Goal: Transaction & Acquisition: Purchase product/service

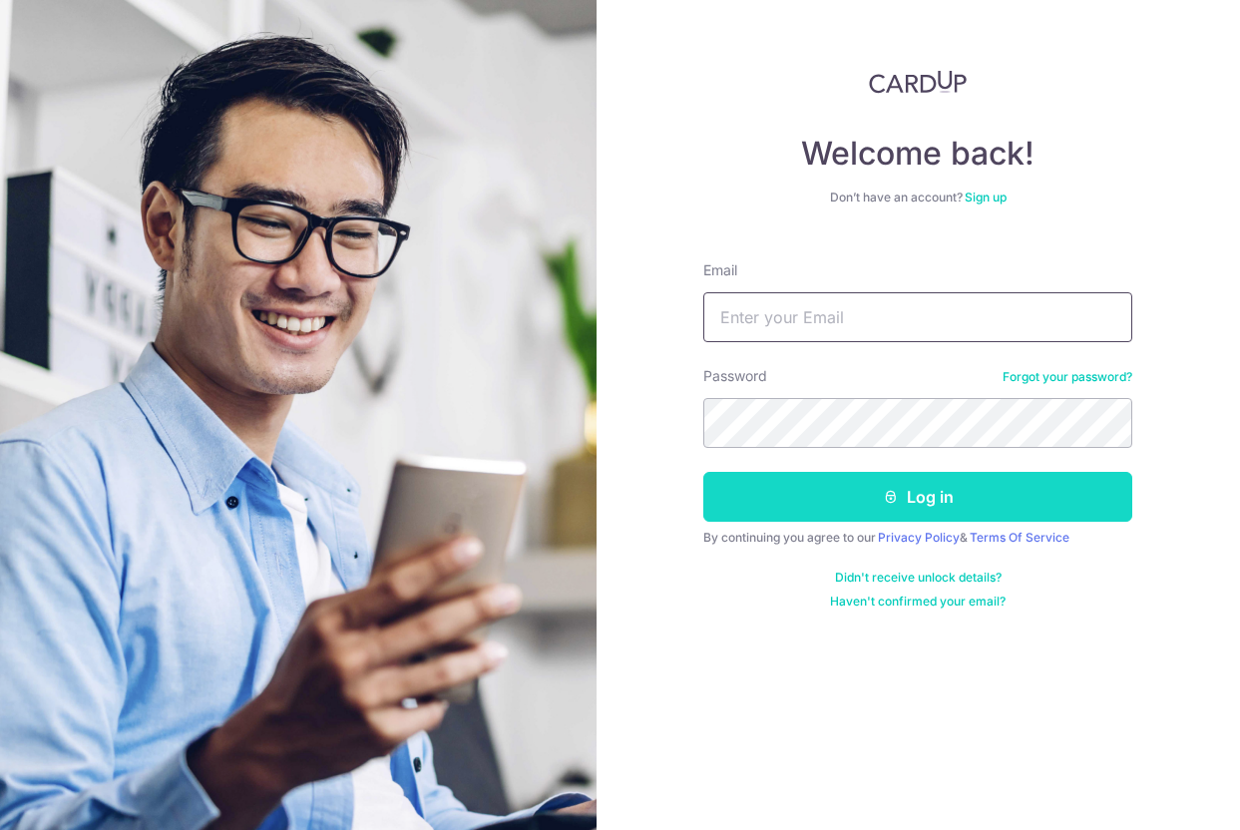
type input "[EMAIL_ADDRESS][DOMAIN_NAME]"
click at [808, 512] on button "Log in" at bounding box center [917, 497] width 429 height 50
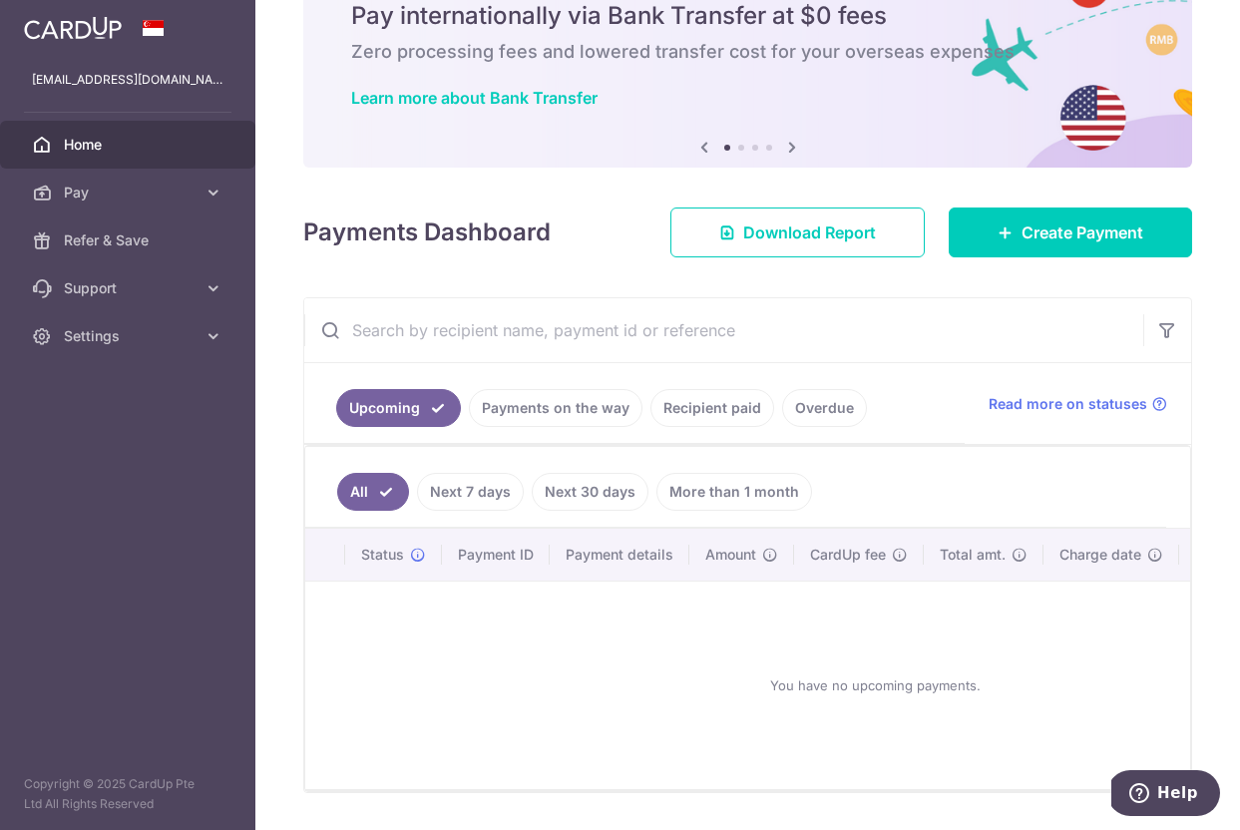
scroll to position [129, 0]
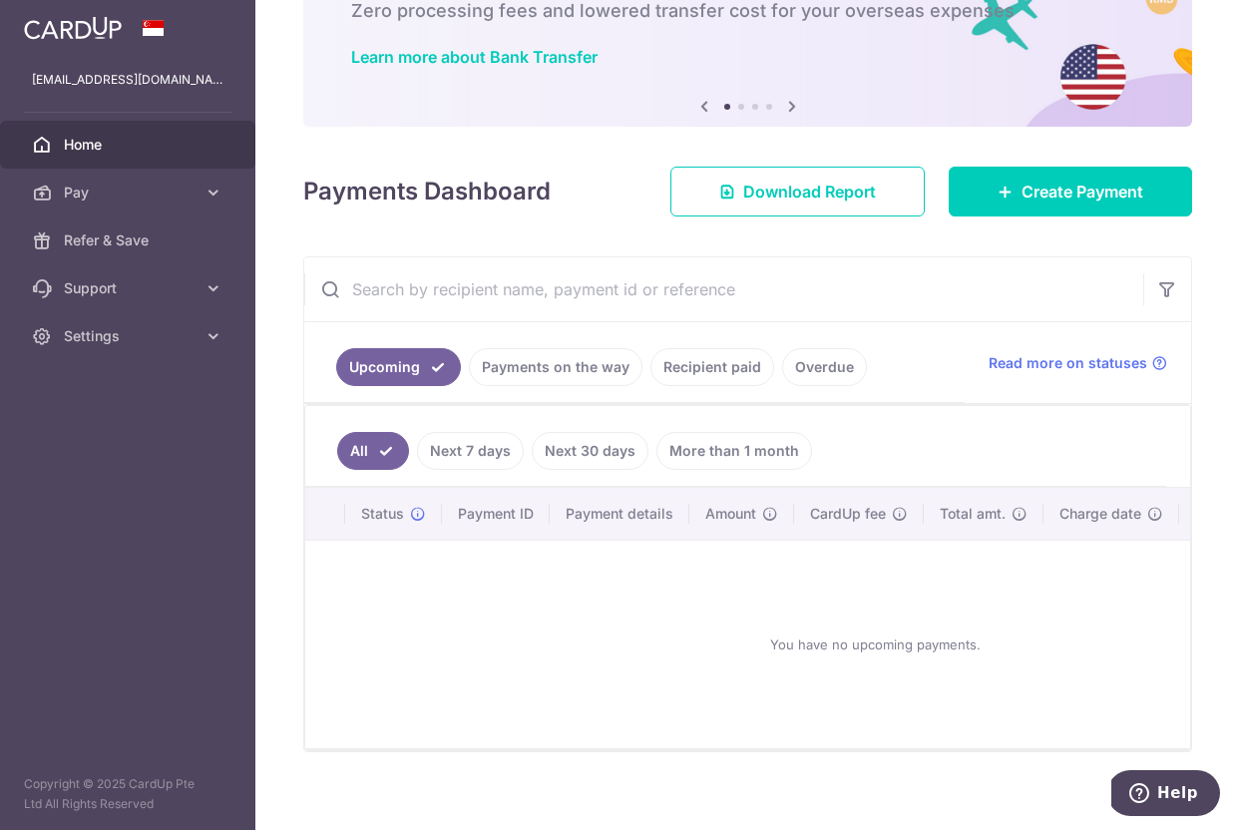
click at [735, 378] on link "Recipient paid" at bounding box center [712, 367] width 124 height 38
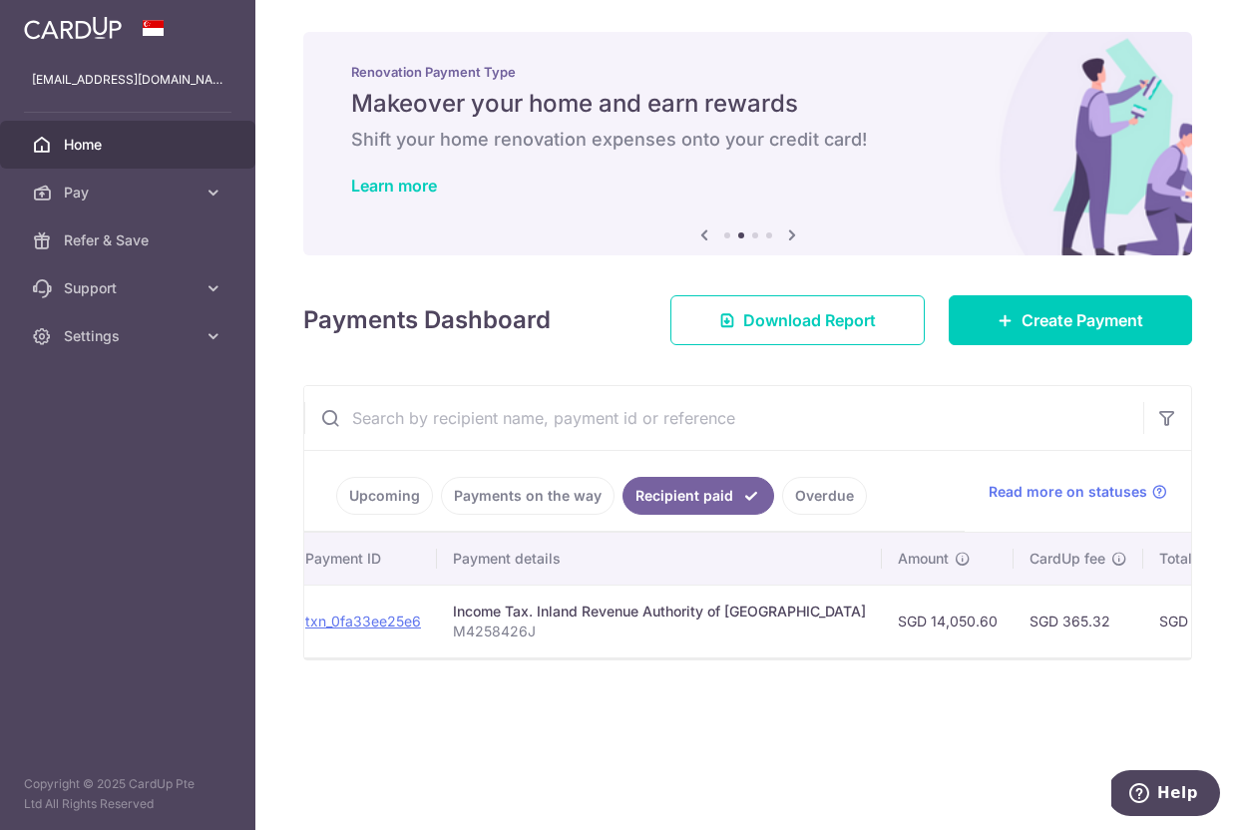
scroll to position [0, 0]
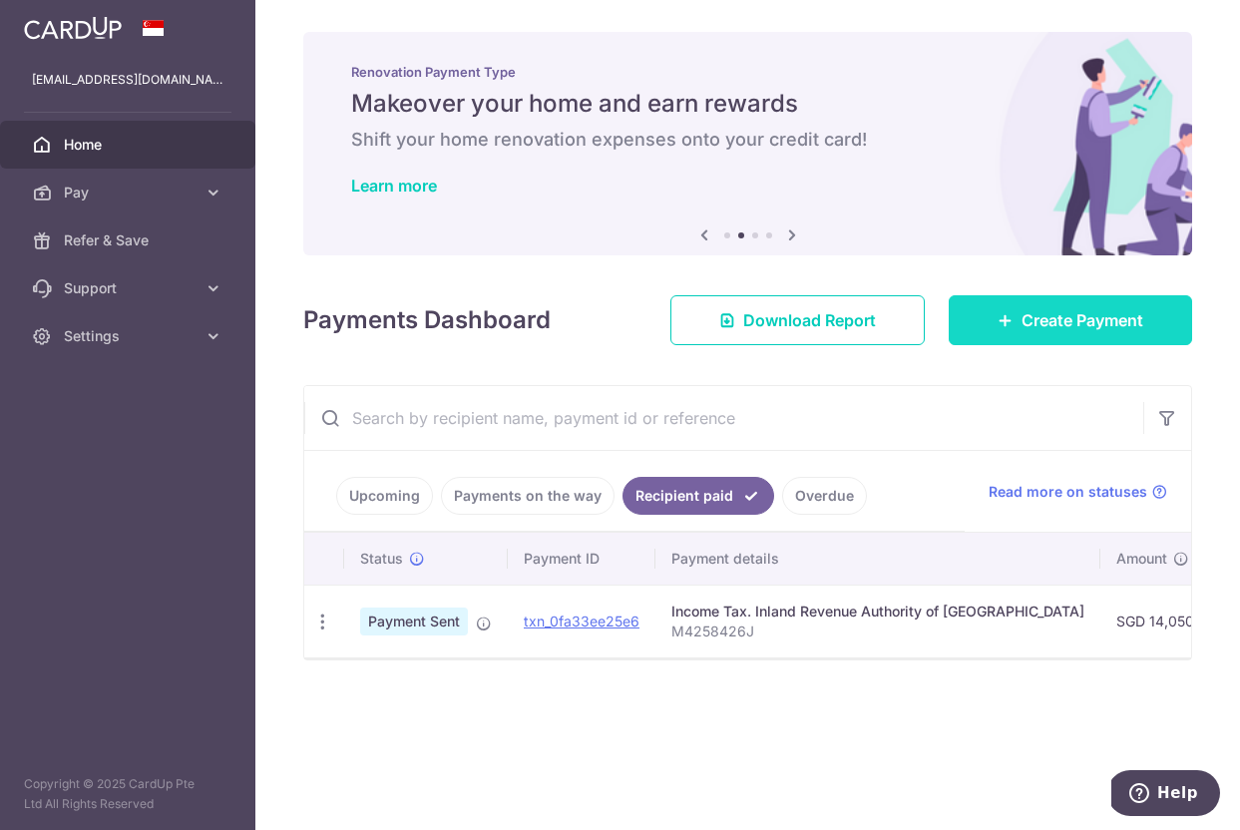
click at [1001, 331] on link "Create Payment" at bounding box center [1070, 320] width 243 height 50
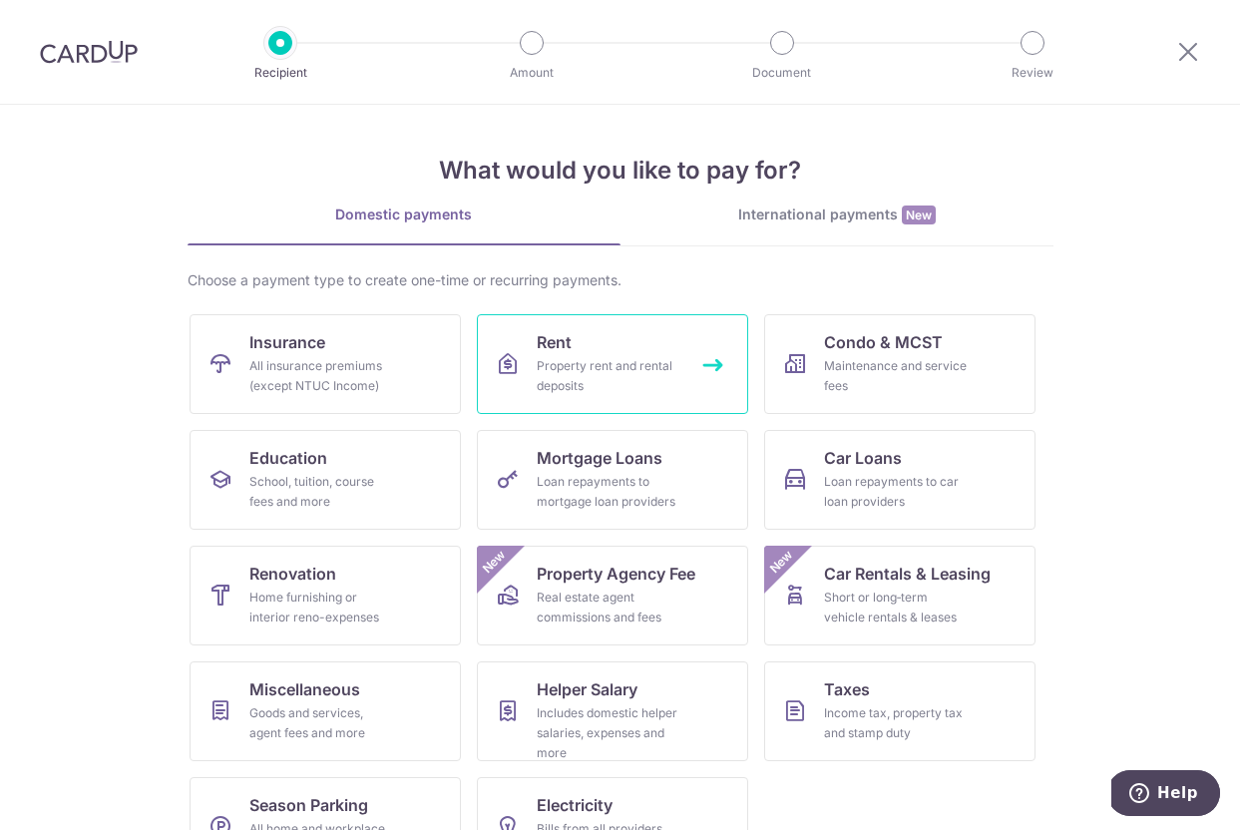
click at [644, 381] on div "Property rent and rental deposits" at bounding box center [609, 376] width 144 height 40
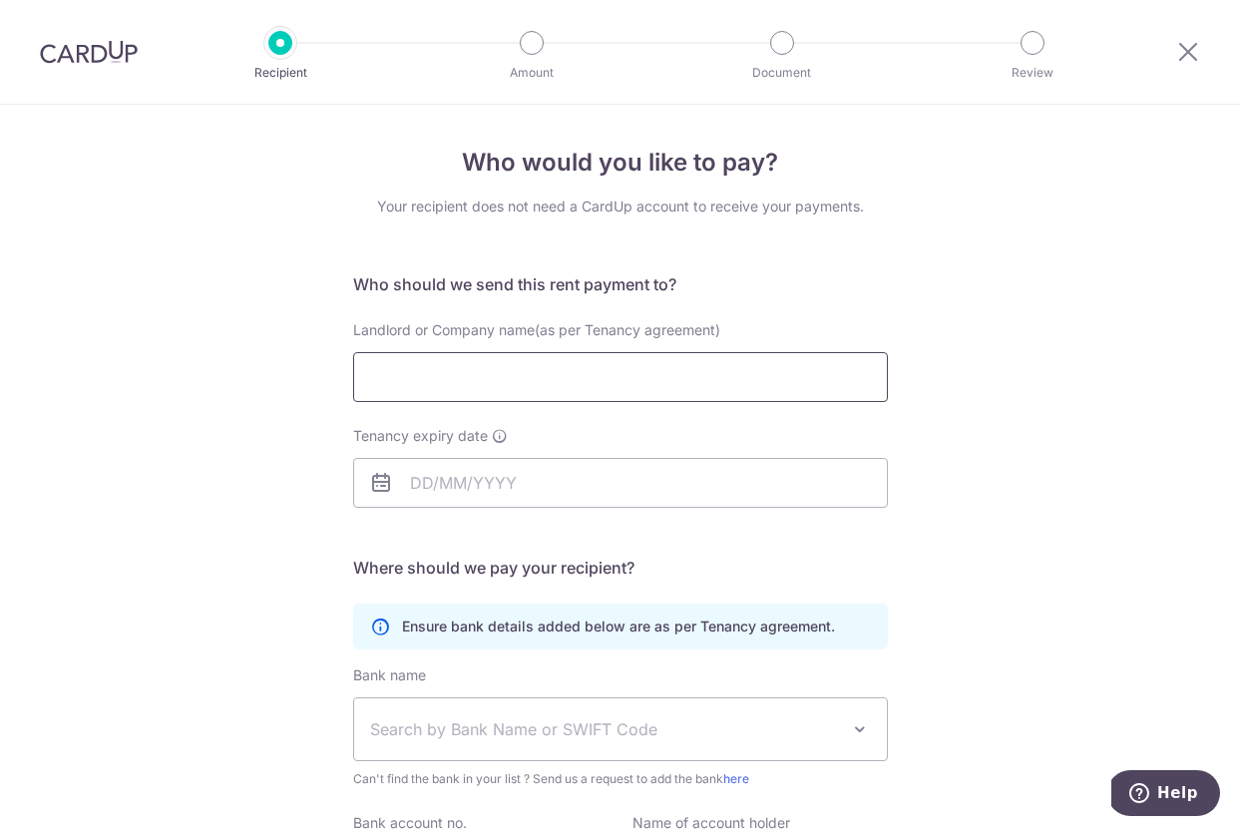
click at [644, 381] on input "Landlord or Company name(as per Tenancy agreement)" at bounding box center [620, 377] width 535 height 50
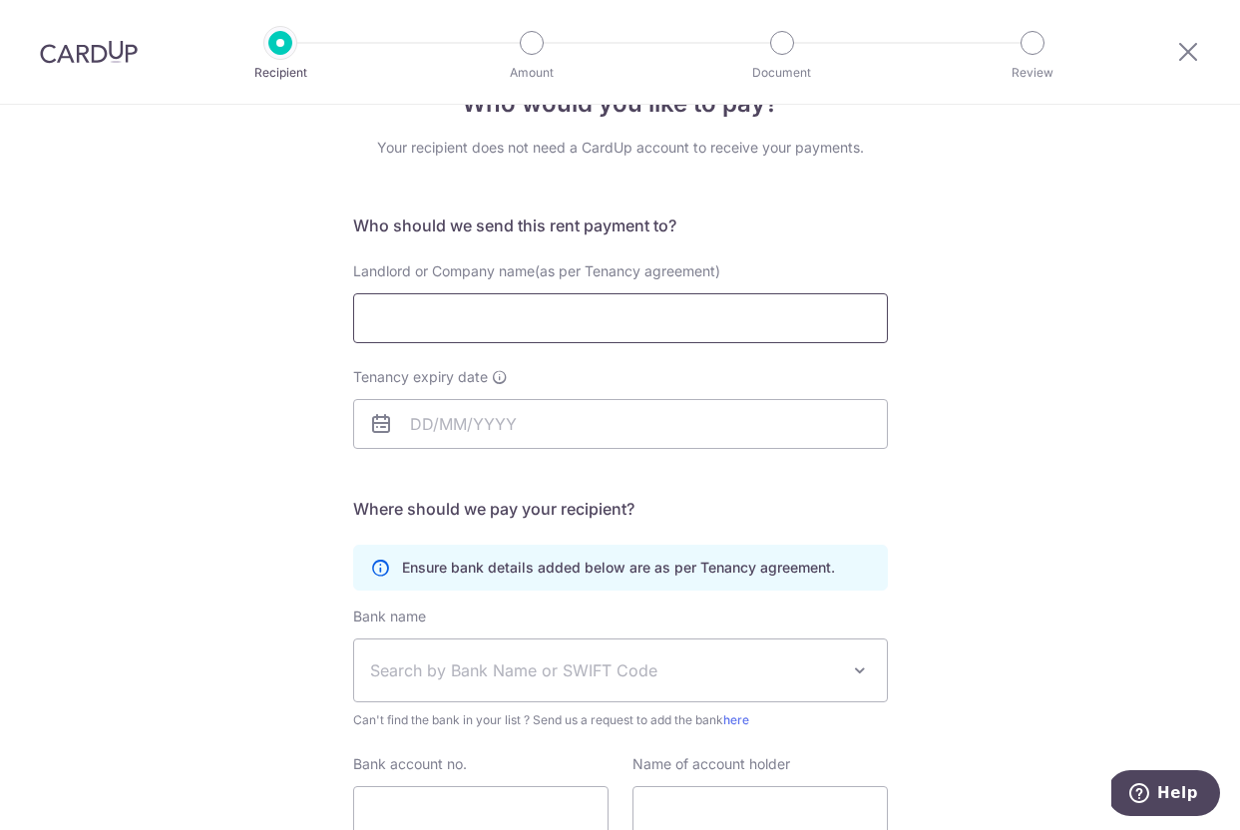
scroll to position [60, 0]
type input "Ng Yuen Theng"
click at [531, 413] on input "Tenancy expiry date" at bounding box center [620, 423] width 535 height 50
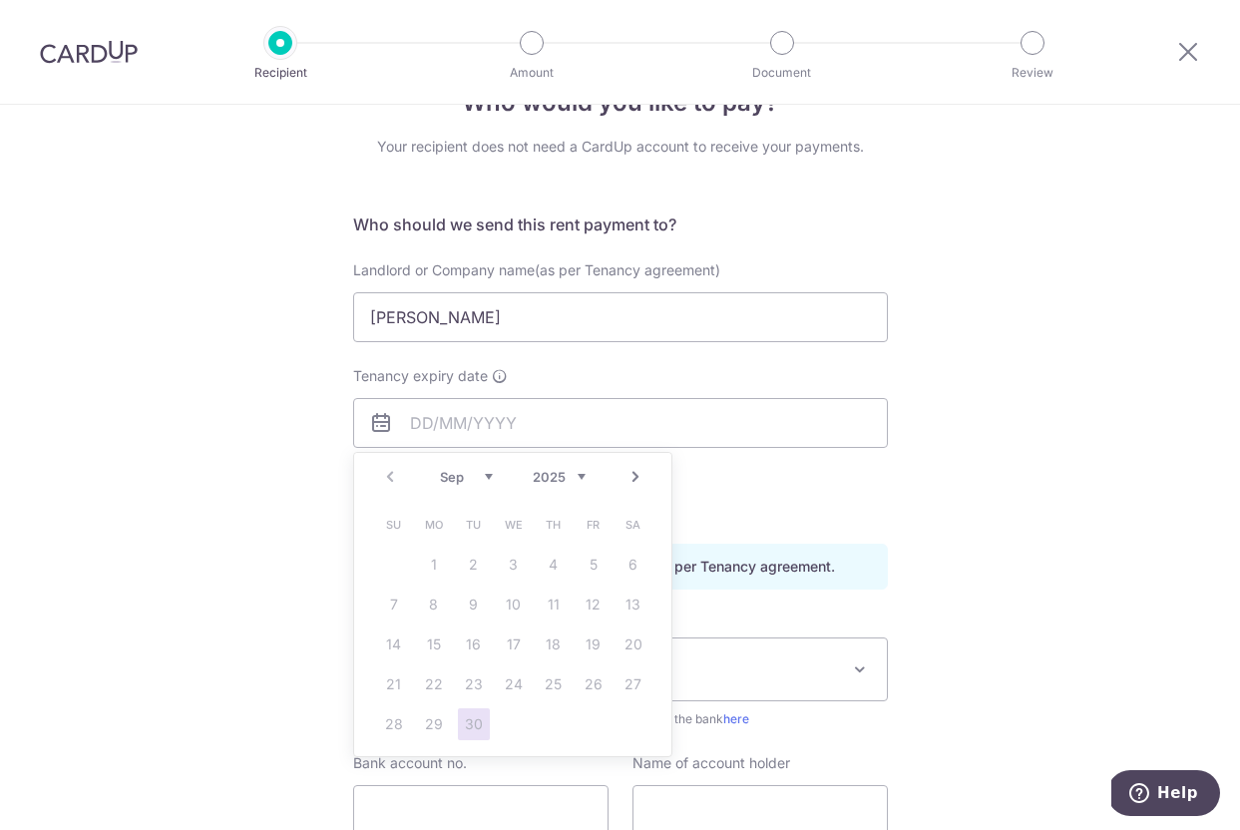
click at [578, 473] on select "2025 2026 2027 2028 2029 2030 2031 2032 2033 2034 2035" at bounding box center [559, 477] width 53 height 16
click at [490, 479] on select "Jan Feb Mar Apr May Jun Jul Aug Sep Oct Nov Dec" at bounding box center [466, 477] width 53 height 16
click at [636, 564] on link "1" at bounding box center [633, 565] width 32 height 32
type input "[DATE]"
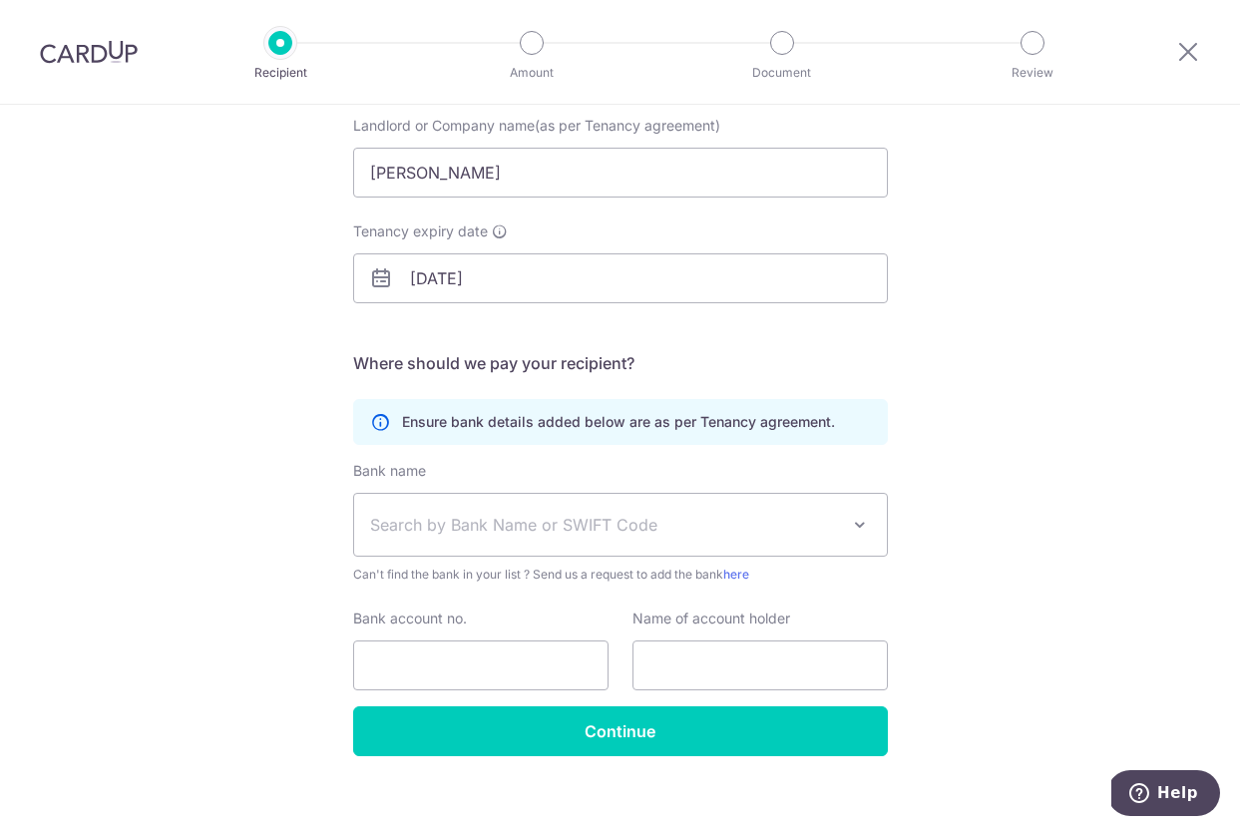
scroll to position [224, 0]
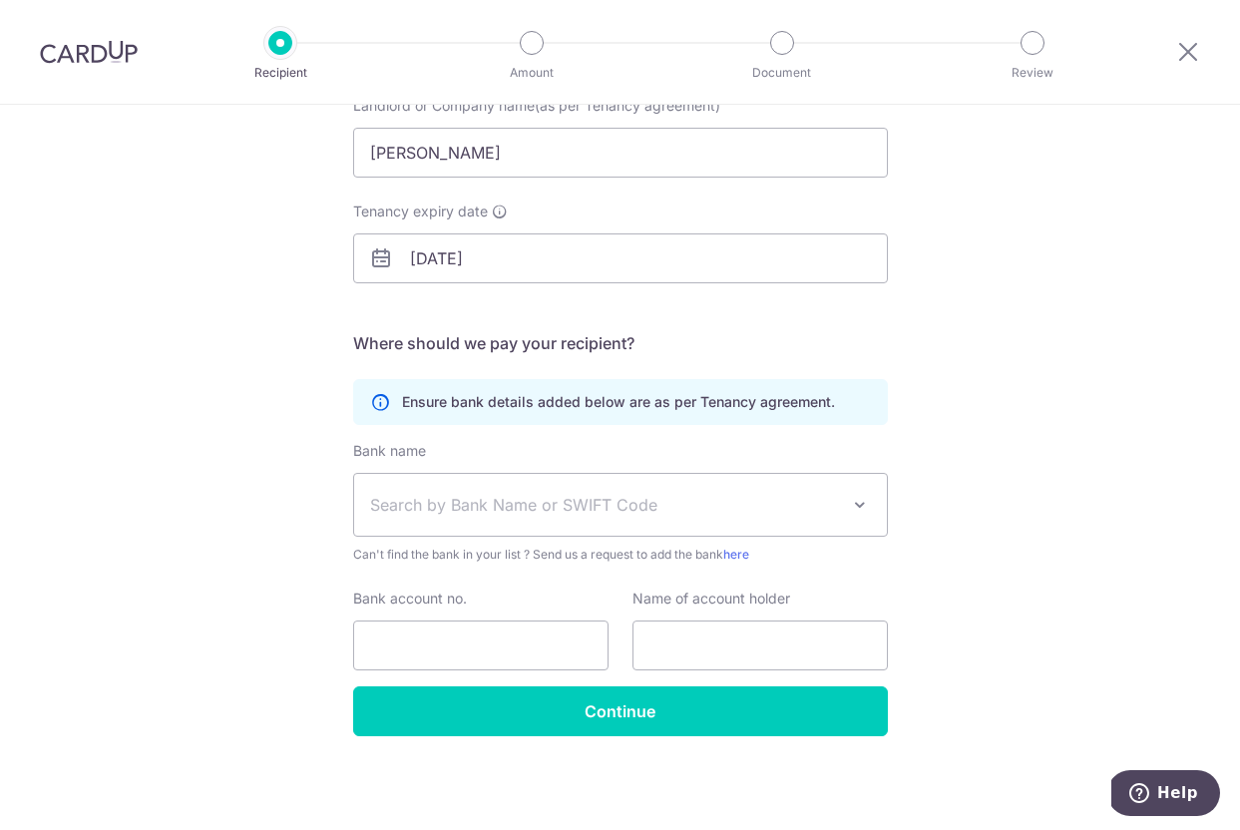
click at [685, 515] on span "Search by Bank Name or SWIFT Code" at bounding box center [604, 505] width 469 height 24
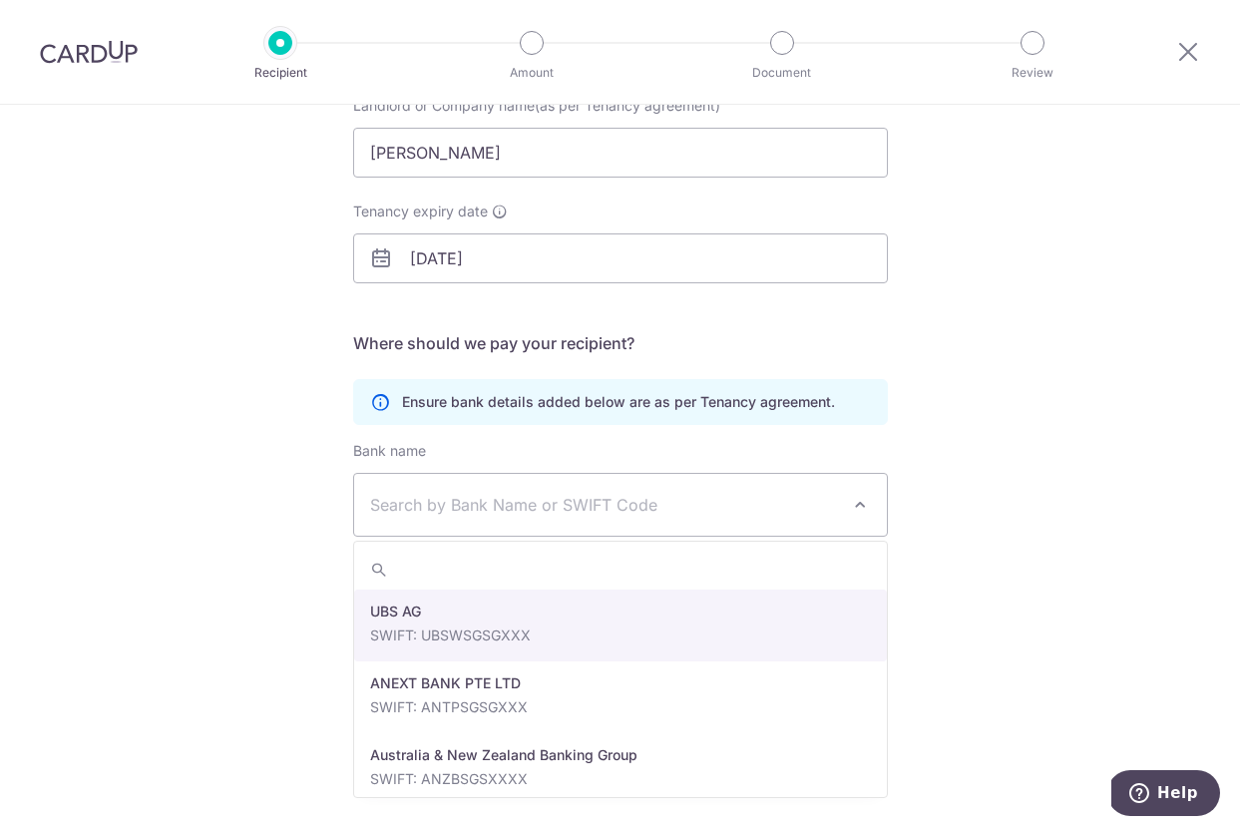
select select "22650"
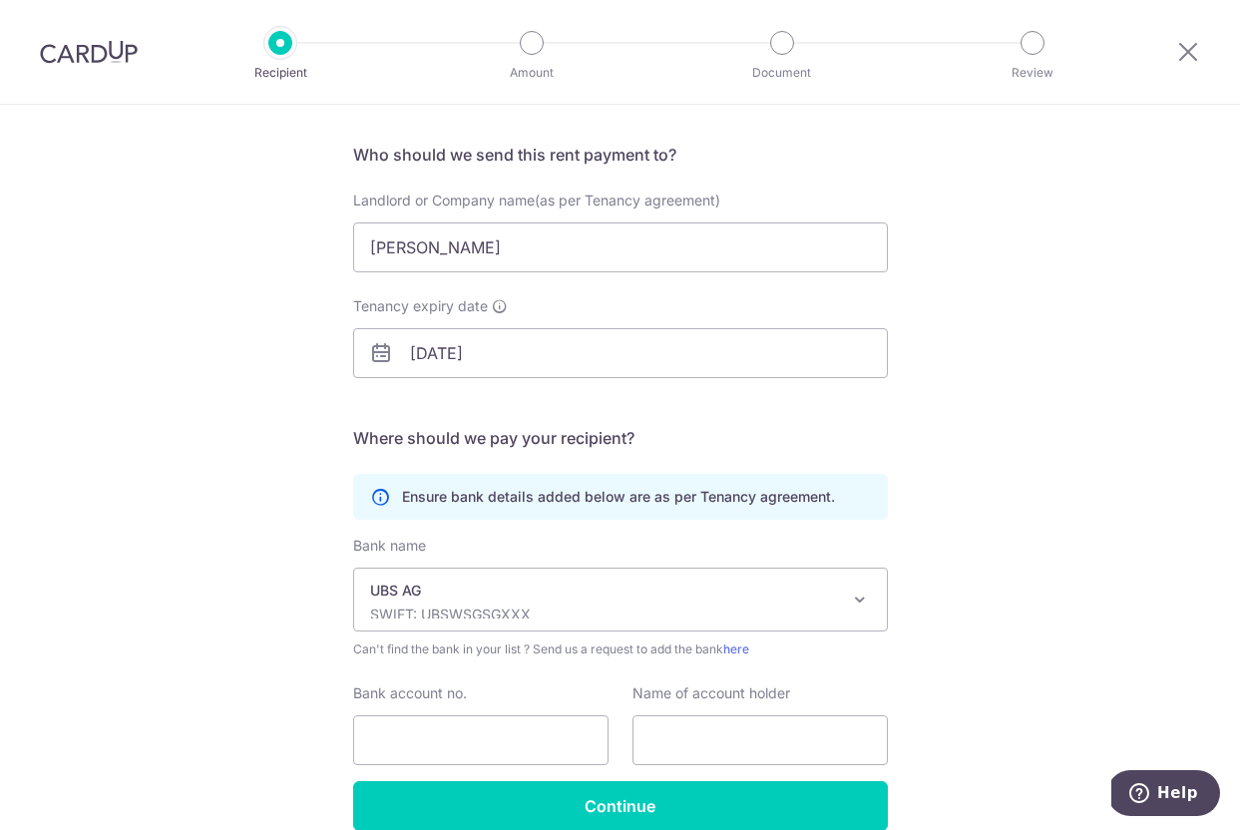
scroll to position [127, 0]
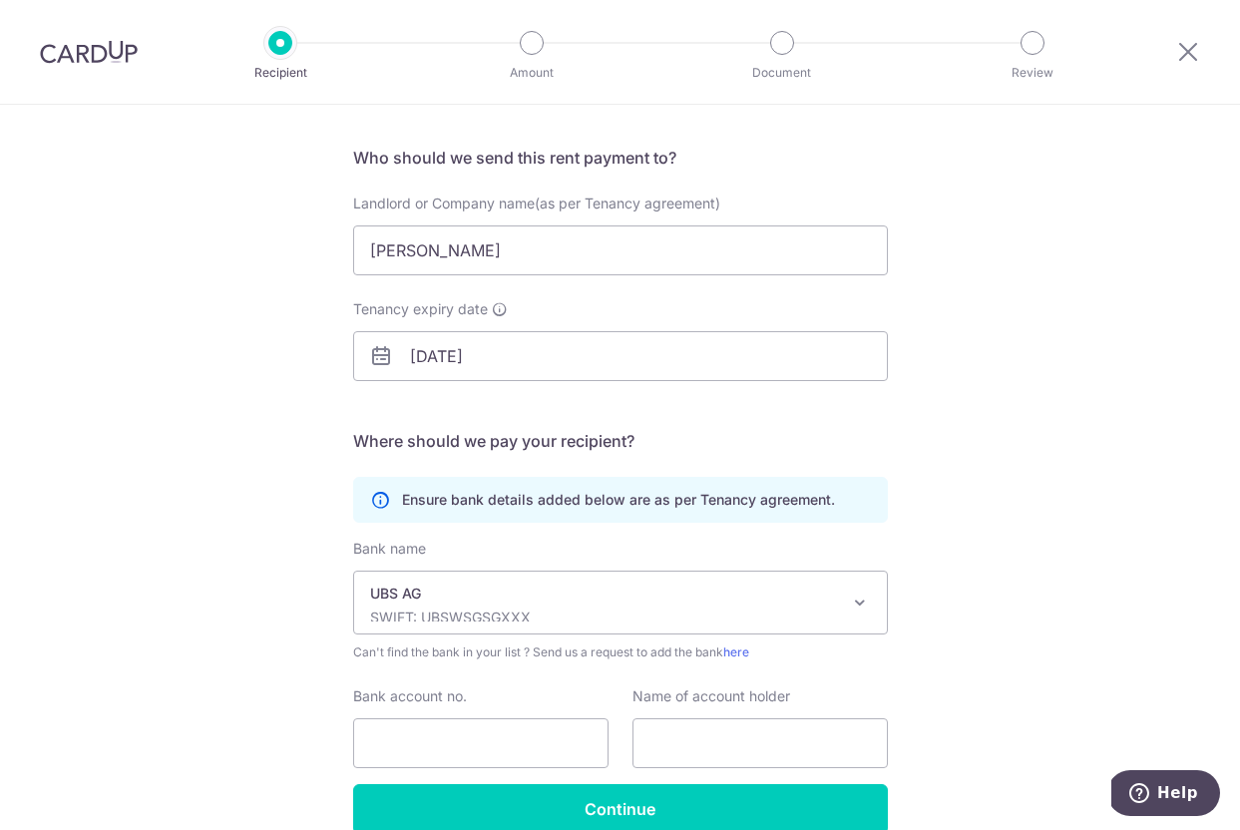
click at [514, 608] on p "SWIFT: UBSWSGSGXXX" at bounding box center [604, 618] width 469 height 20
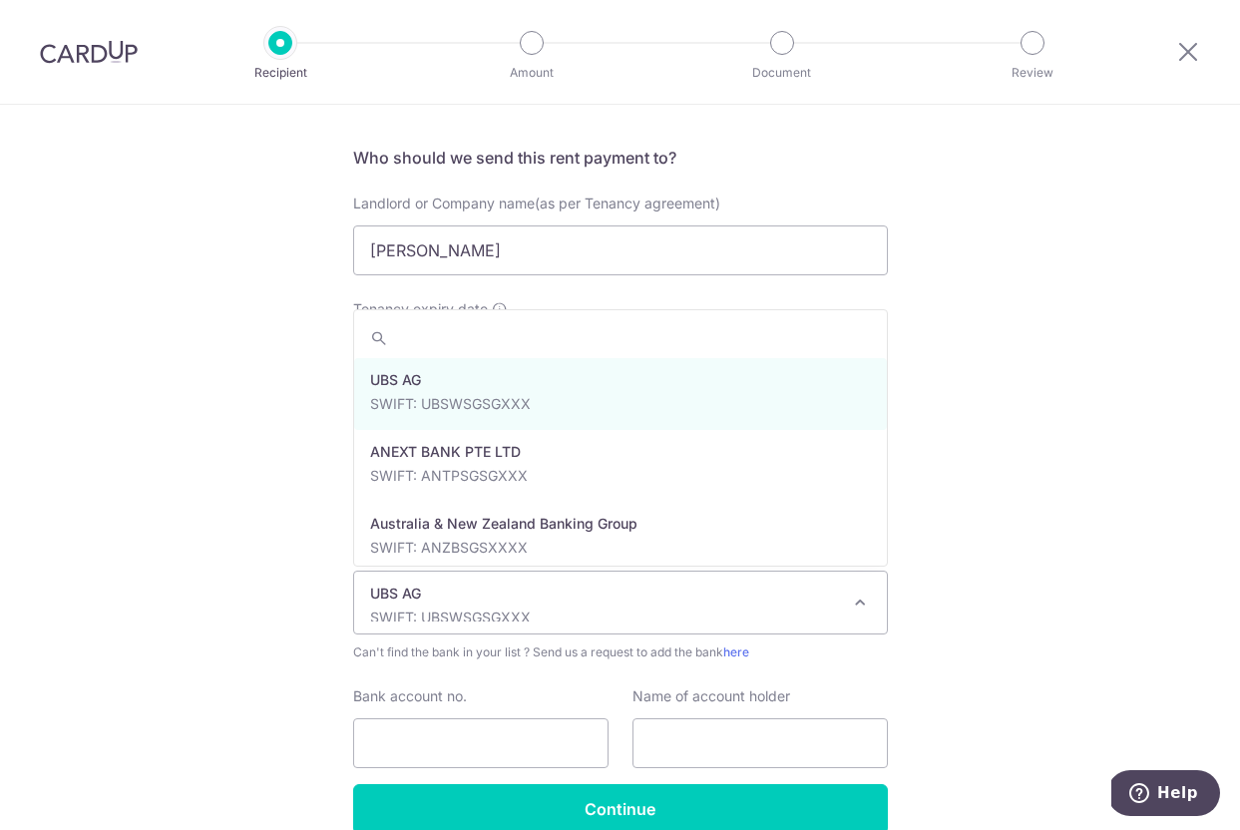
click at [514, 608] on p "SWIFT: UBSWSGSGXXX" at bounding box center [604, 618] width 469 height 20
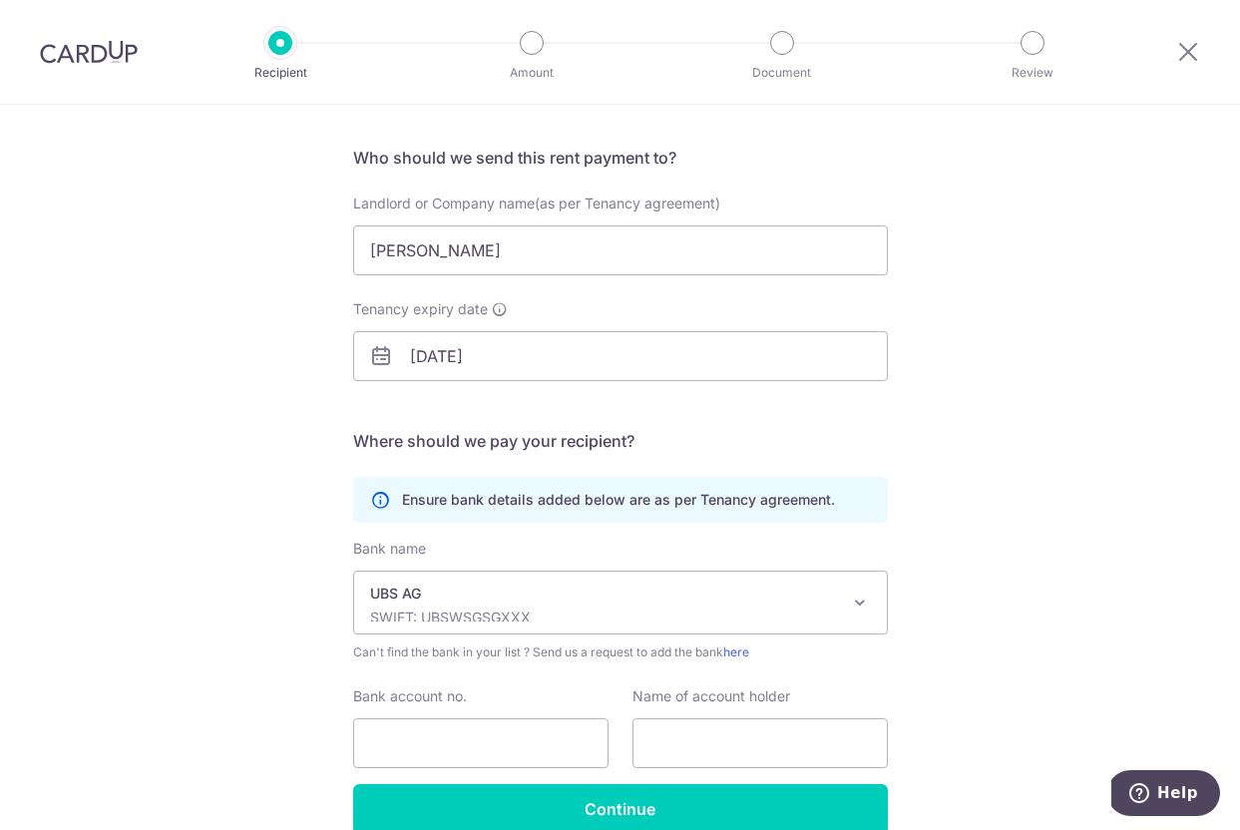
click at [514, 608] on p "SWIFT: UBSWSGSGXXX" at bounding box center [604, 618] width 469 height 20
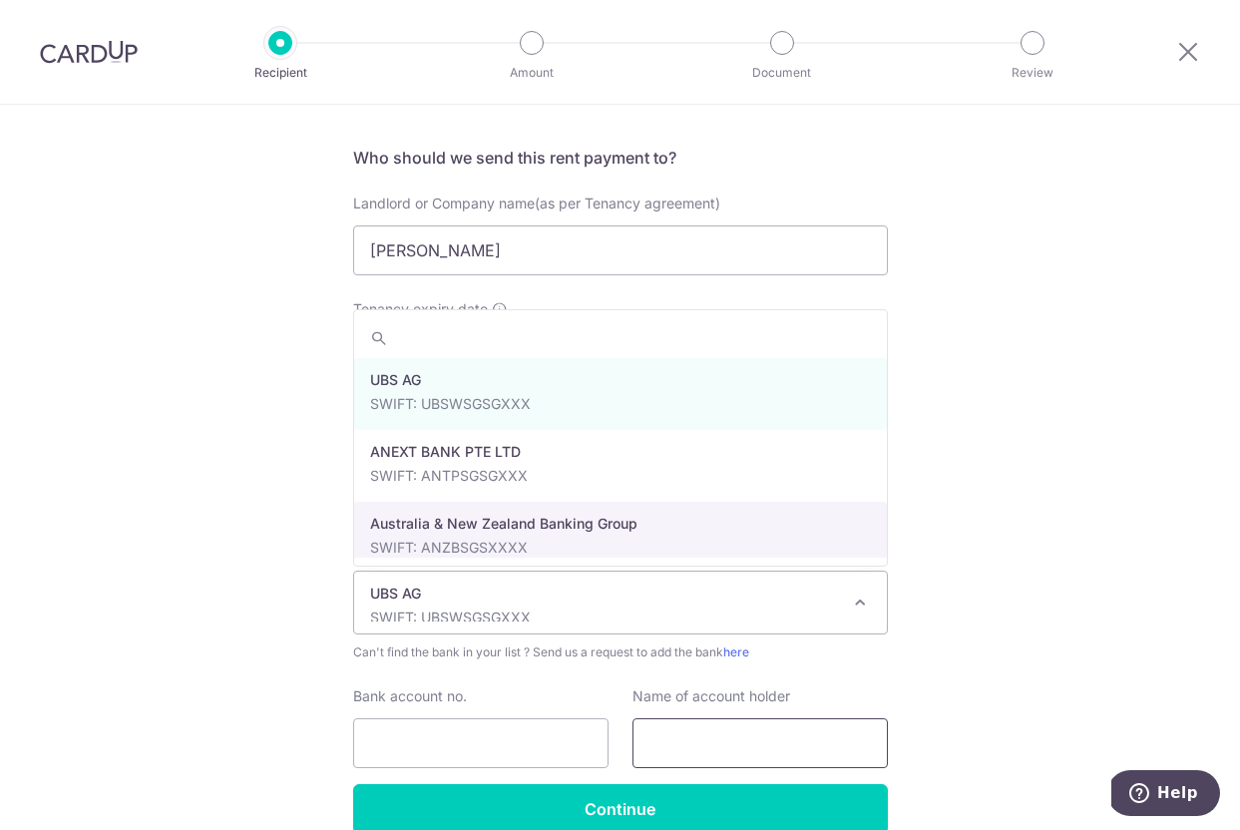
click at [697, 744] on input "text" at bounding box center [759, 743] width 255 height 50
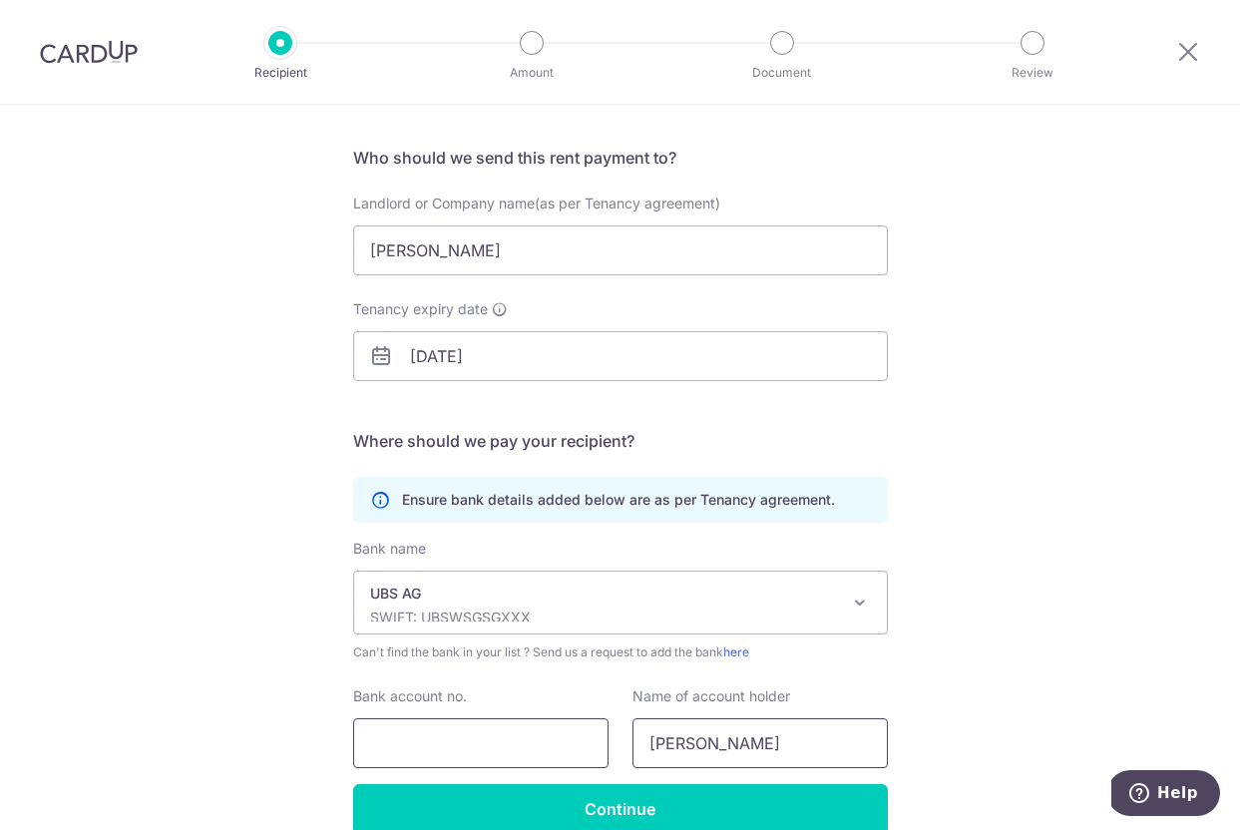
type input "Ng Yuen Theng"
click at [508, 747] on input "Bank account no." at bounding box center [480, 743] width 255 height 50
click at [429, 739] on input "Bank account no." at bounding box center [480, 743] width 255 height 50
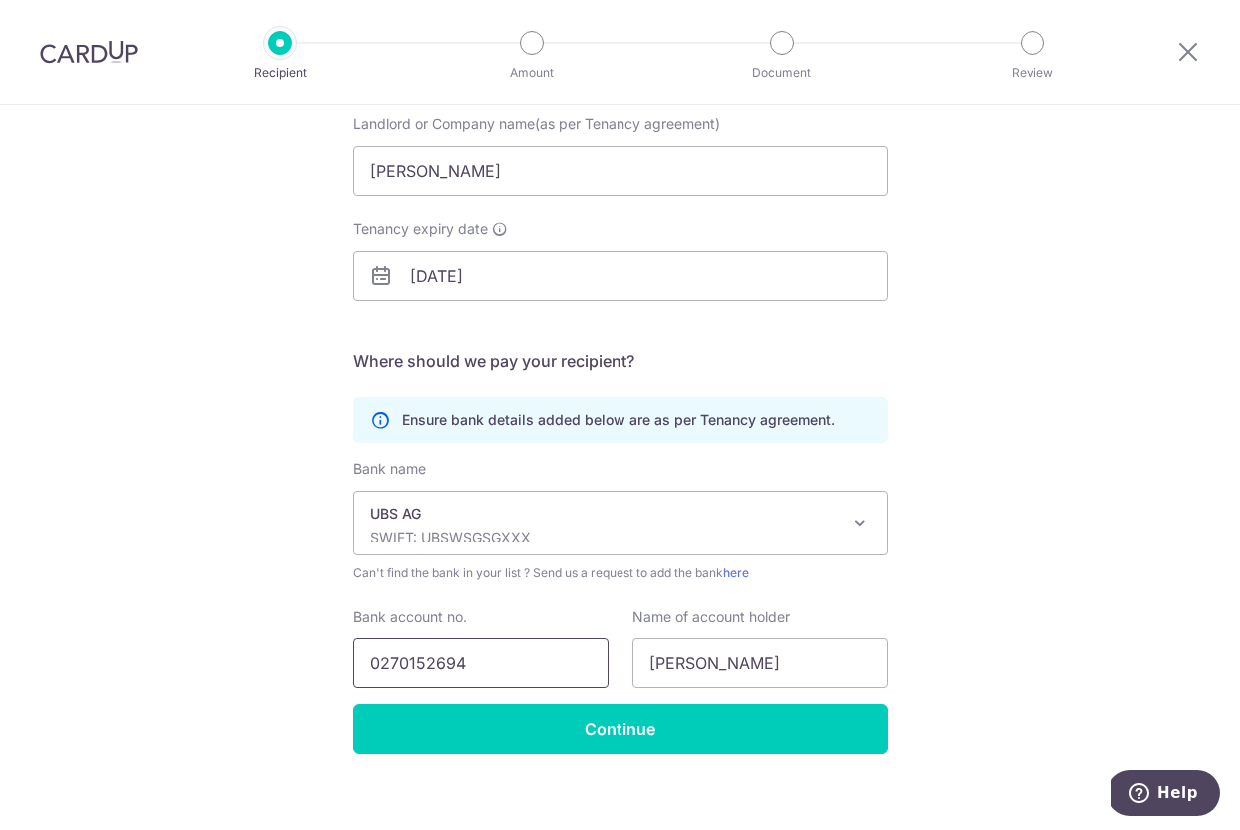
scroll to position [224, 0]
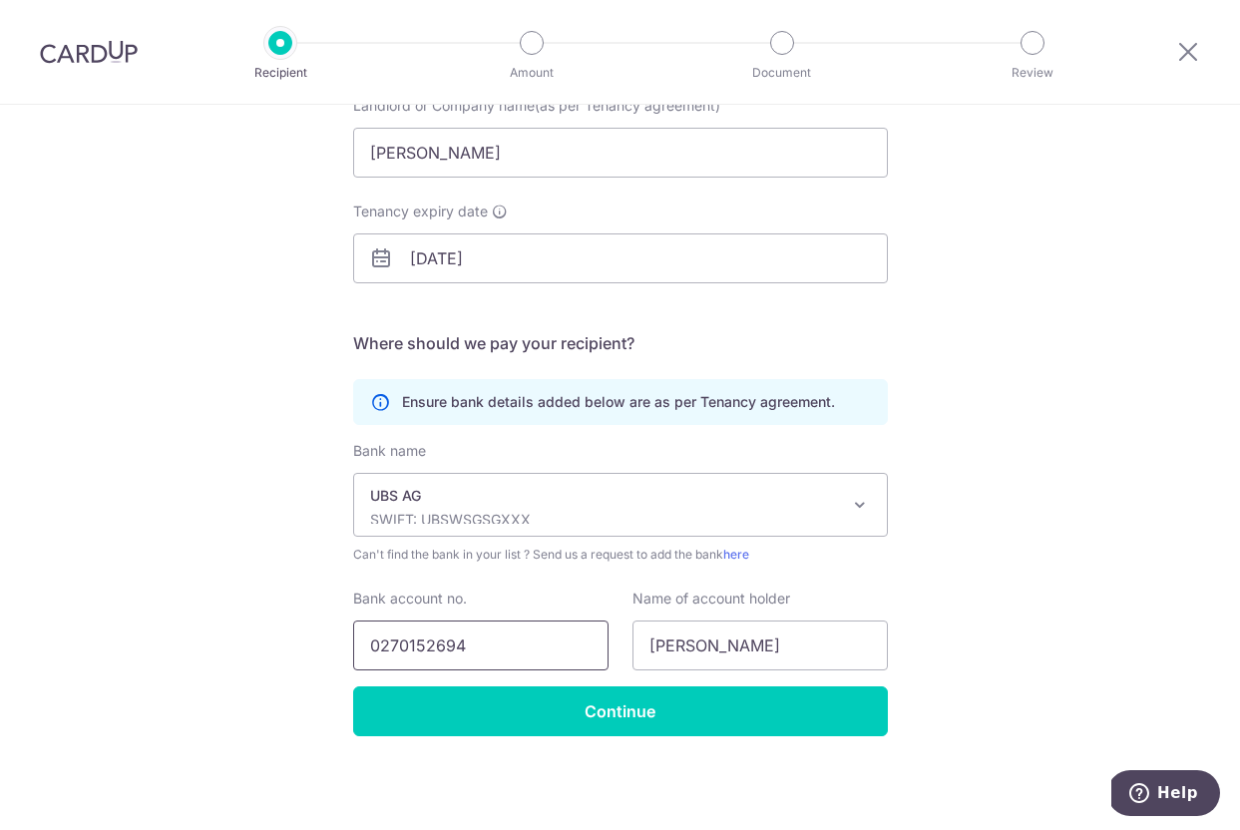
type input "0270152694"
click at [613, 502] on p "UBS AG" at bounding box center [604, 496] width 469 height 20
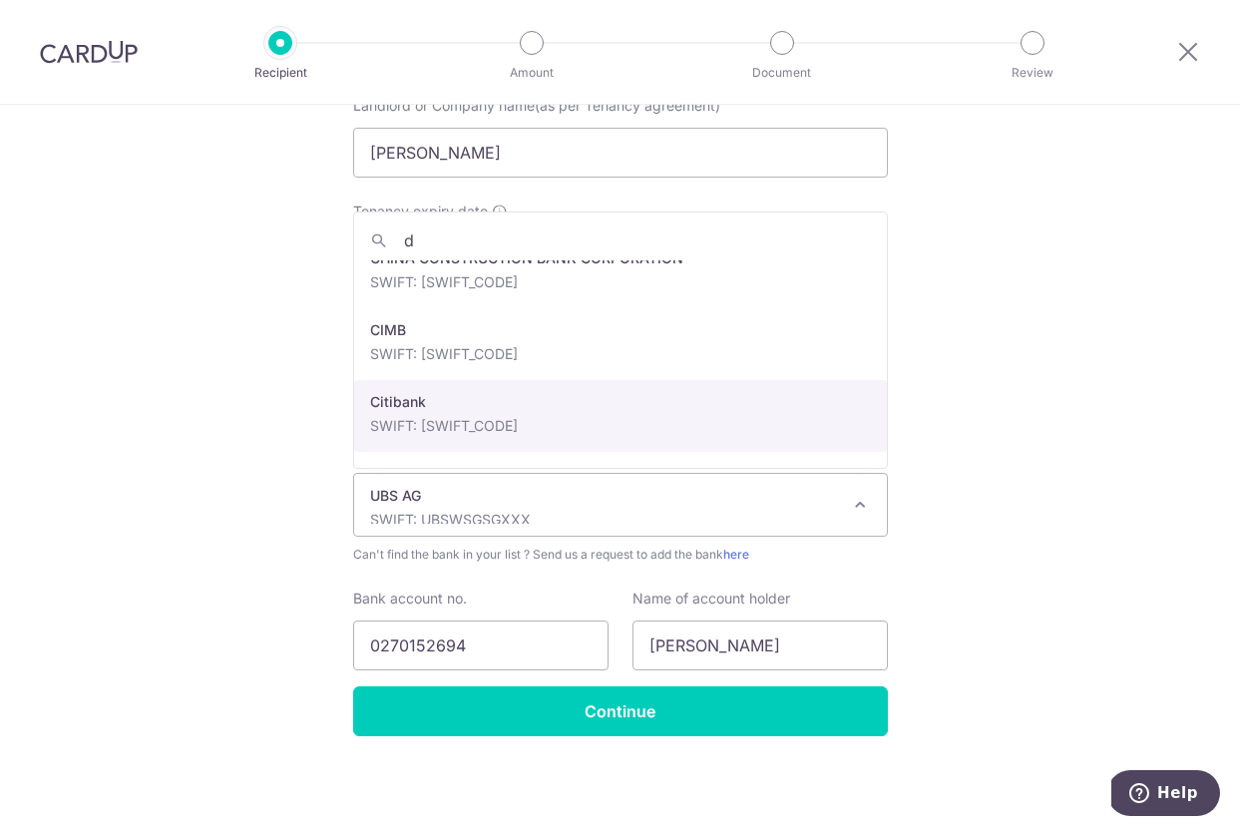
scroll to position [0, 0]
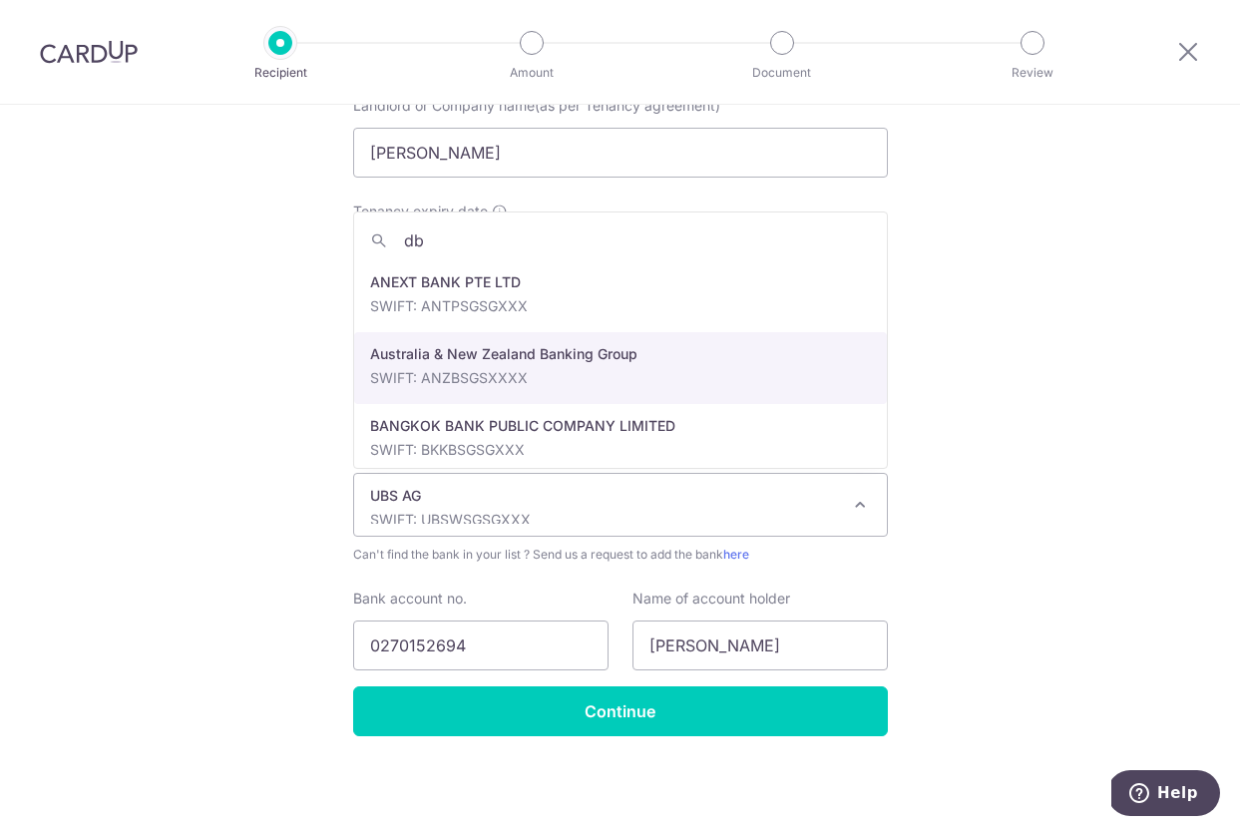
type input "dbs"
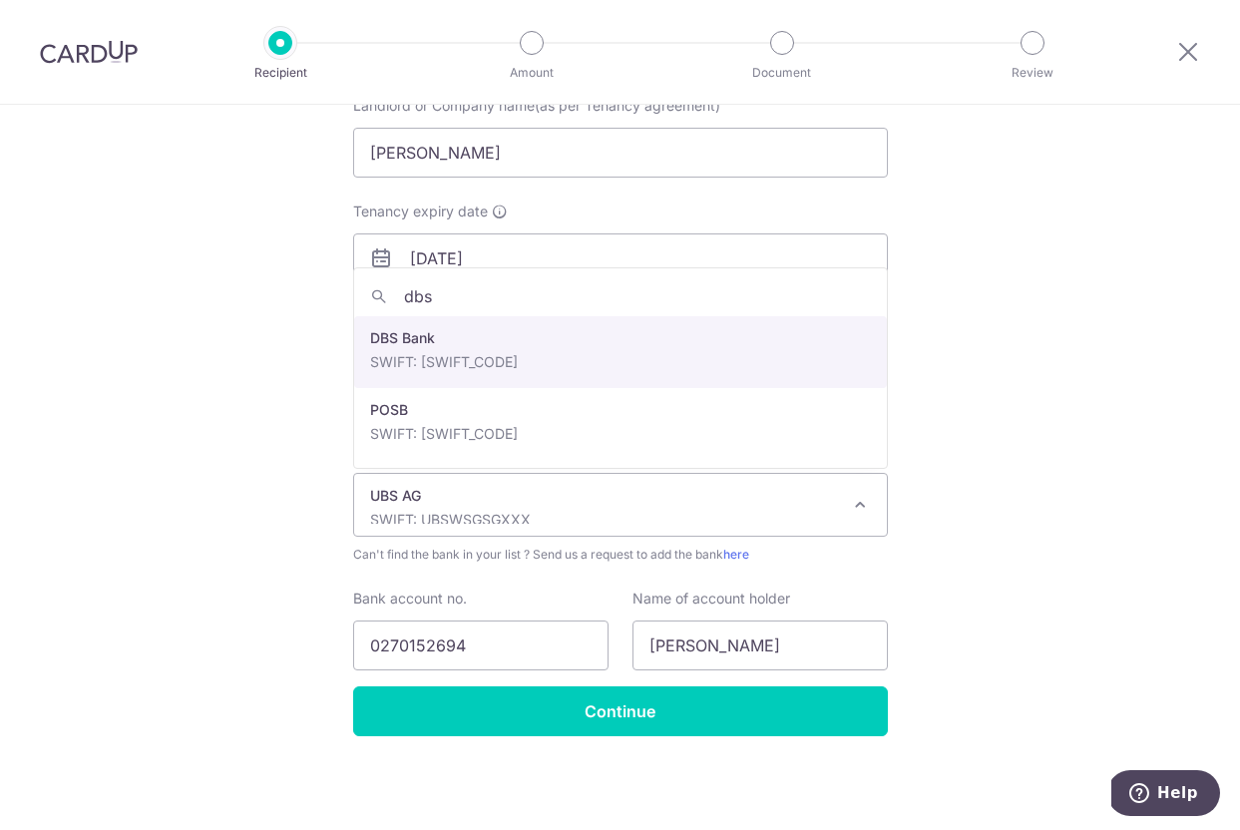
select select "6"
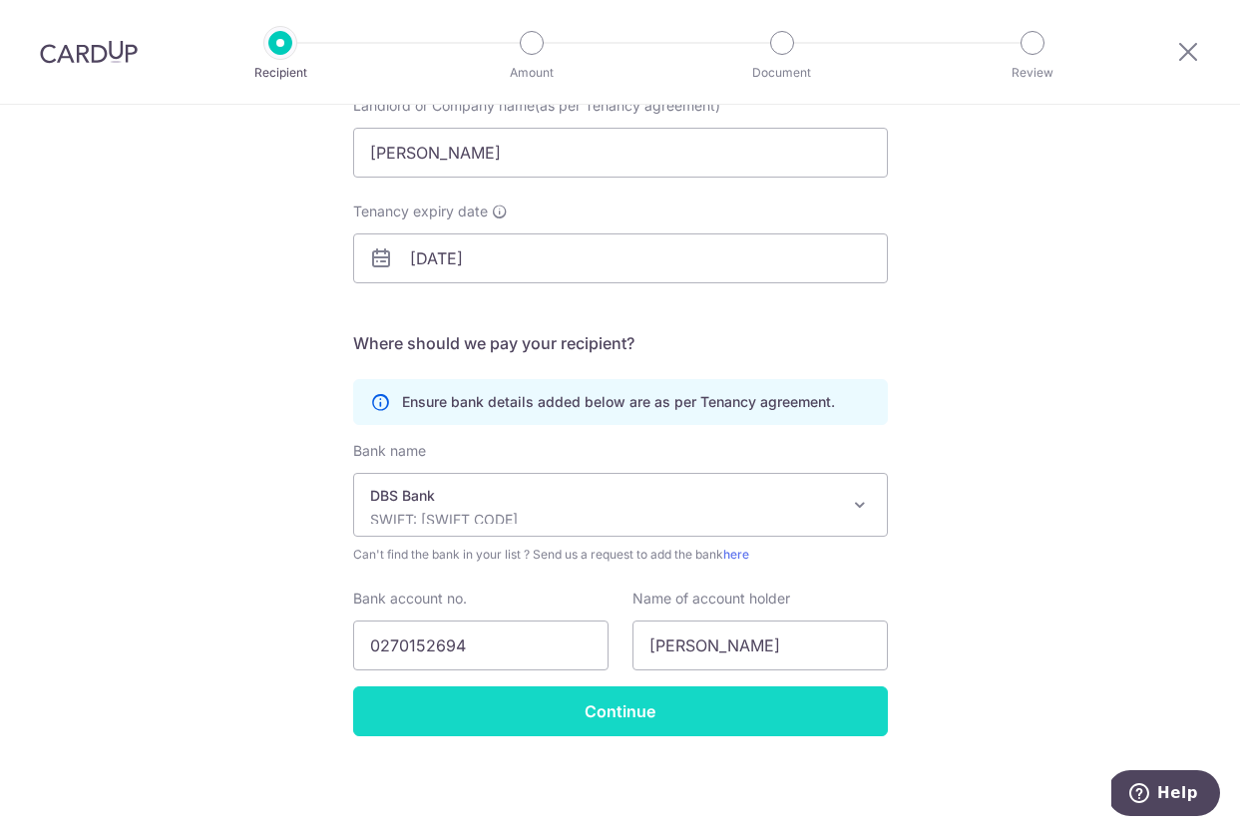
click at [435, 704] on input "Continue" at bounding box center [620, 711] width 535 height 50
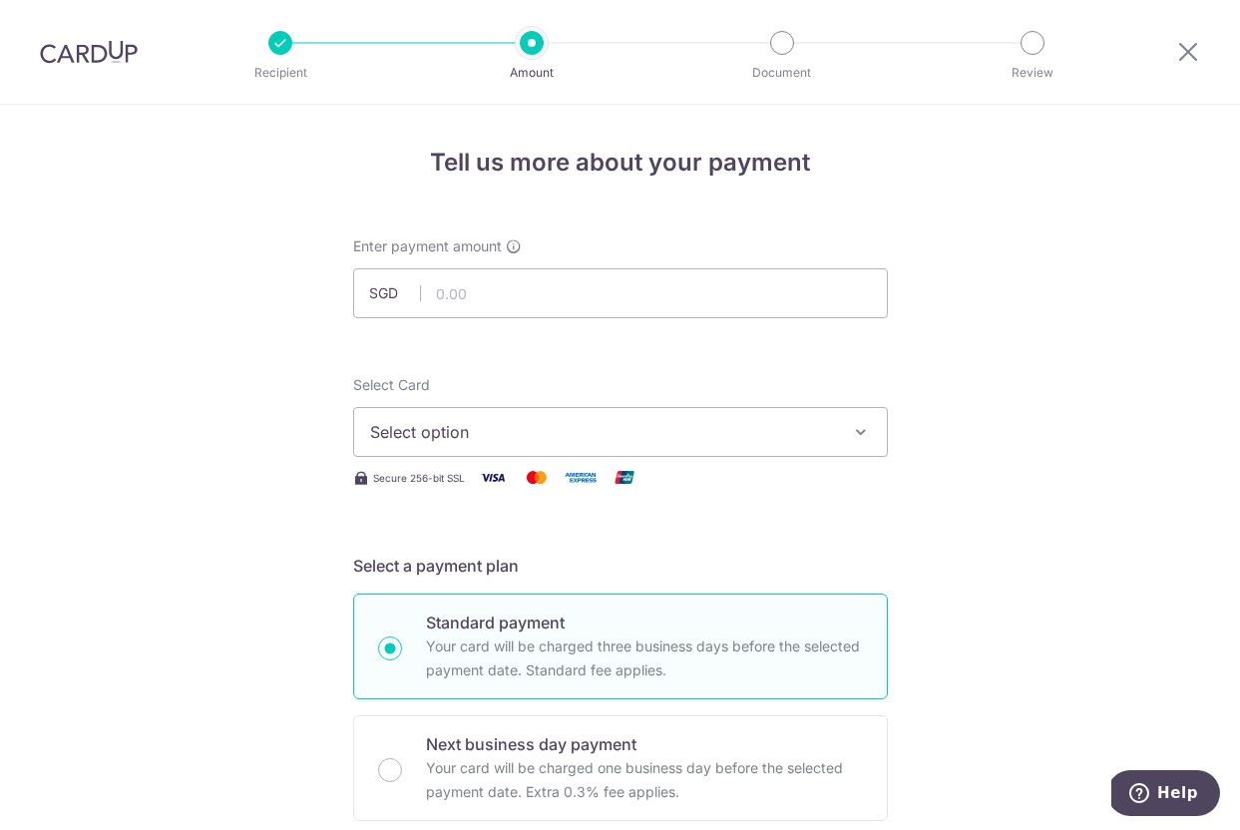
click at [628, 434] on span "Select option" at bounding box center [602, 432] width 465 height 24
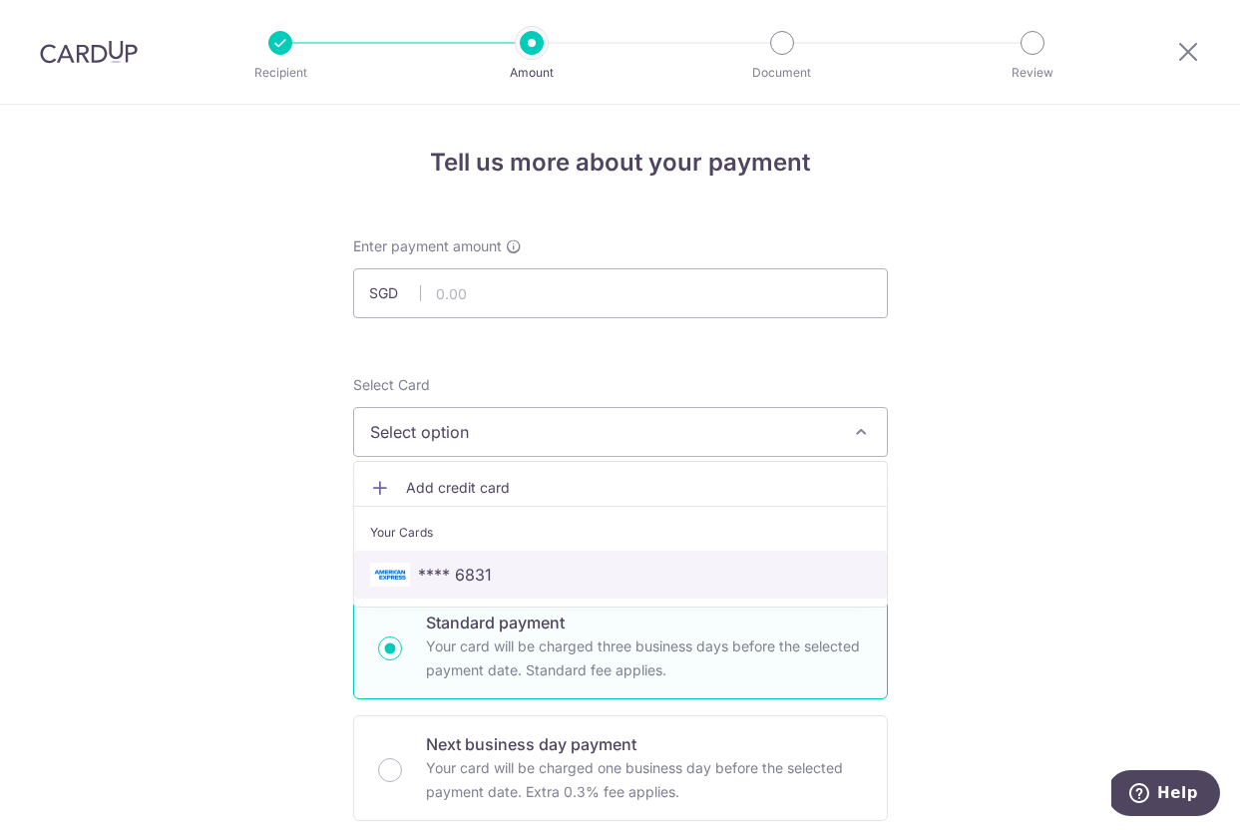
click at [517, 572] on span "**** 6831" at bounding box center [620, 575] width 501 height 24
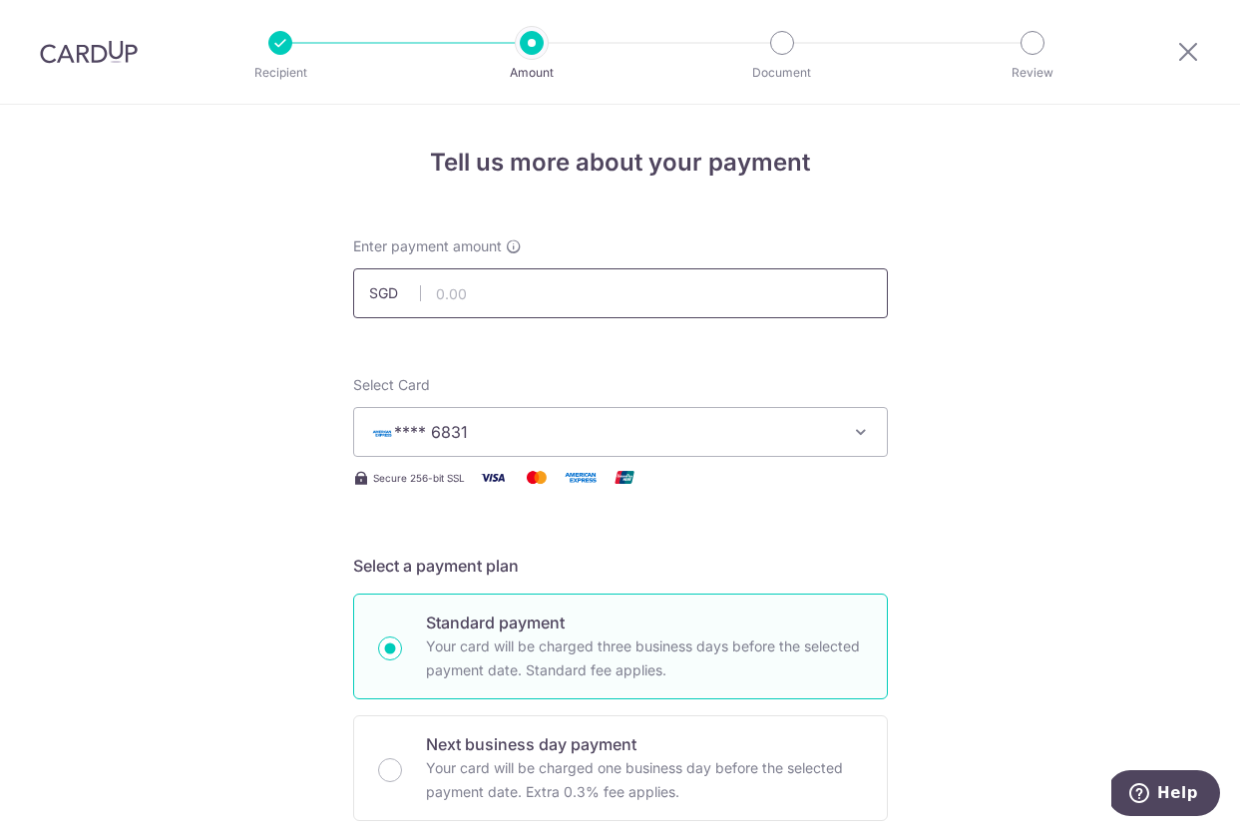
click at [676, 307] on input "text" at bounding box center [620, 293] width 535 height 50
type input "4,600.00"
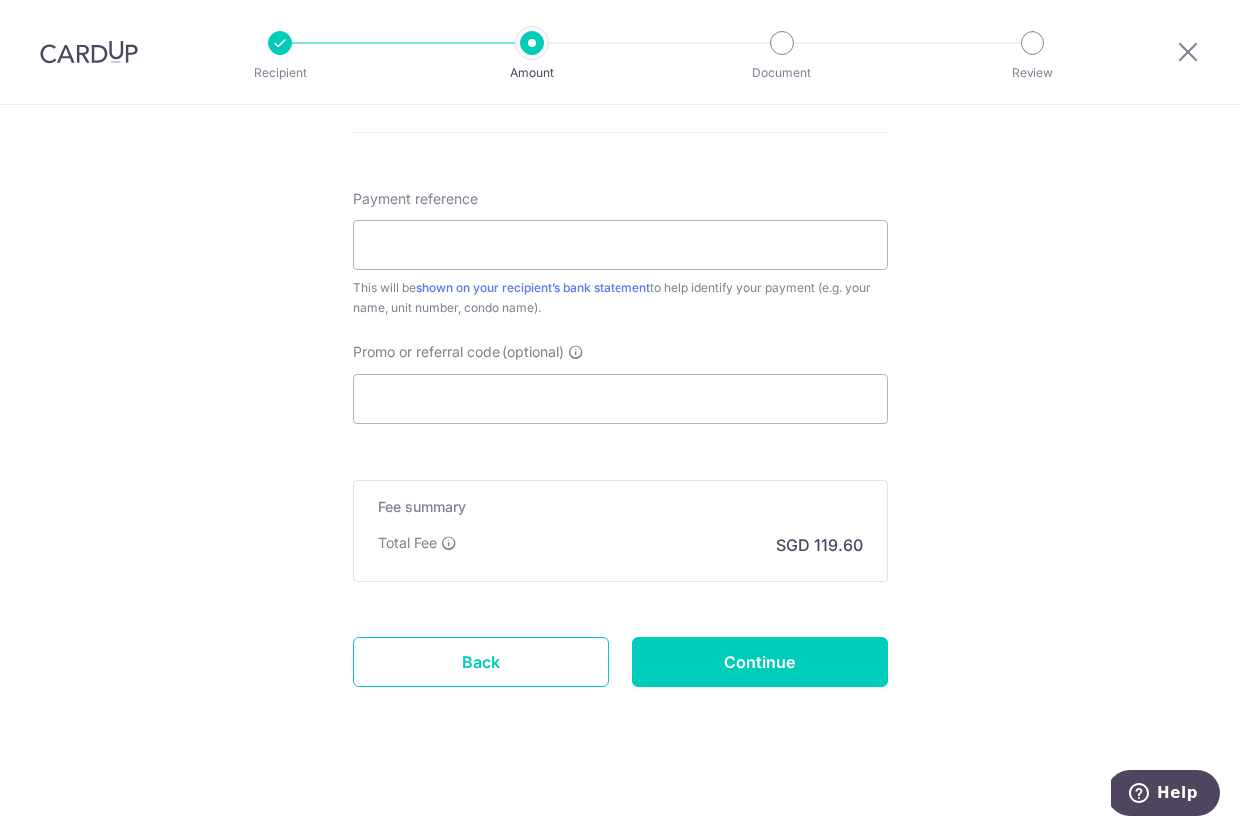
scroll to position [1079, 0]
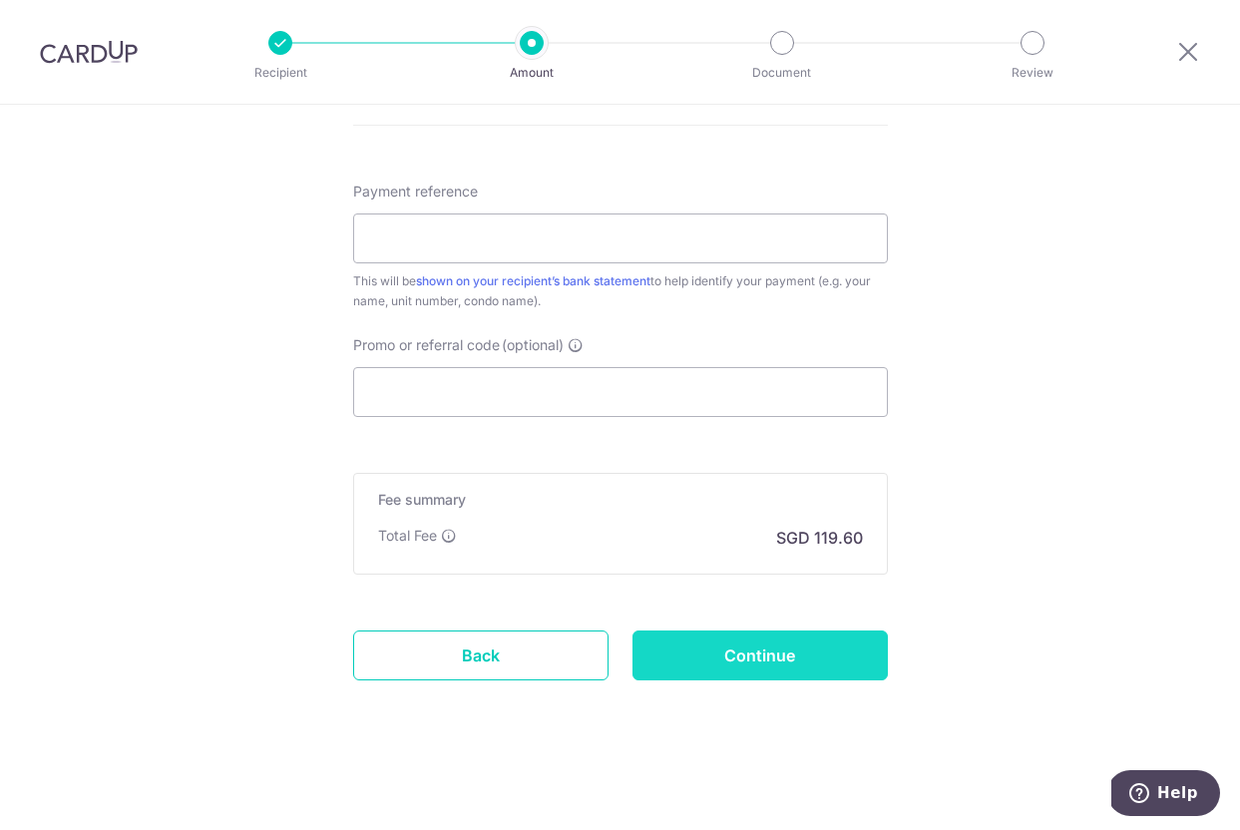
click at [680, 658] on input "Continue" at bounding box center [759, 655] width 255 height 50
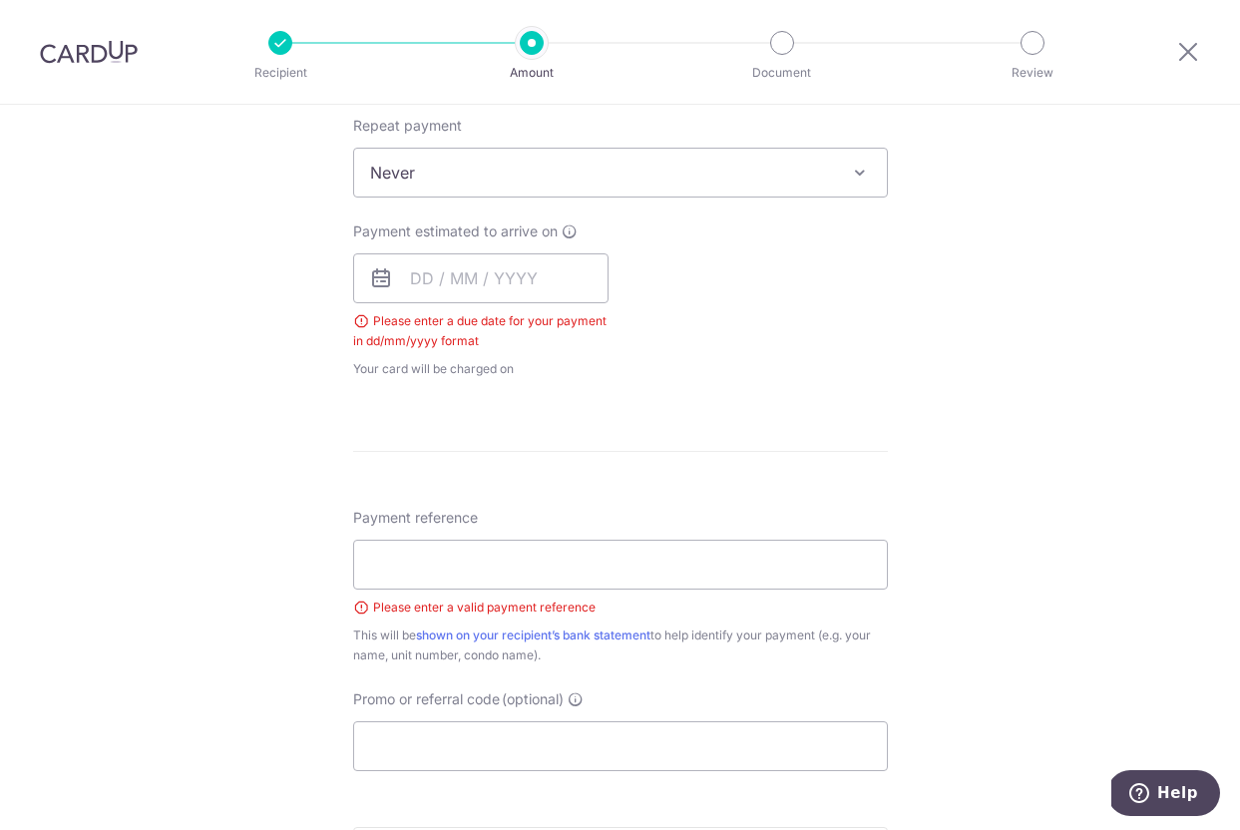
scroll to position [786, 0]
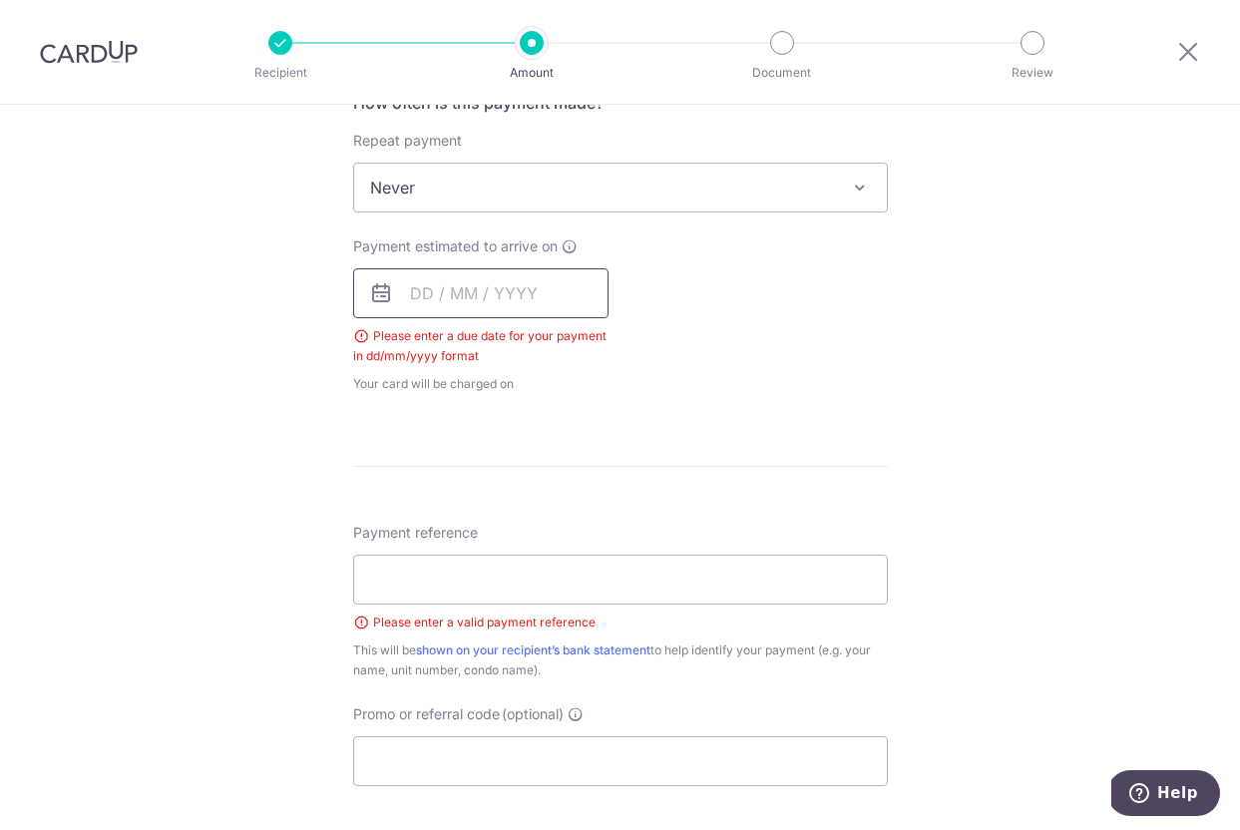
click at [545, 274] on input "text" at bounding box center [480, 293] width 255 height 50
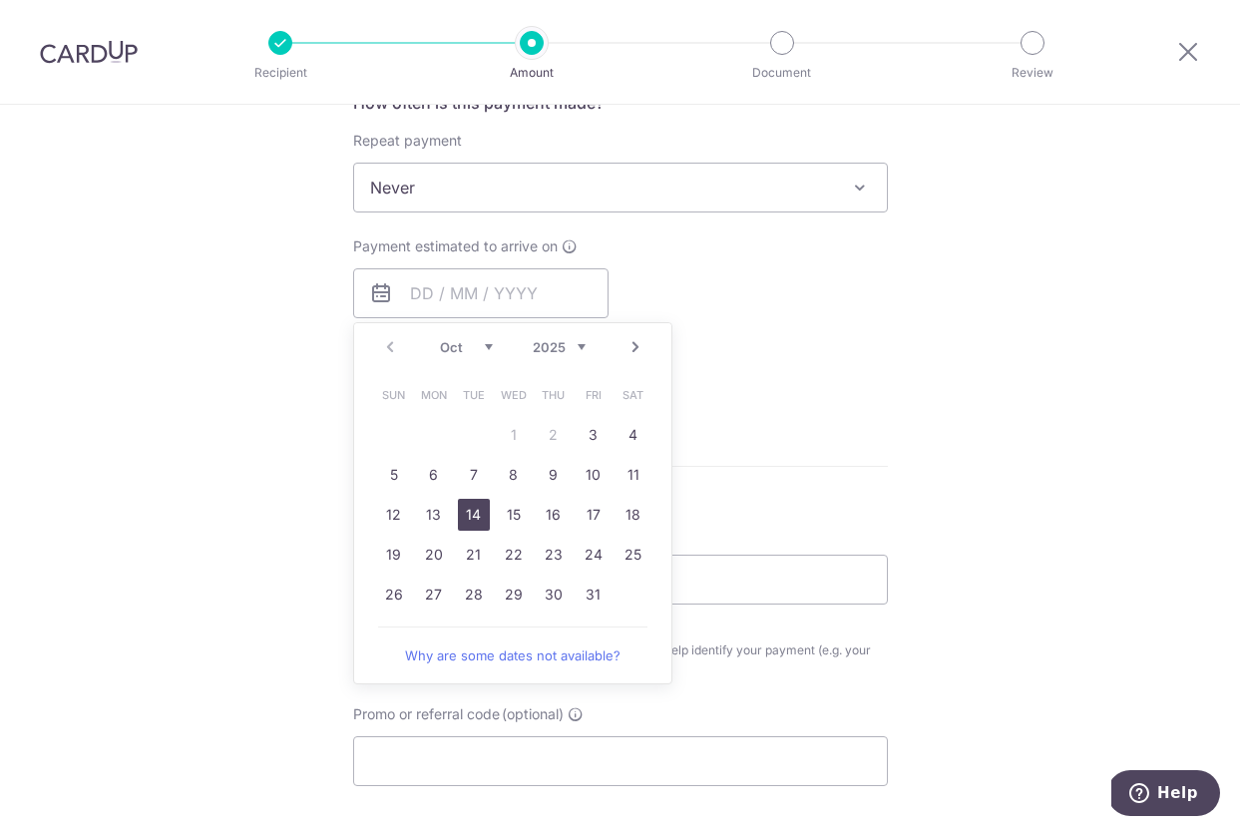
click at [480, 515] on link "14" at bounding box center [474, 515] width 32 height 32
type input "[DATE]"
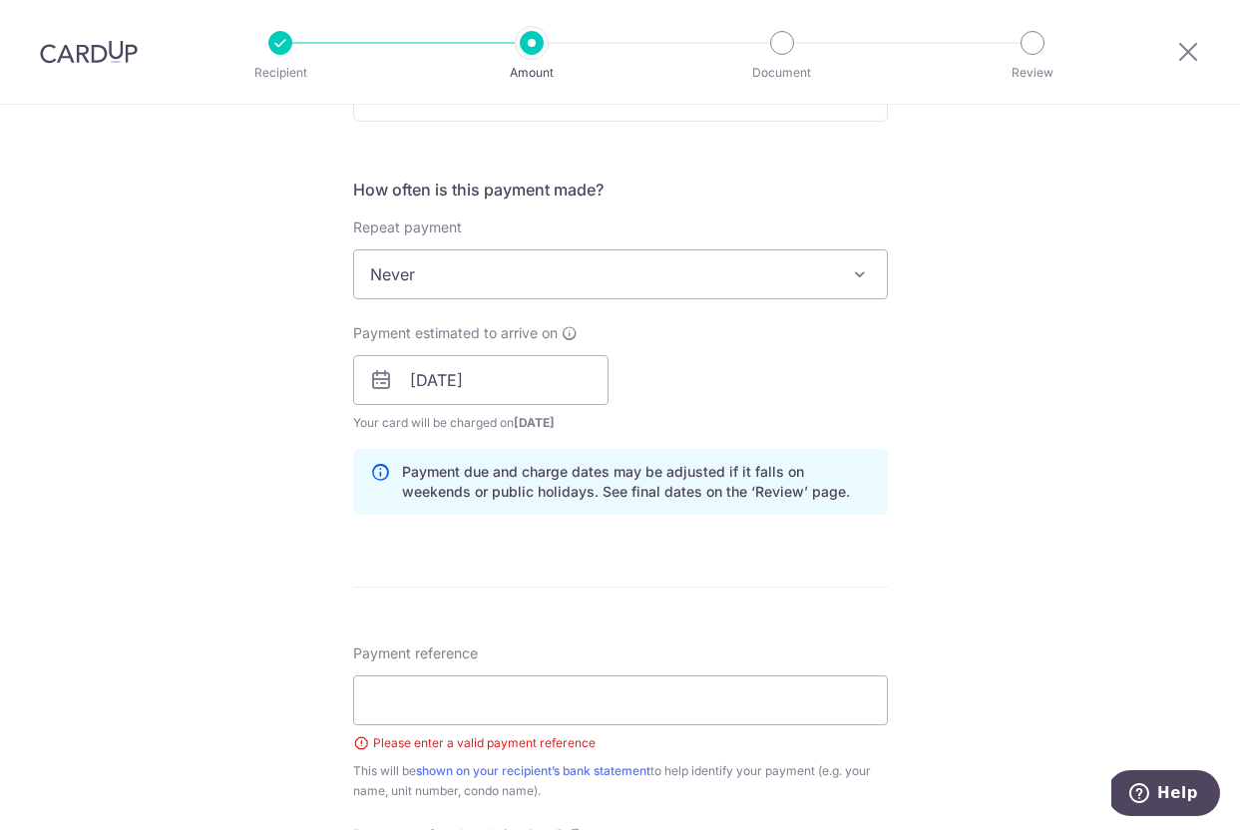
scroll to position [761, 0]
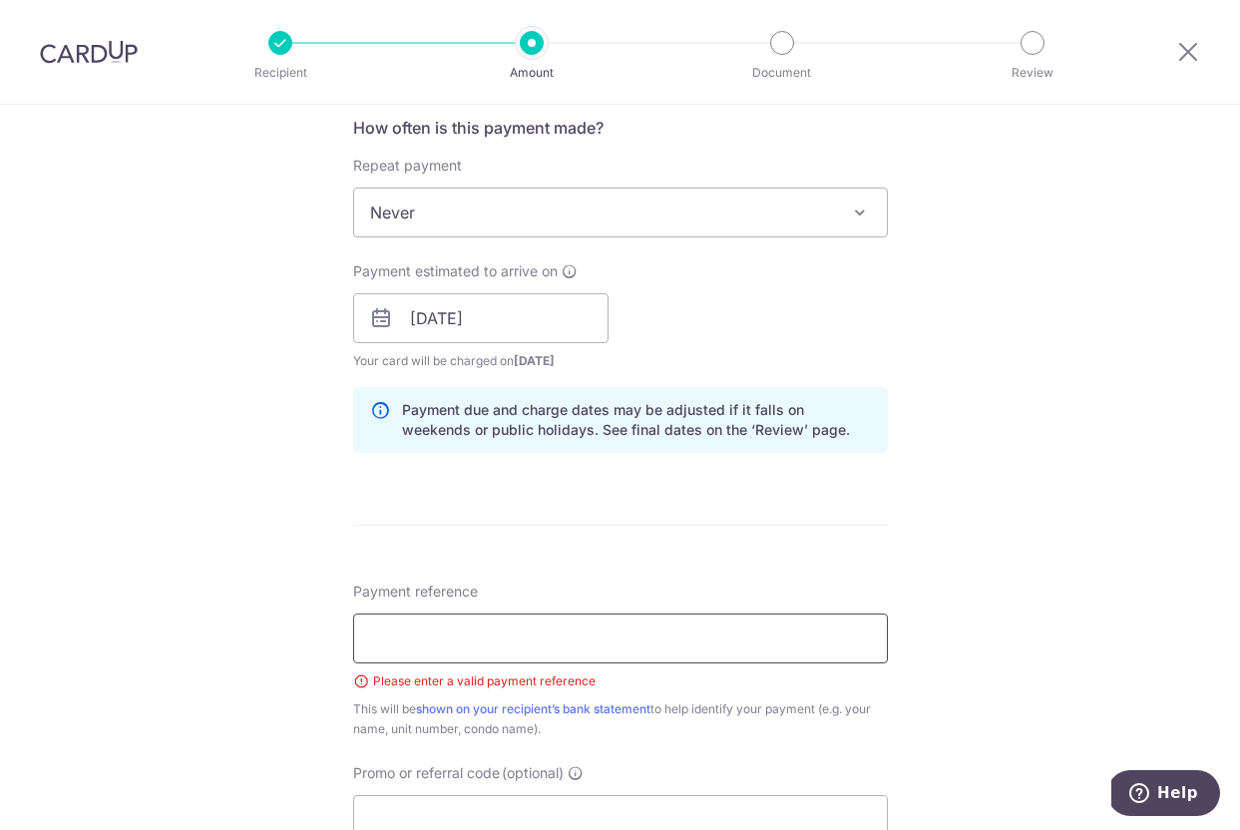
click at [635, 660] on input "Payment reference" at bounding box center [620, 638] width 535 height 50
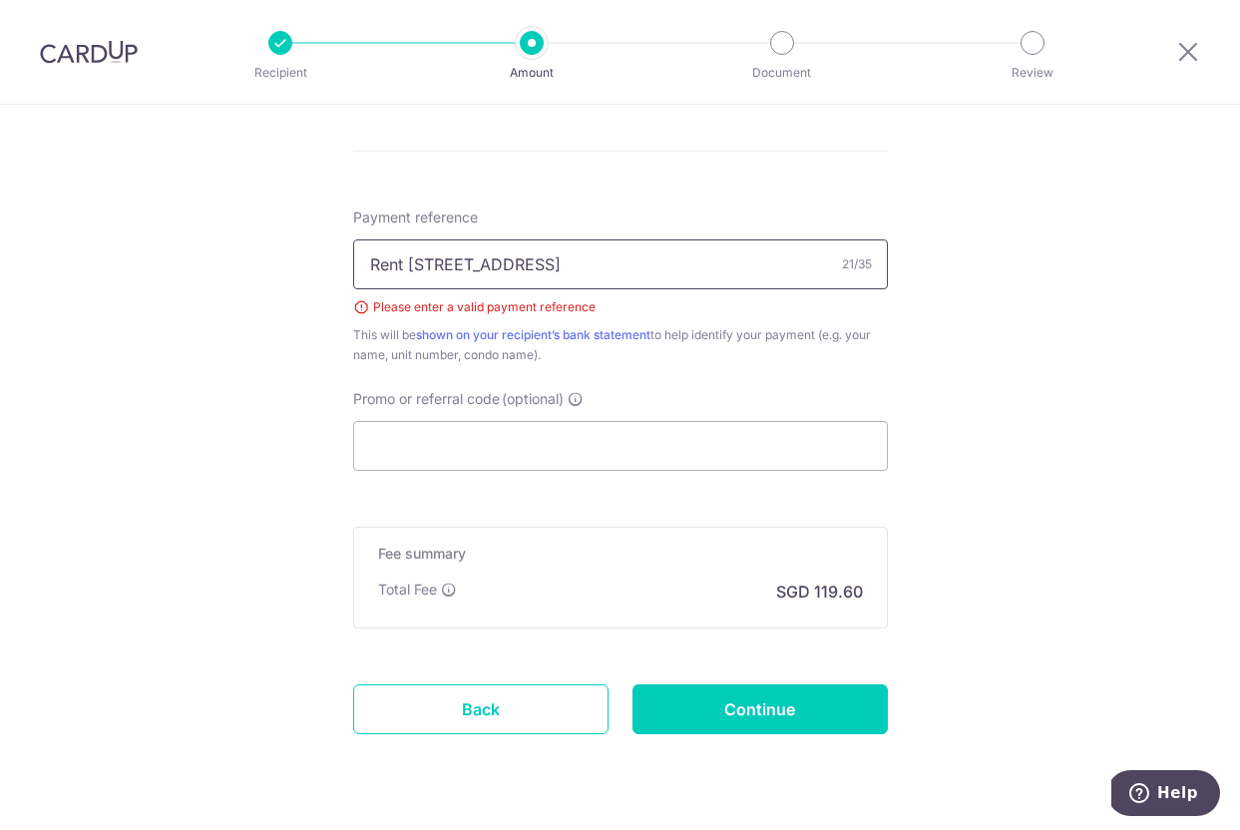
scroll to position [1189, 0]
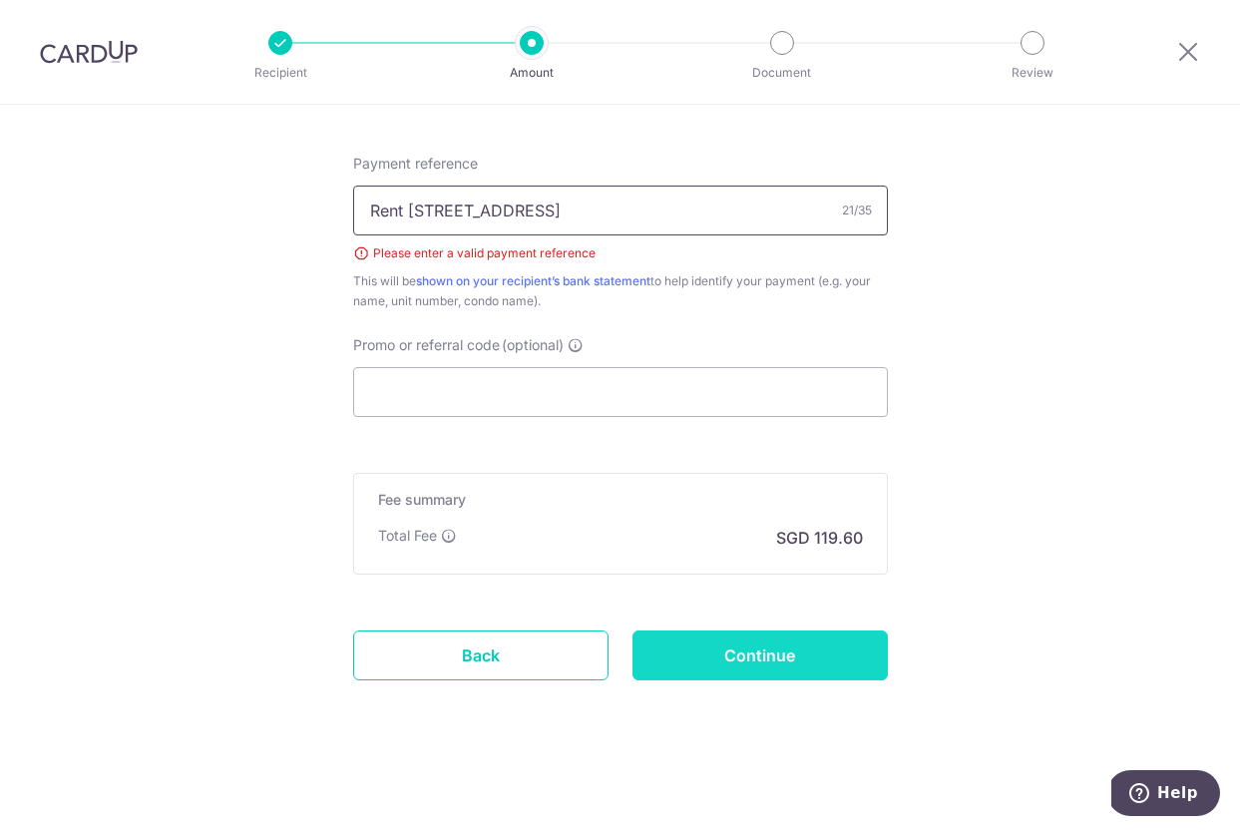
type input "Rent 3 Seraya Rd 0403"
click at [767, 659] on input "Continue" at bounding box center [759, 655] width 255 height 50
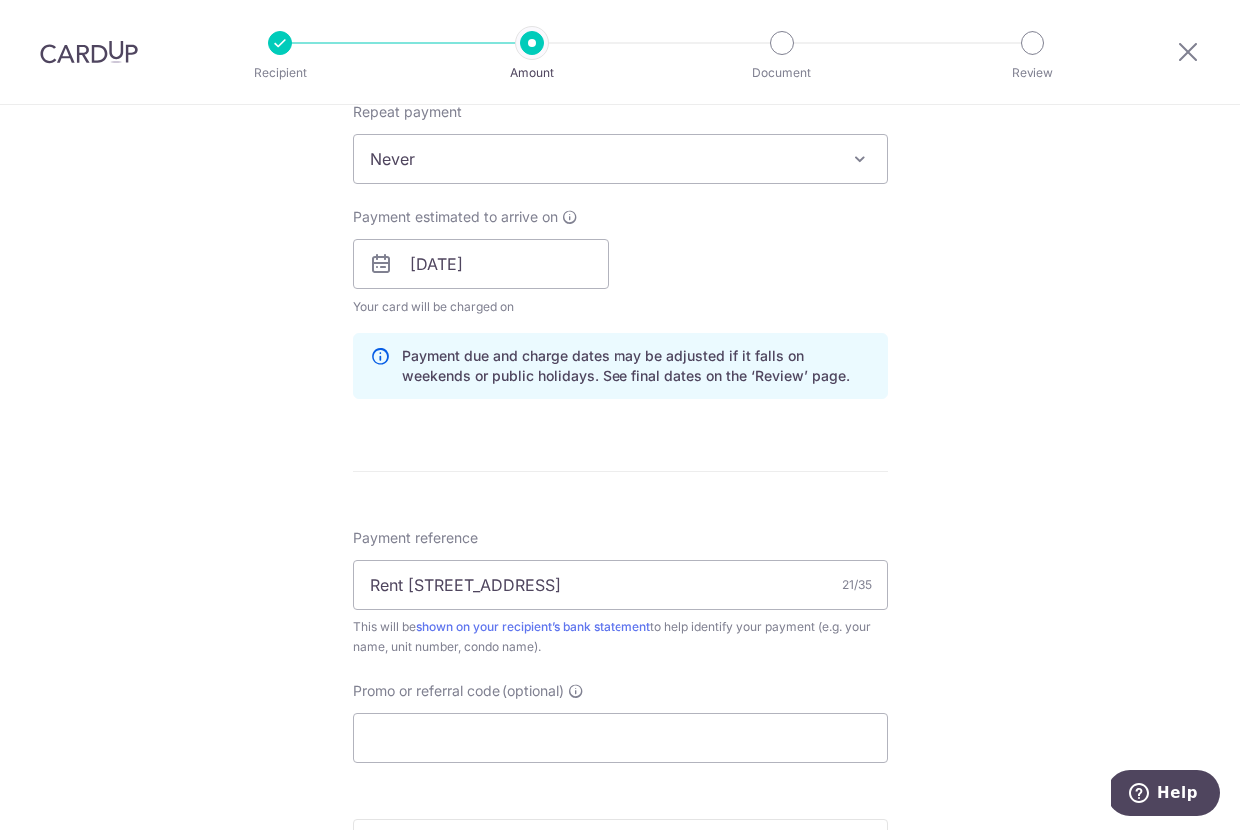
scroll to position [1161, 0]
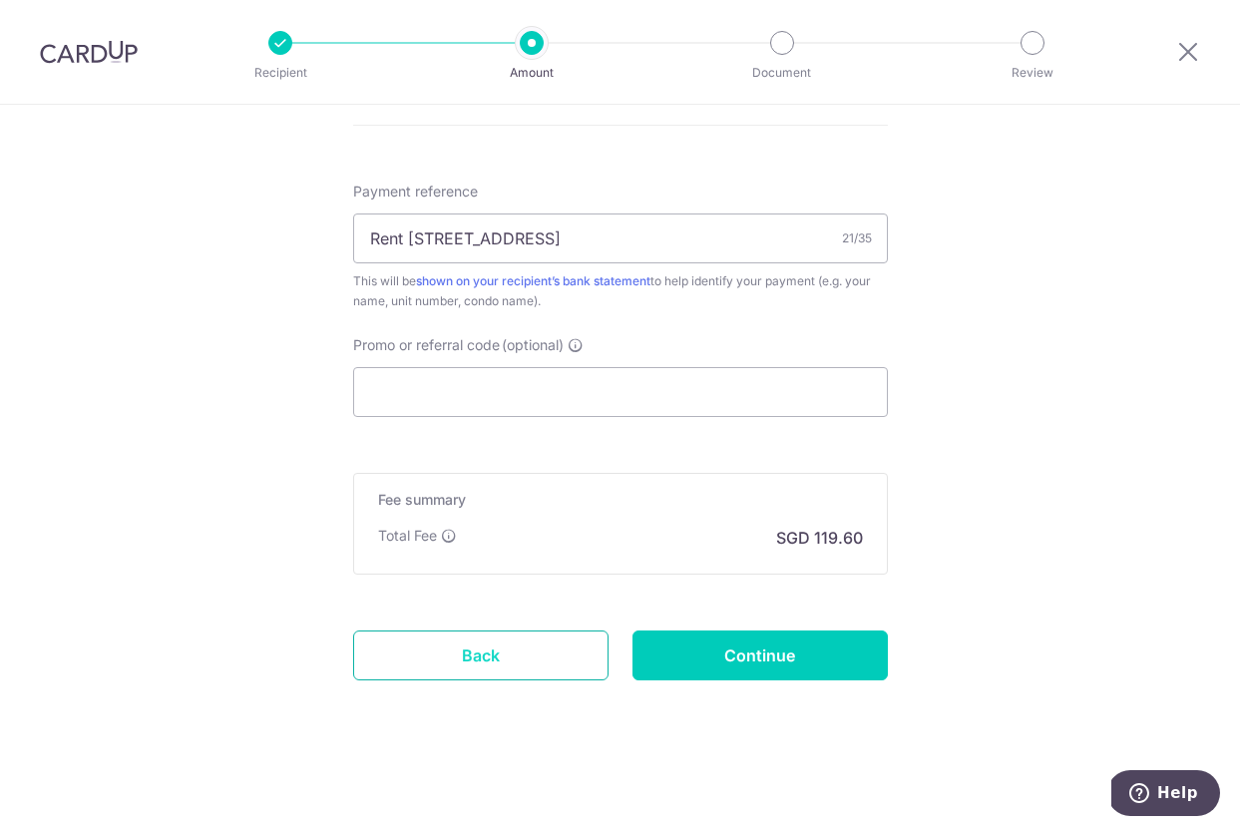
click at [498, 673] on link "Back" at bounding box center [480, 655] width 255 height 50
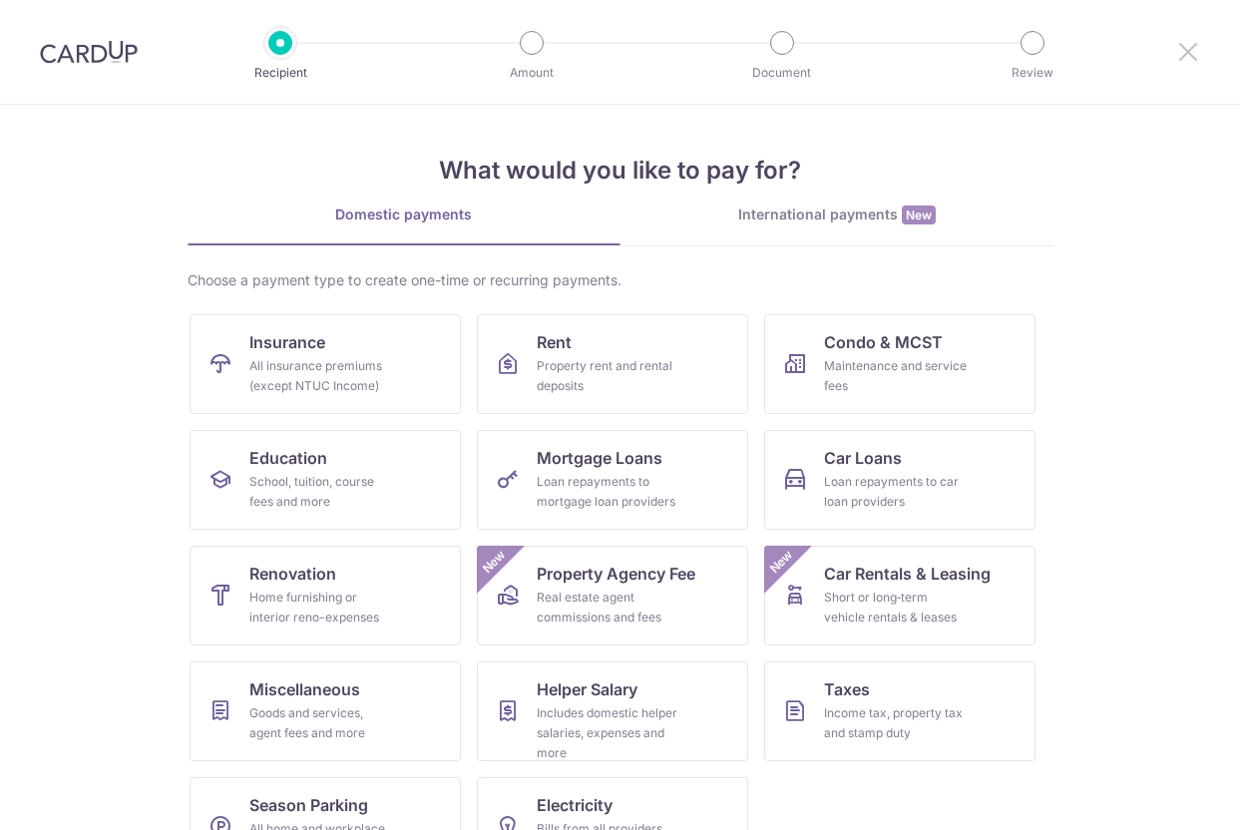
click at [1187, 49] on icon at bounding box center [1188, 51] width 24 height 25
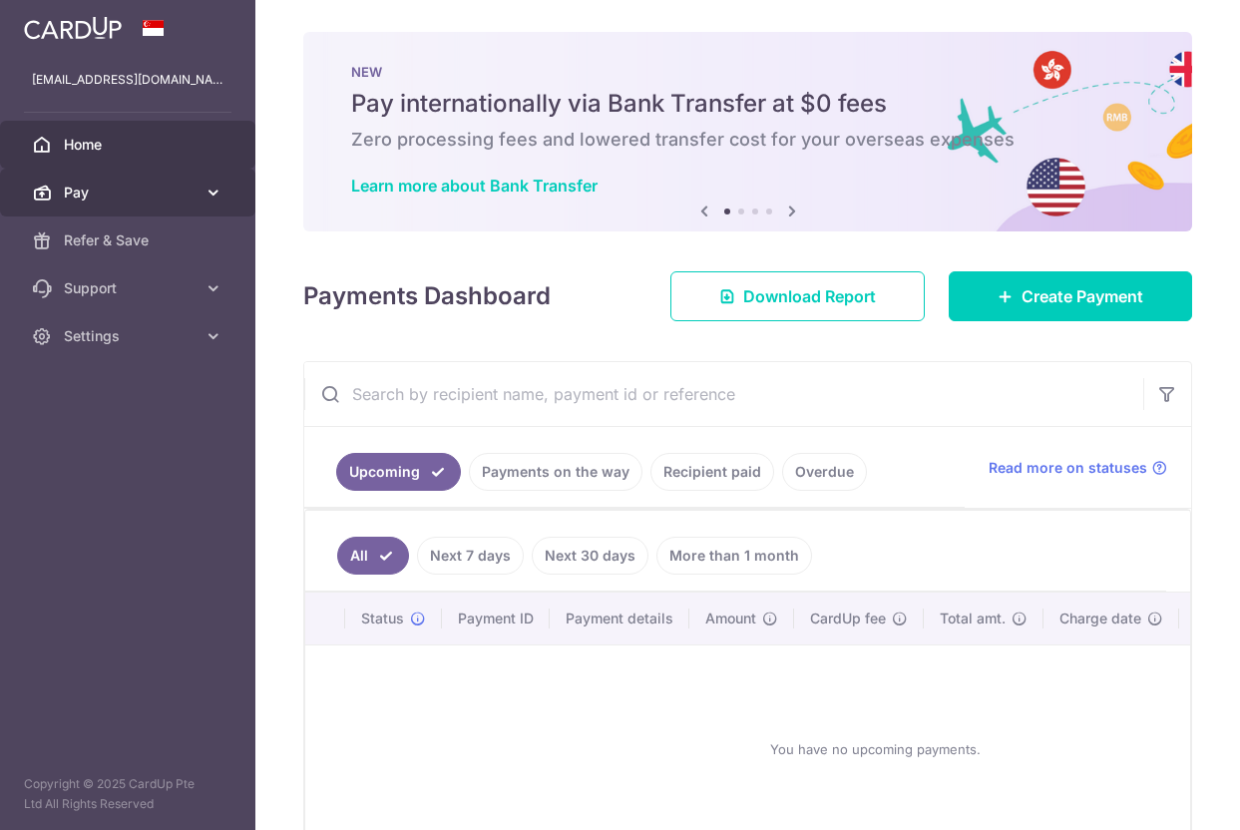
click at [207, 205] on link "Pay" at bounding box center [127, 193] width 255 height 48
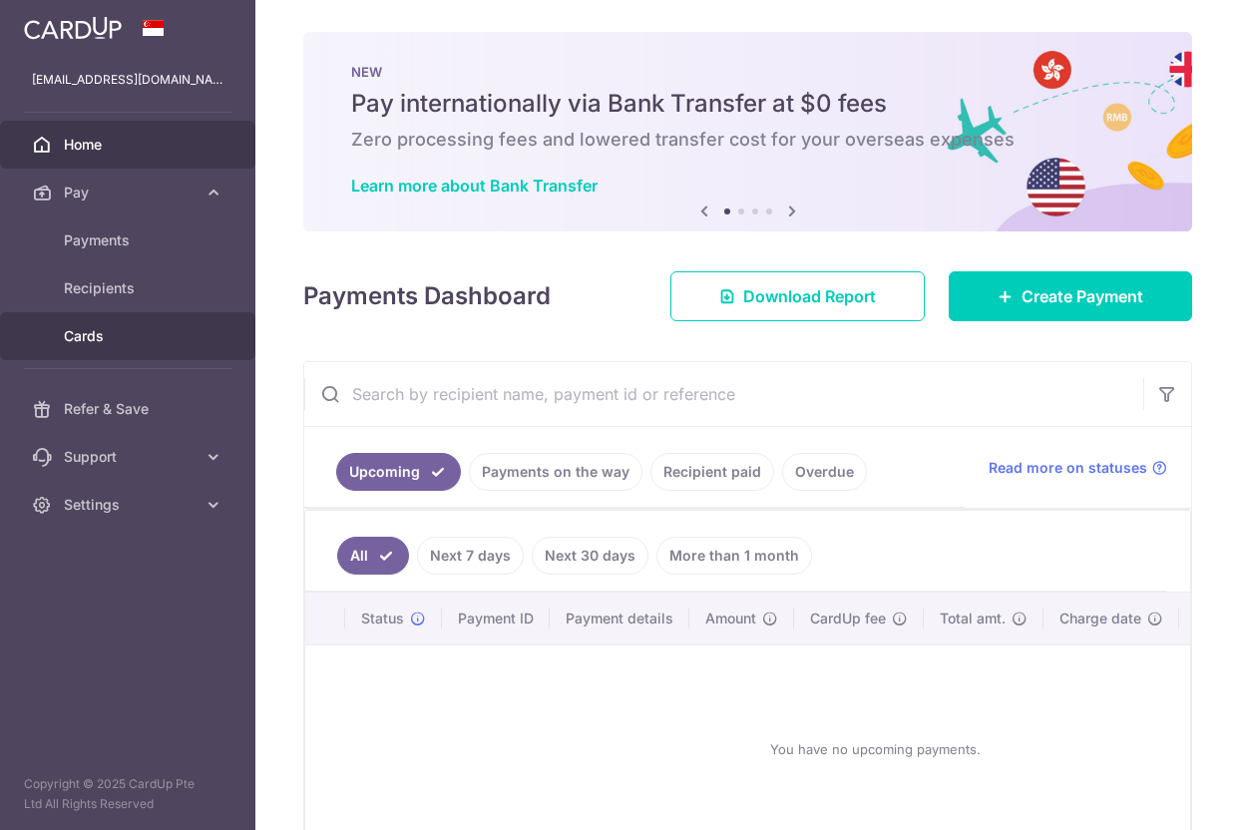
click at [110, 341] on span "Cards" at bounding box center [130, 336] width 132 height 20
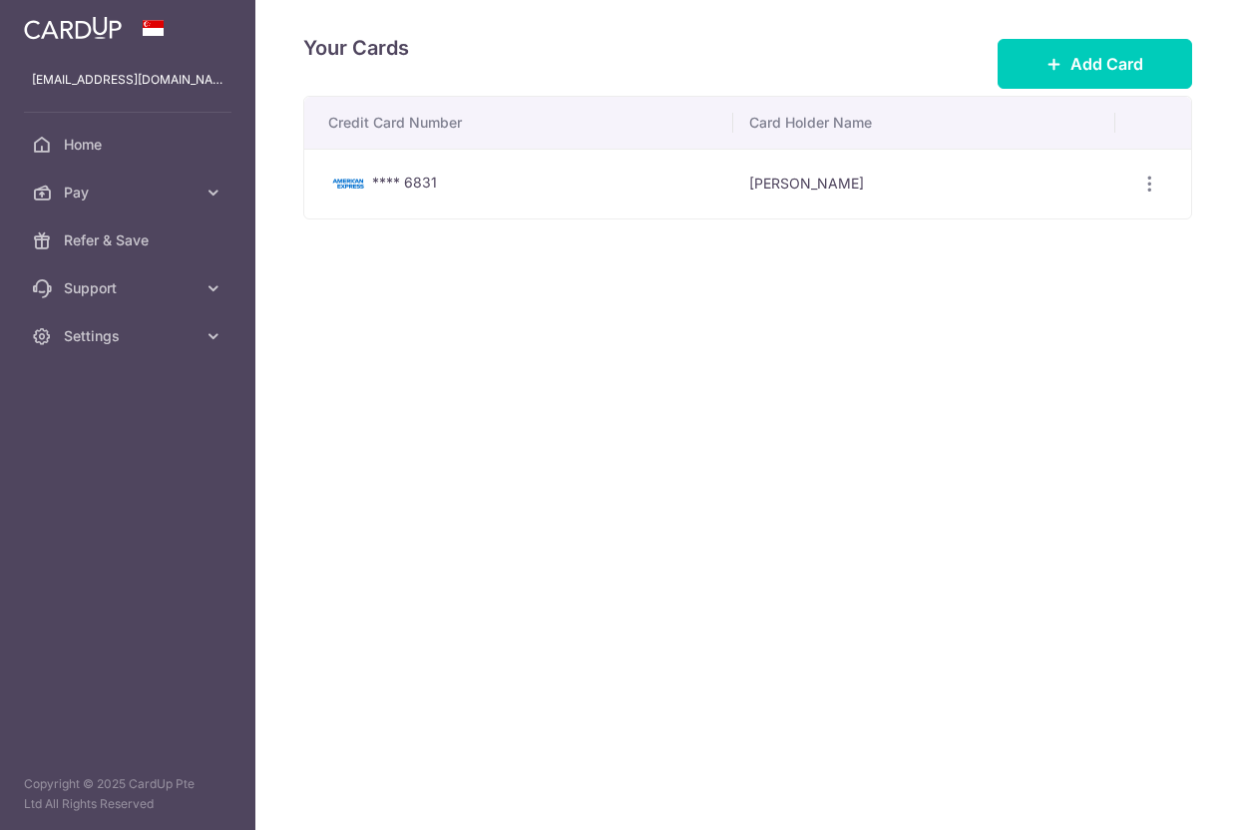
click at [513, 191] on div "**** 6831" at bounding box center [522, 184] width 389 height 24
click at [1147, 186] on icon "button" at bounding box center [1149, 184] width 21 height 21
click at [1103, 231] on span "View/Edit" at bounding box center [1083, 239] width 136 height 24
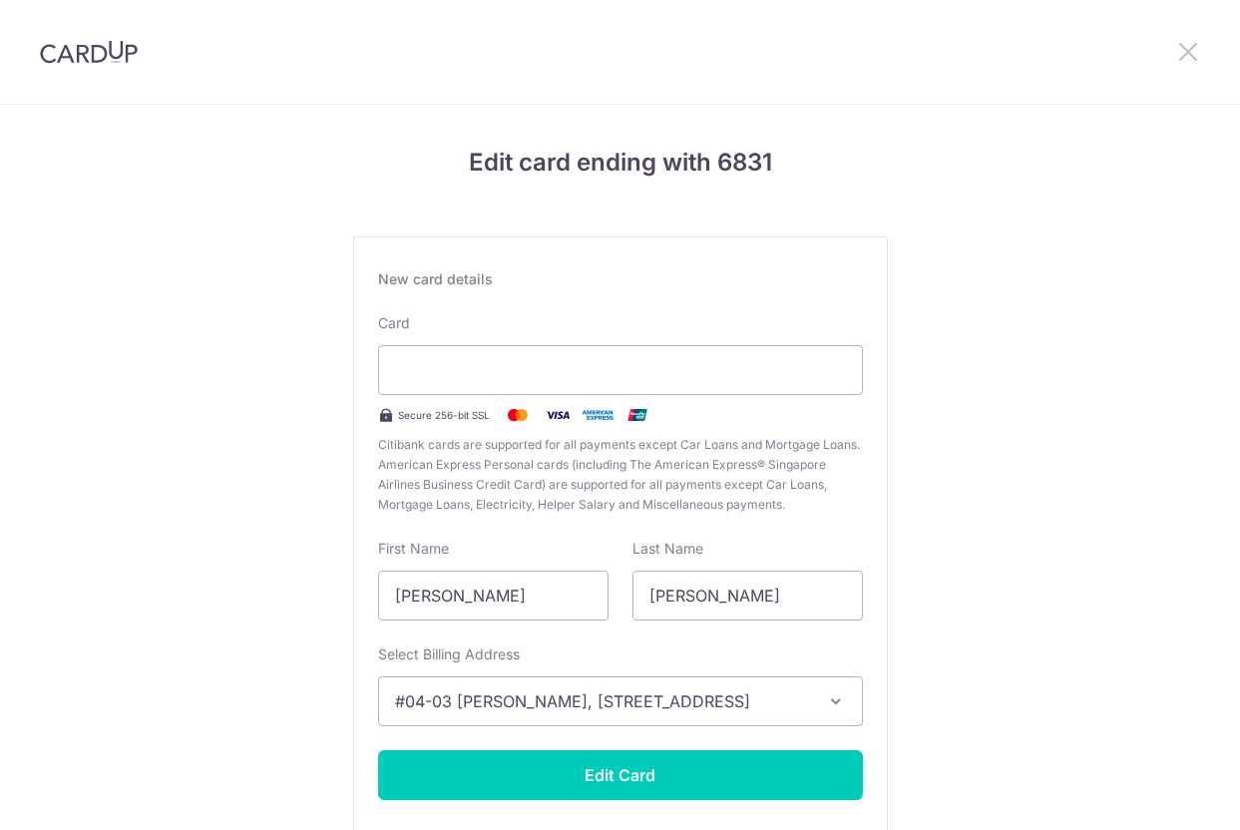
click at [1193, 55] on icon at bounding box center [1188, 51] width 24 height 25
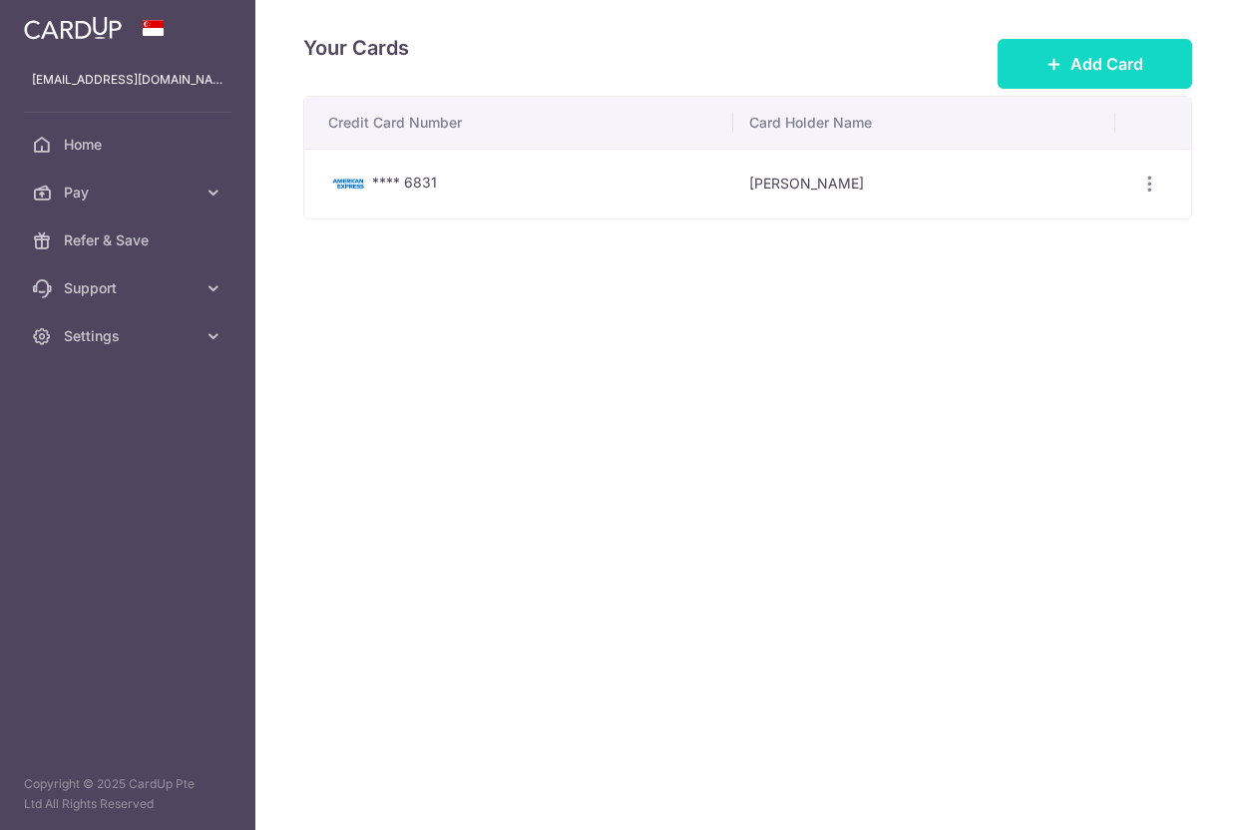
click at [1071, 80] on button "Add Card" at bounding box center [1095, 64] width 195 height 50
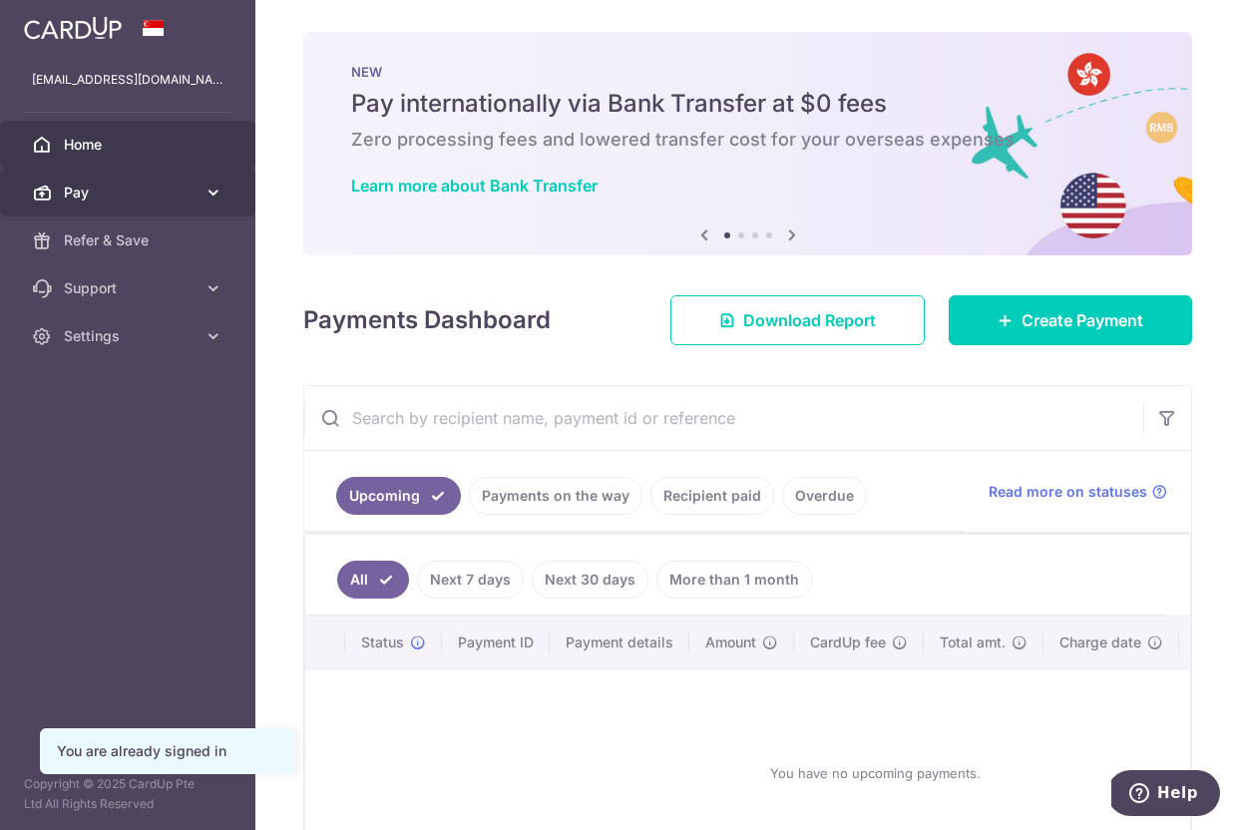
click at [198, 179] on link "Pay" at bounding box center [127, 193] width 255 height 48
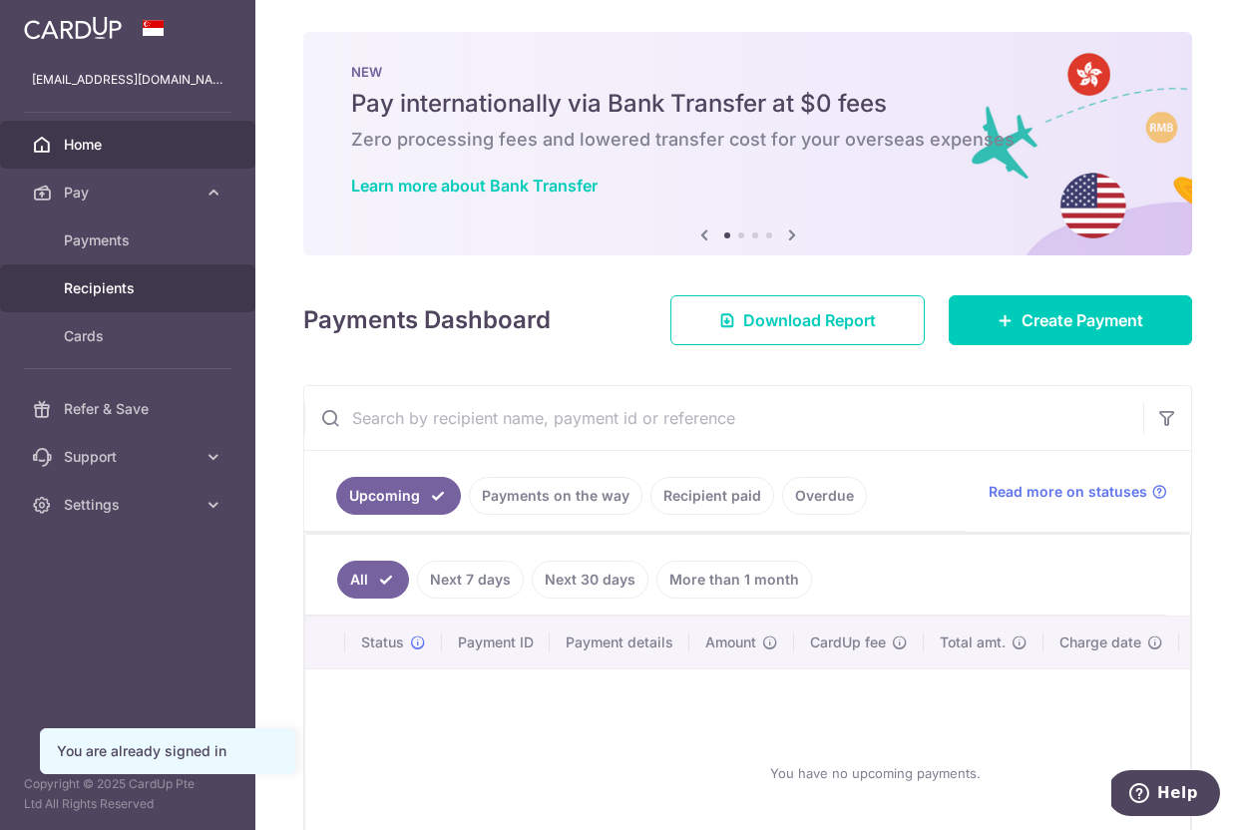
click at [159, 302] on link "Recipients" at bounding box center [127, 288] width 255 height 48
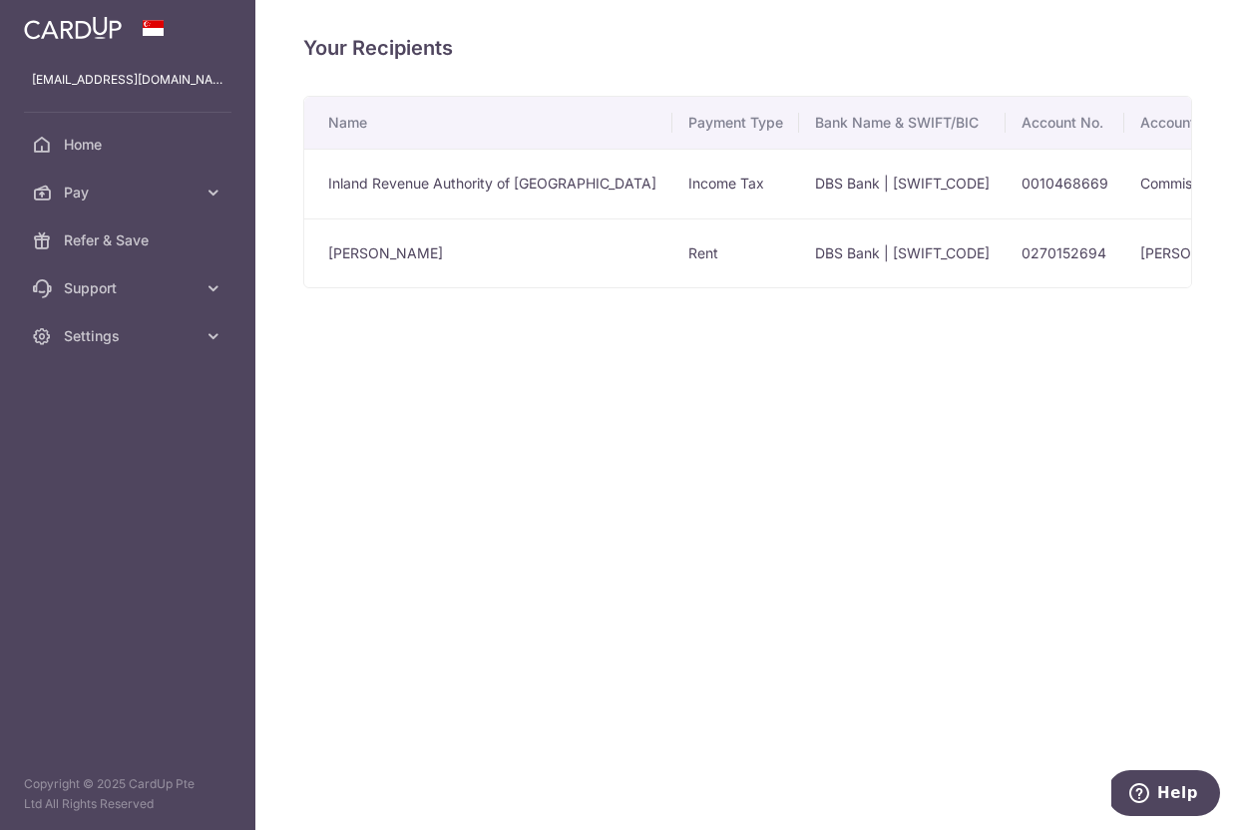
click at [415, 263] on td "[PERSON_NAME]" at bounding box center [488, 253] width 368 height 70
click at [182, 155] on link "Home" at bounding box center [127, 145] width 255 height 48
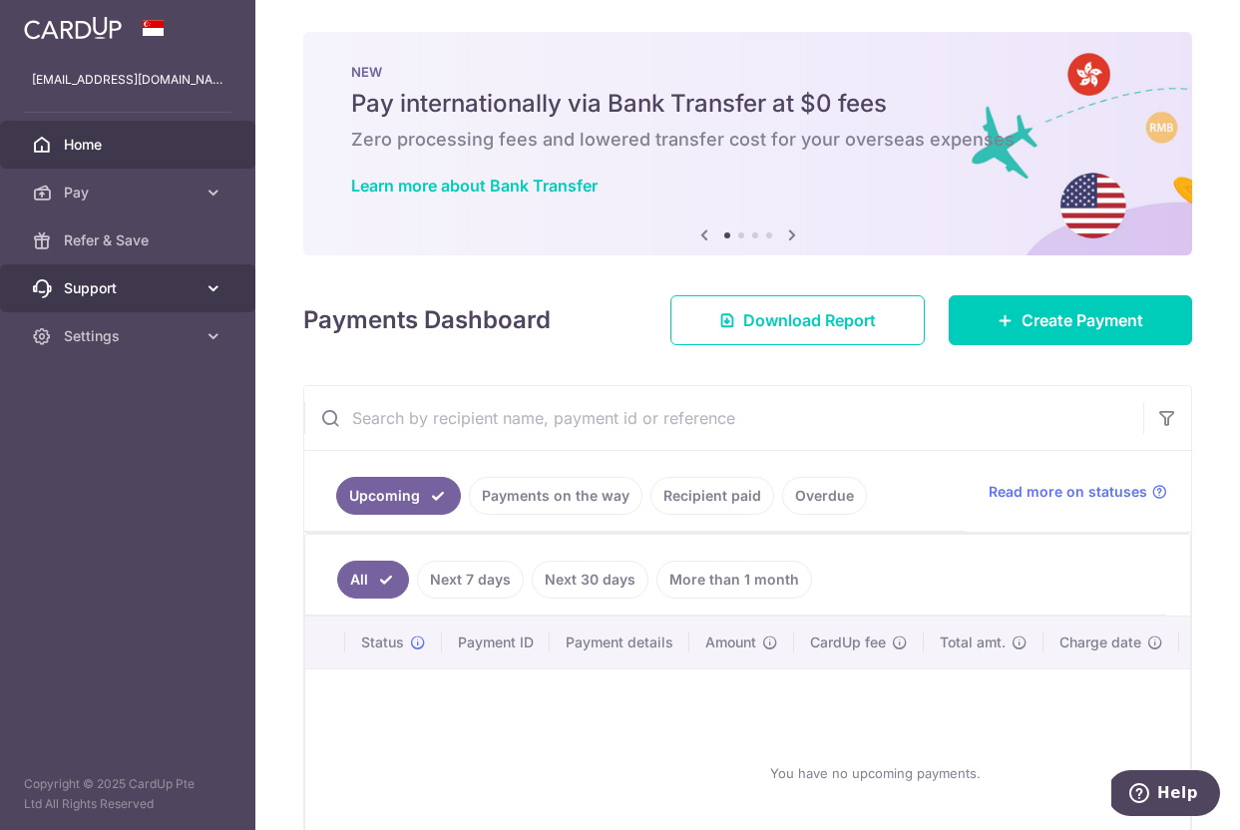
click at [196, 294] on link "Support" at bounding box center [127, 288] width 255 height 48
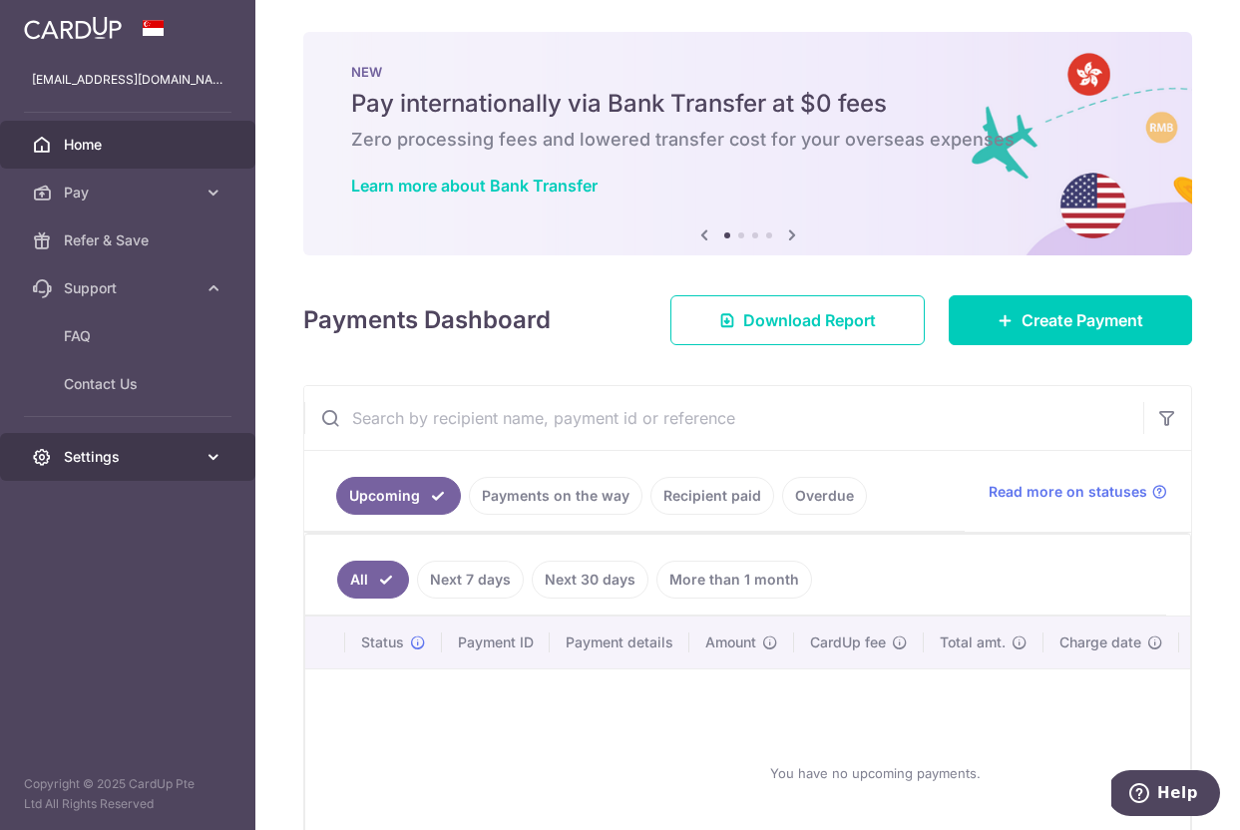
click at [162, 448] on span "Settings" at bounding box center [130, 457] width 132 height 20
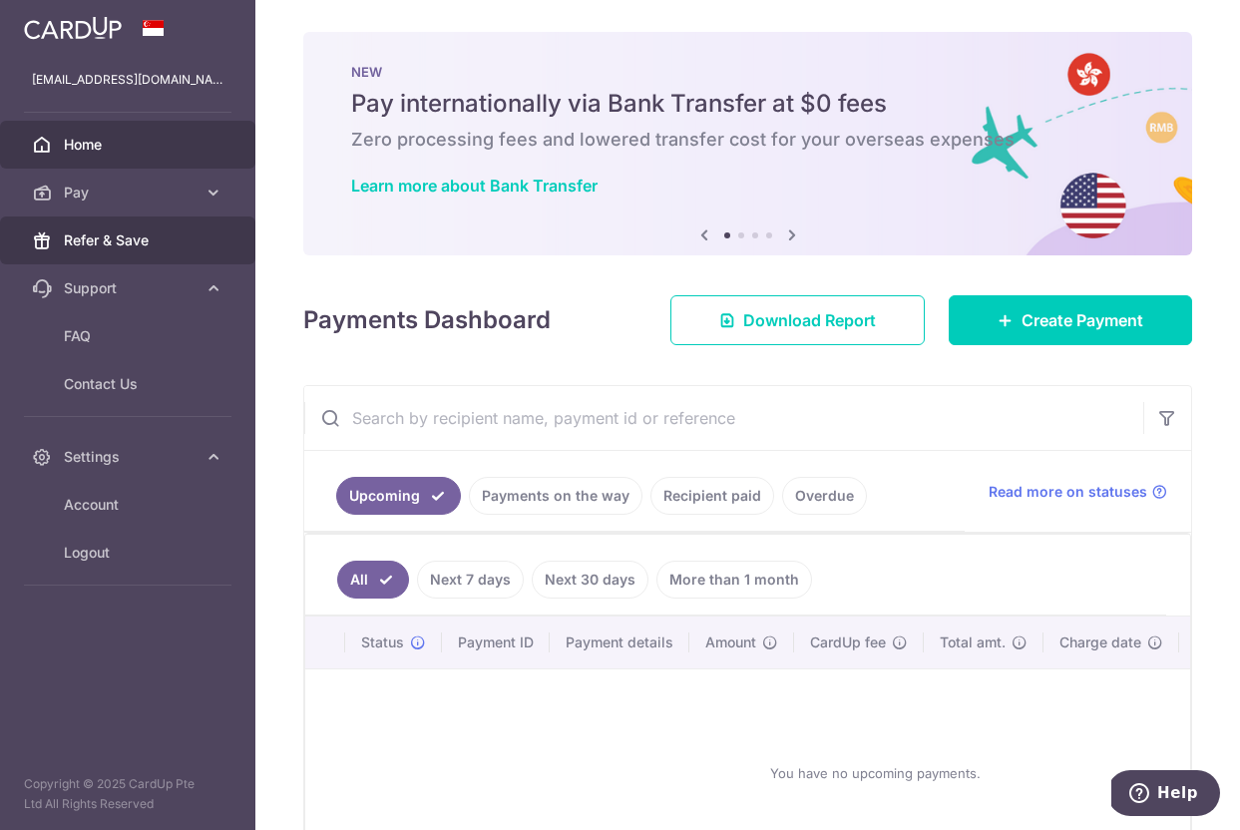
click at [197, 217] on link "Refer & Save" at bounding box center [127, 240] width 255 height 48
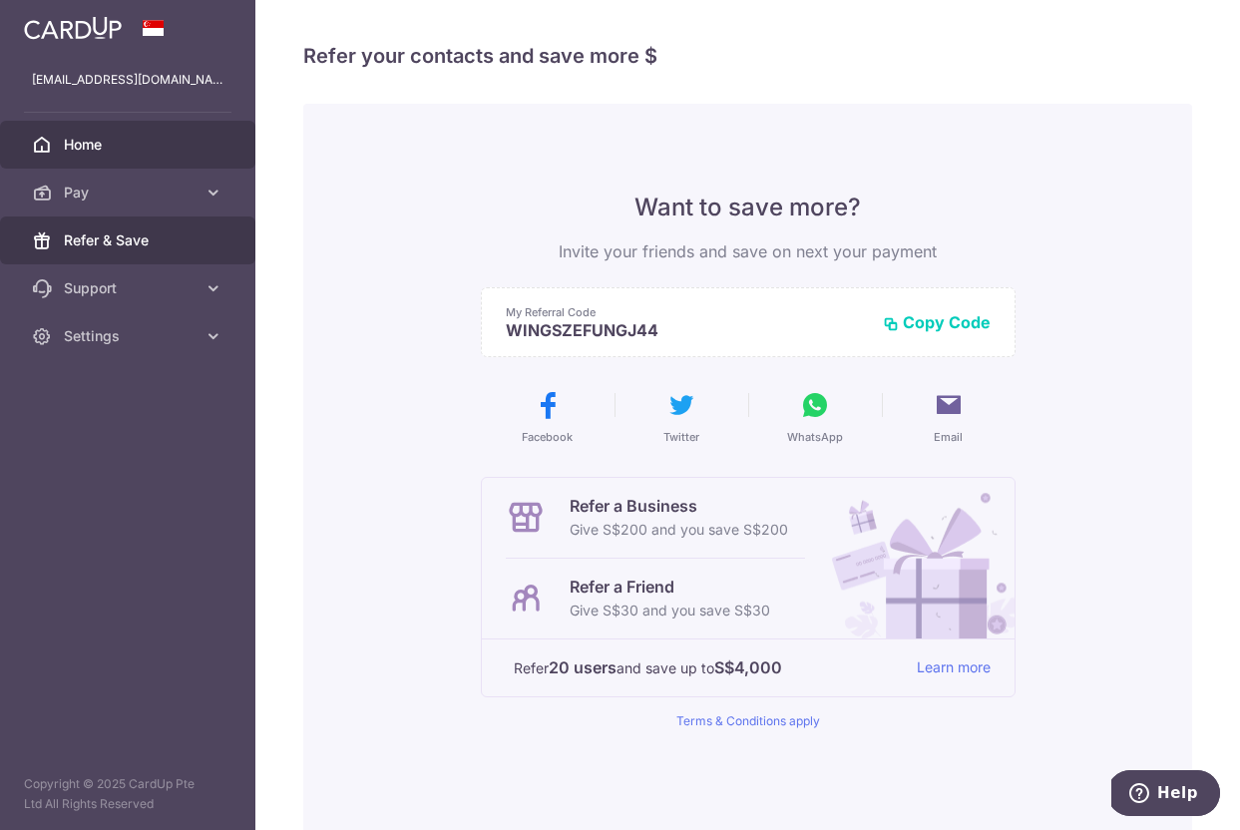
click at [200, 152] on link "Home" at bounding box center [127, 145] width 255 height 48
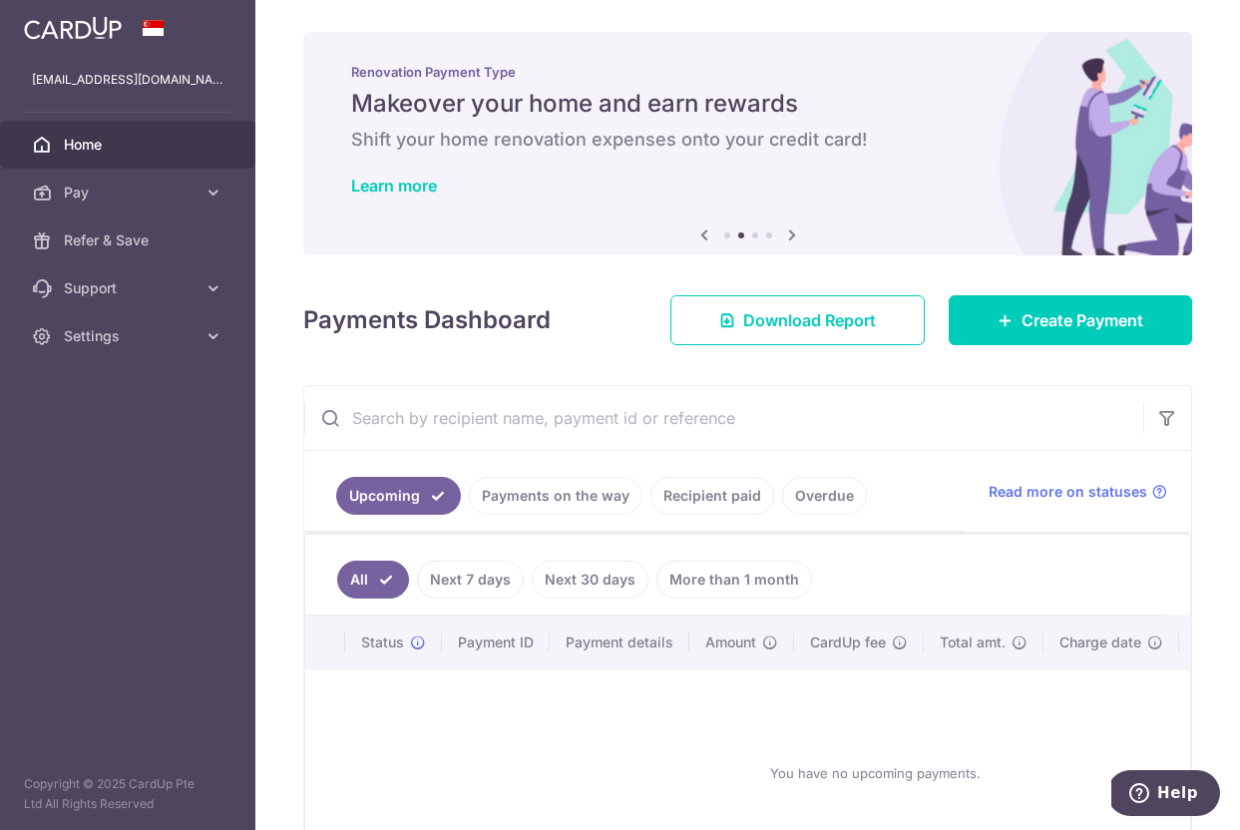
click at [89, 30] on img at bounding box center [73, 28] width 98 height 24
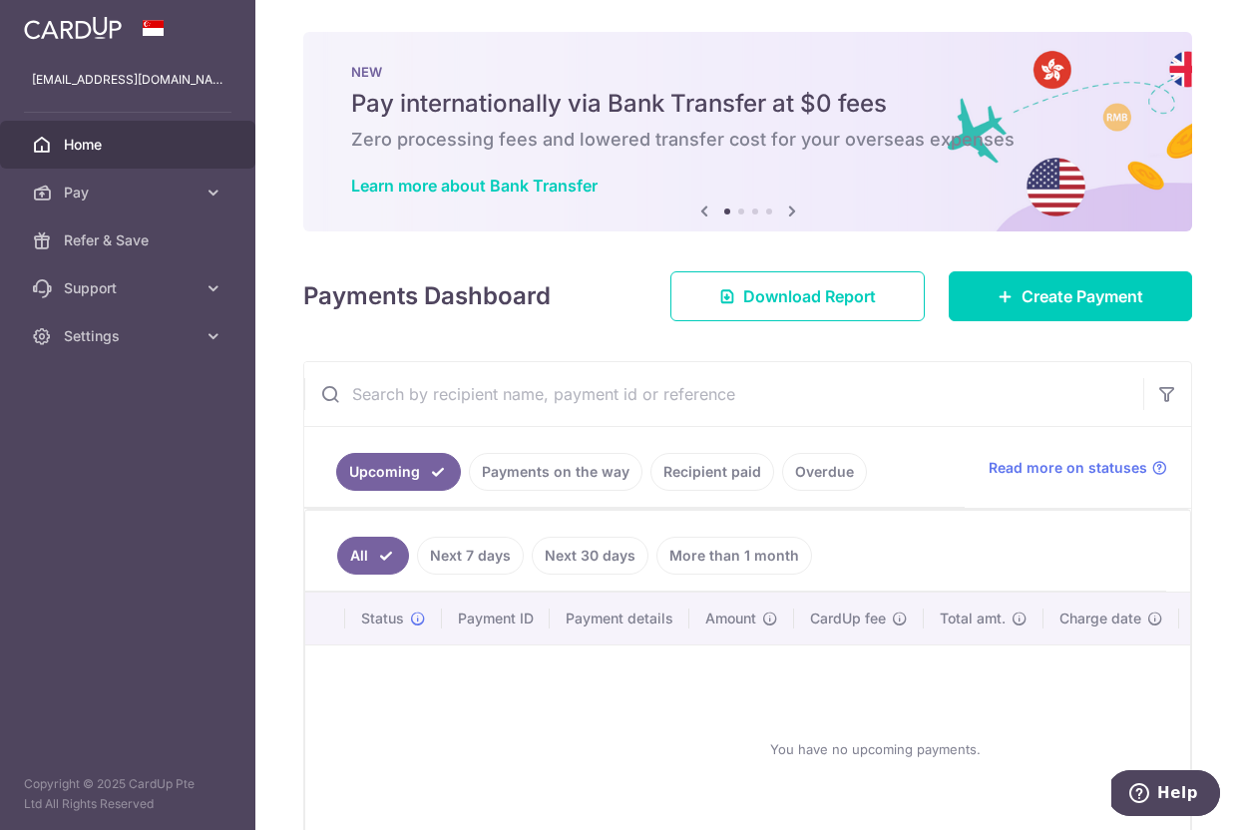
click at [64, 30] on img at bounding box center [73, 28] width 98 height 24
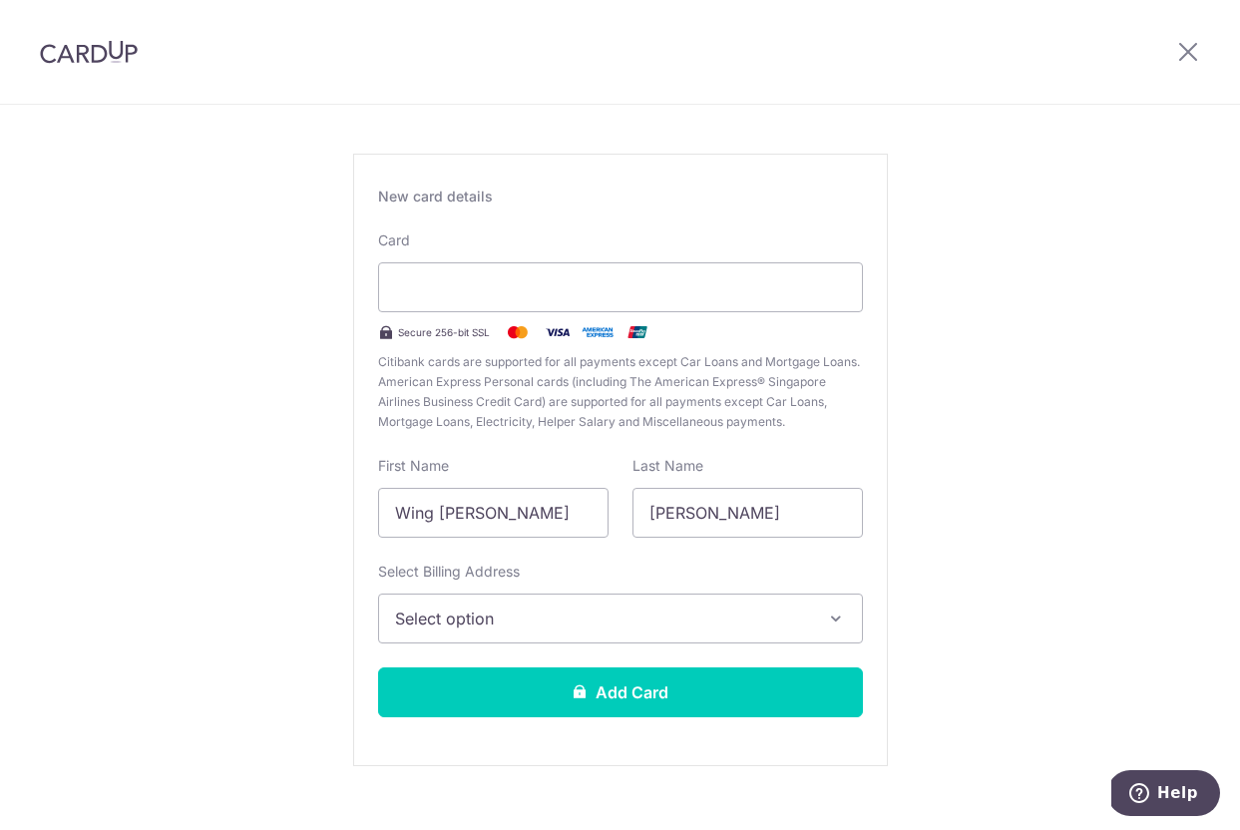
scroll to position [87, 0]
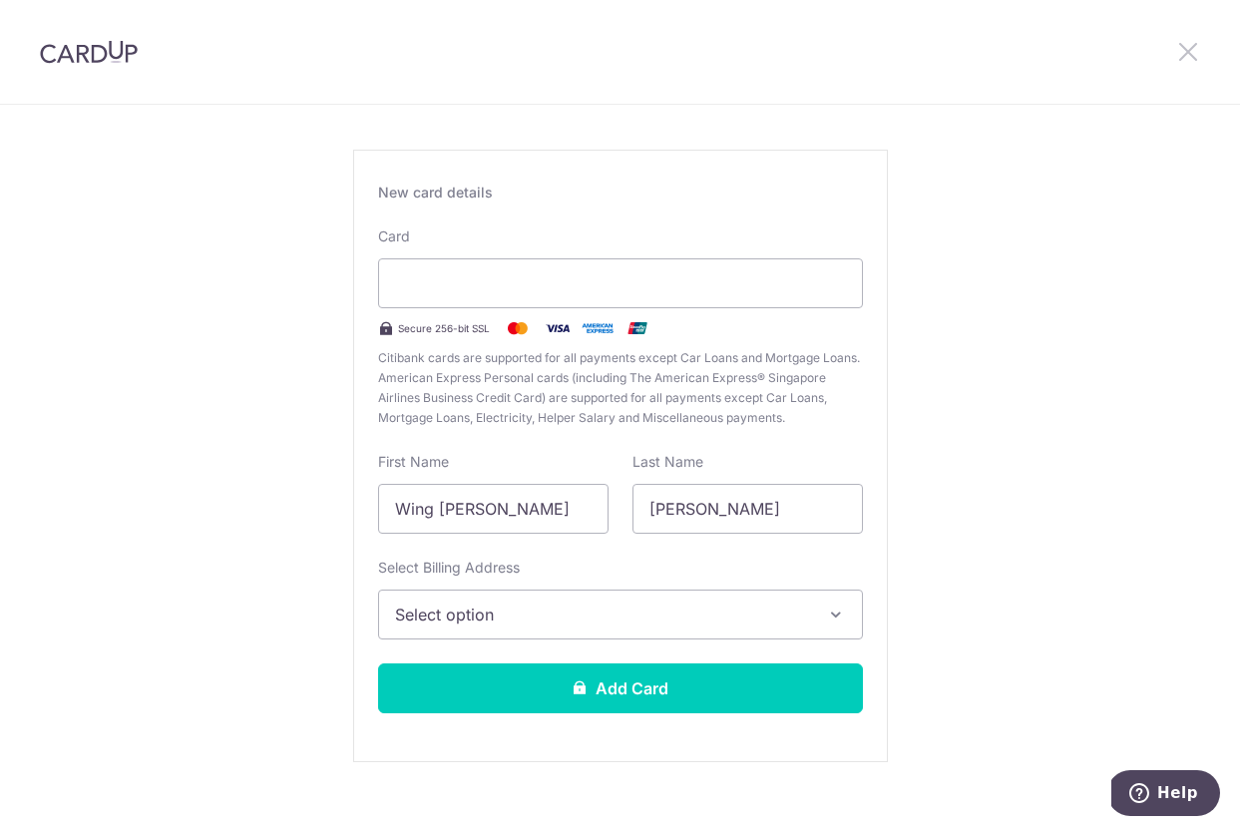
click at [1183, 61] on icon at bounding box center [1188, 51] width 24 height 25
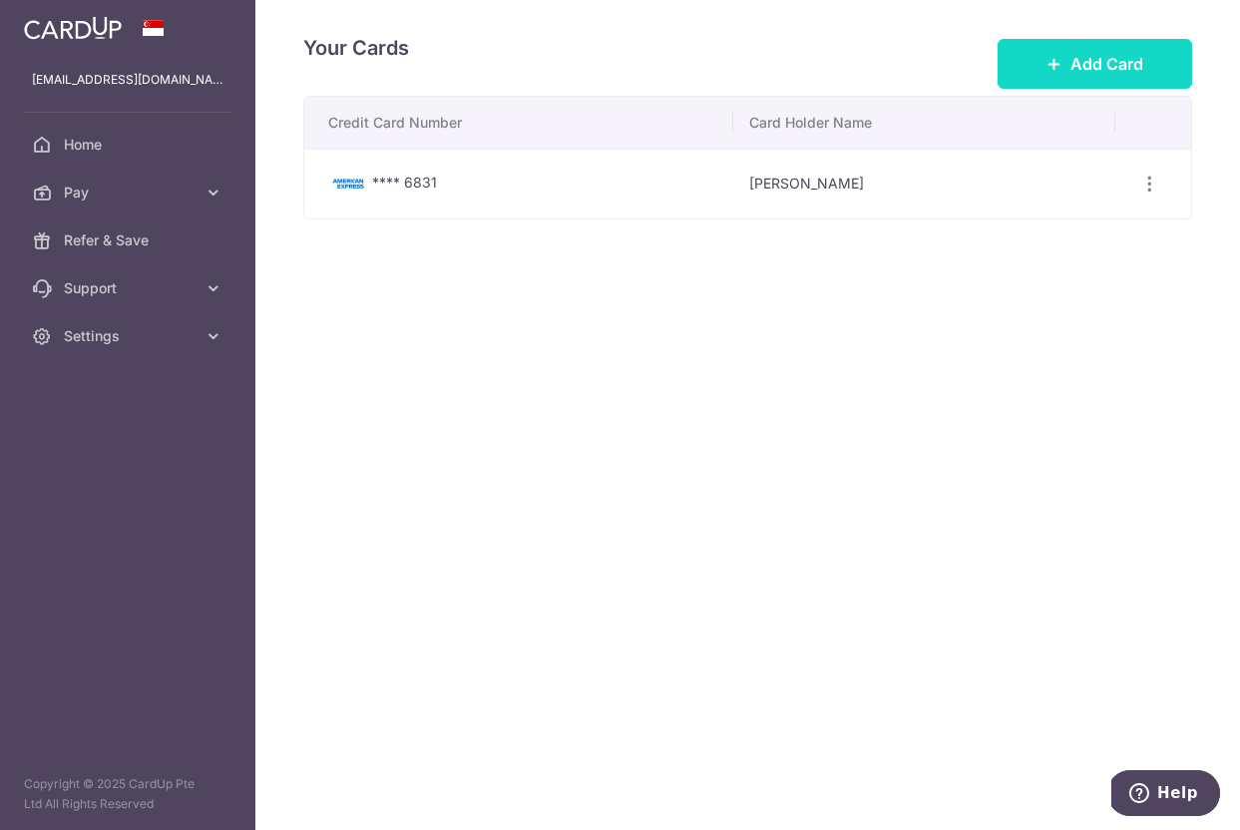
click at [1034, 64] on button "Add Card" at bounding box center [1095, 64] width 195 height 50
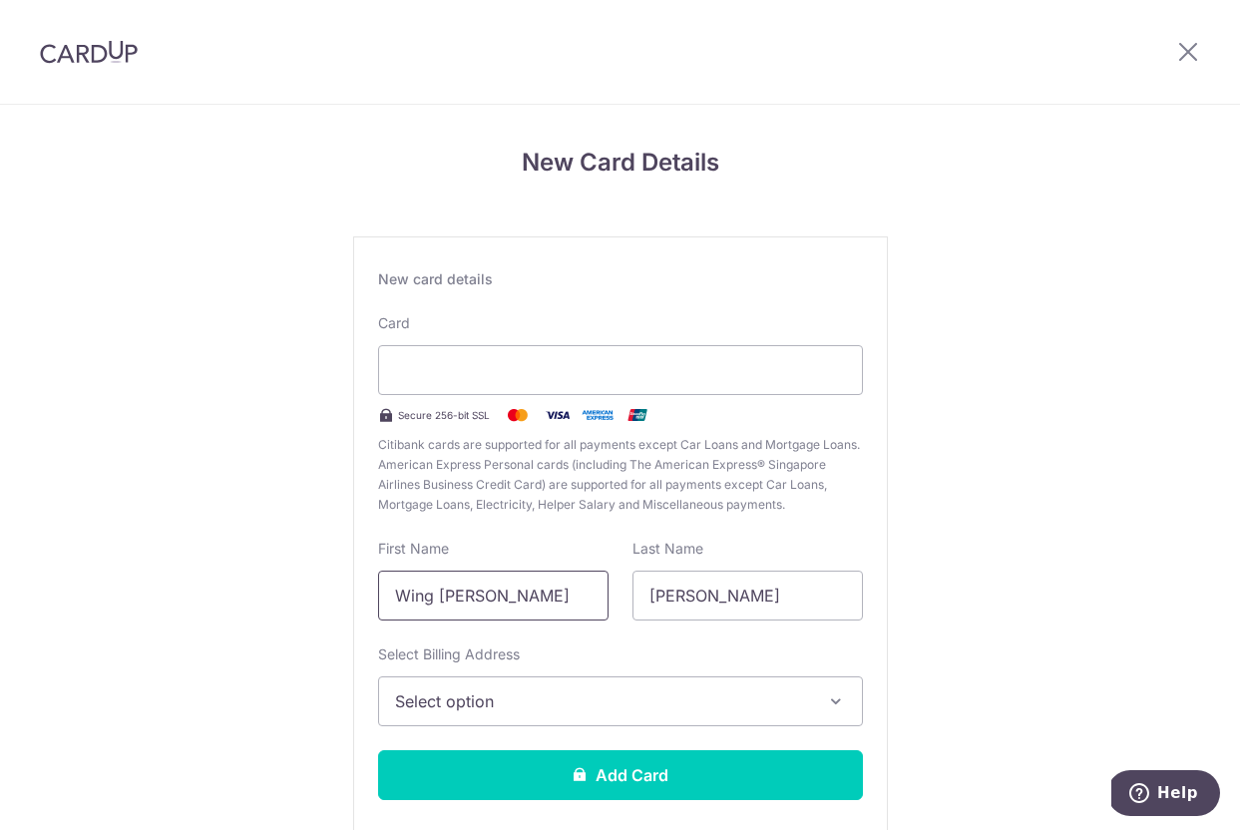
click at [471, 597] on input "Wing [PERSON_NAME]" at bounding box center [493, 596] width 230 height 50
click at [471, 597] on input "Wing Sze Fung" at bounding box center [493, 596] width 230 height 50
type input "Joanna"
type input "Fung"
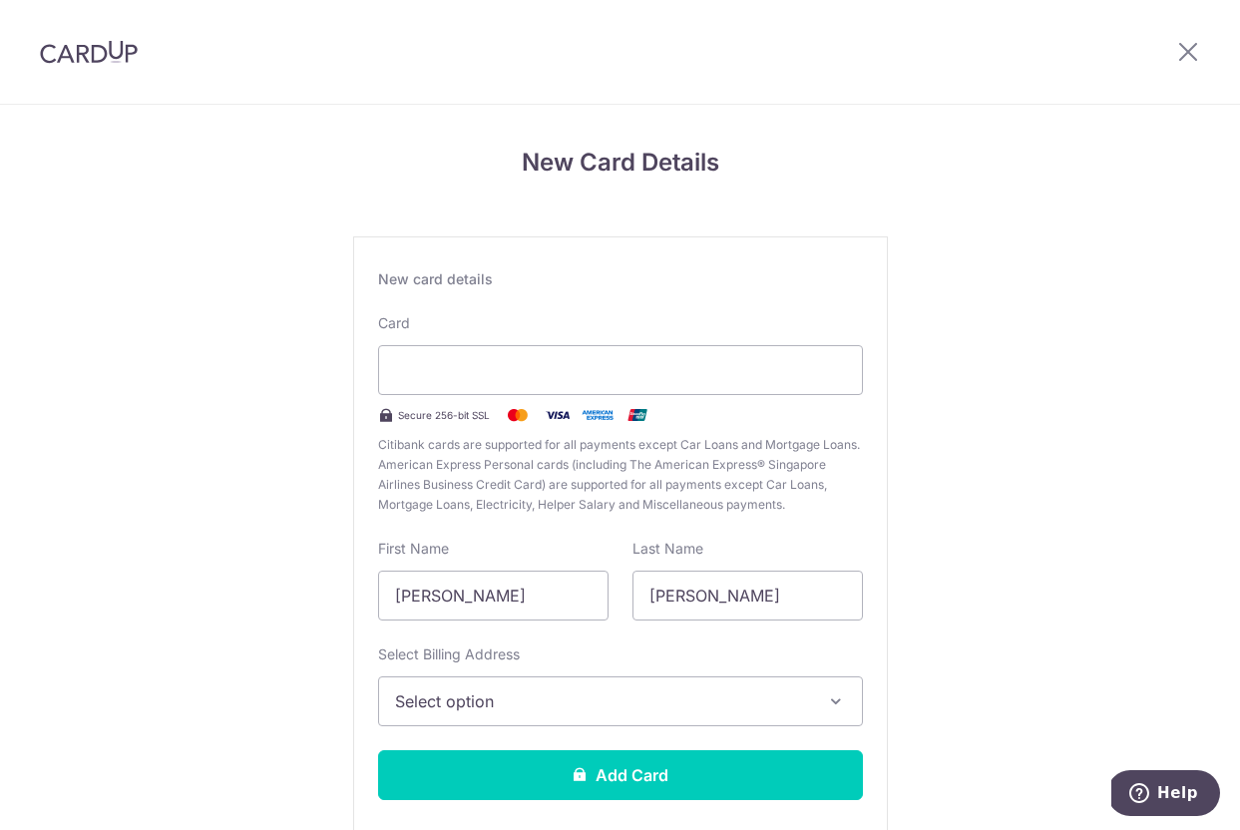
click at [480, 708] on span "Select option" at bounding box center [602, 701] width 415 height 24
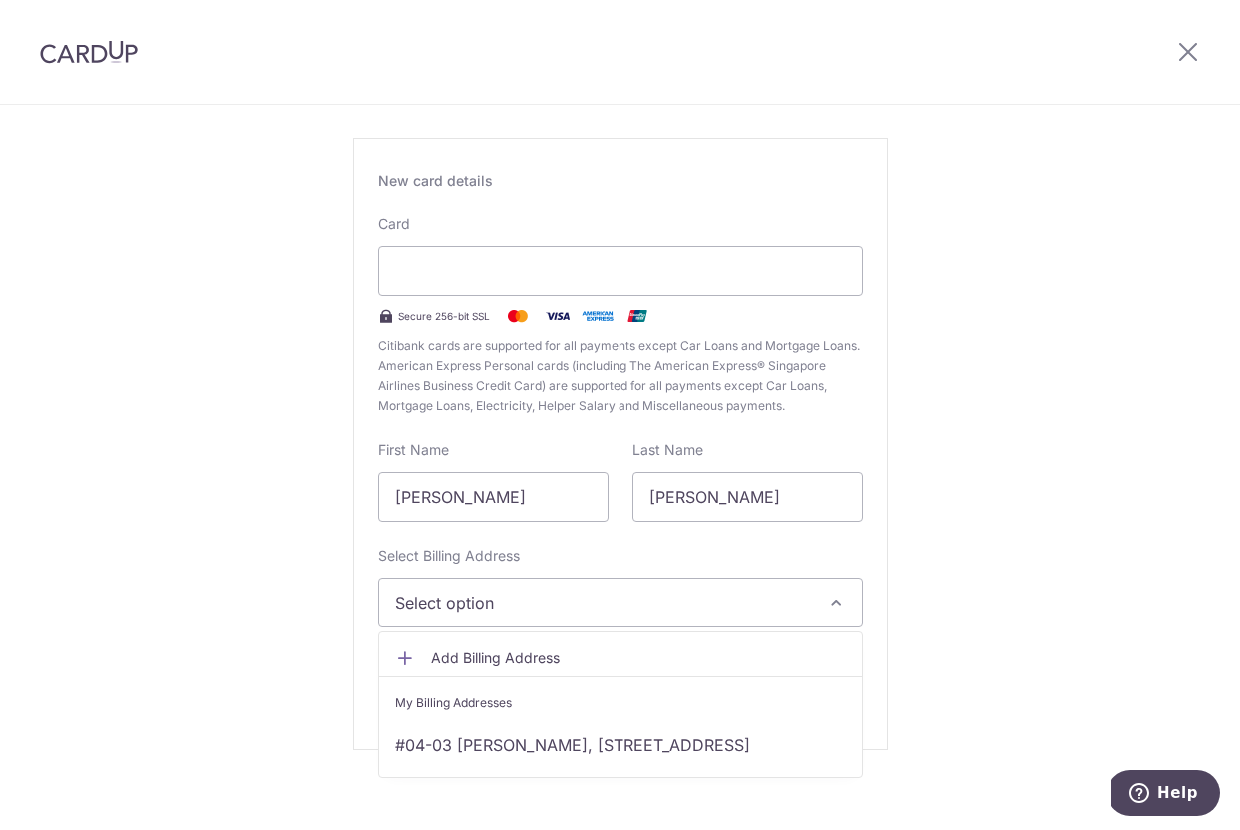
scroll to position [113, 0]
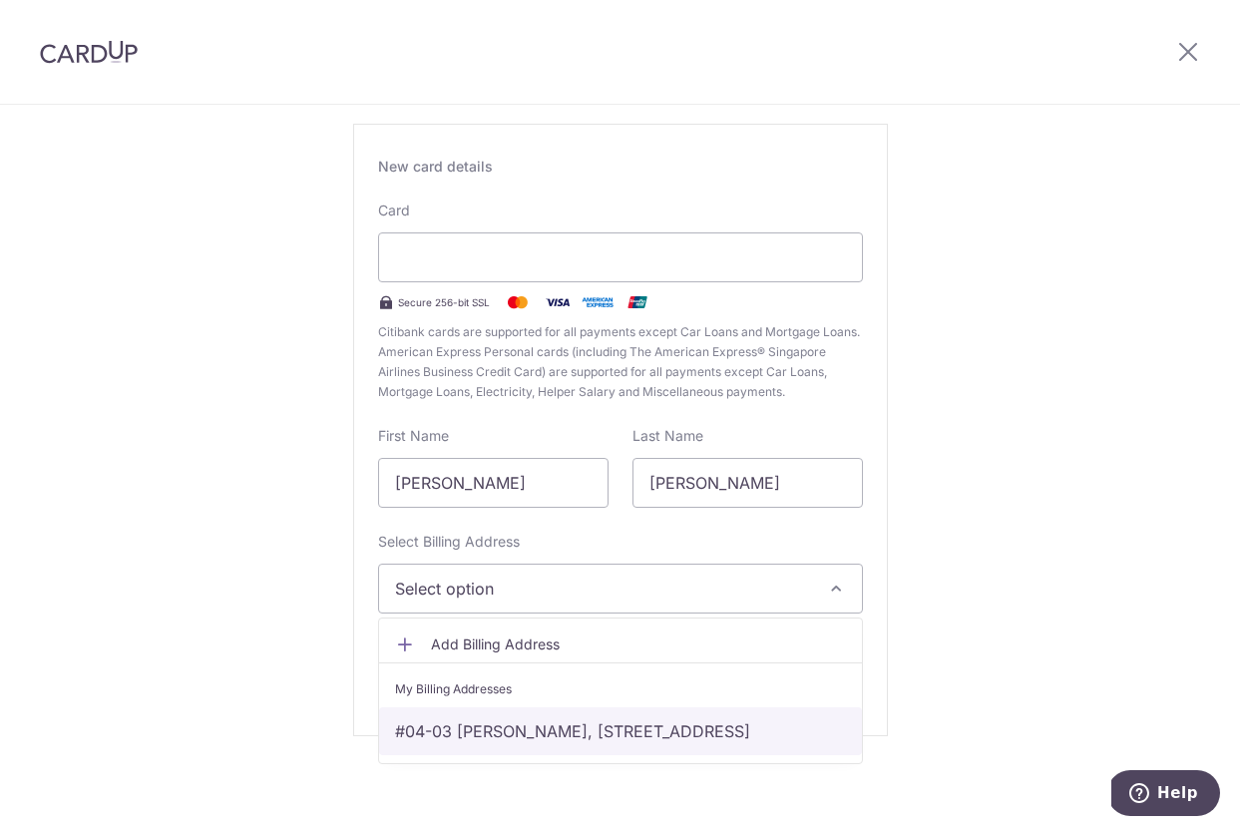
click at [490, 720] on link "#04-03 SERAYA BREEZE, 3 SERAYA ROAD, Singapore, Singapore-437235" at bounding box center [620, 731] width 483 height 48
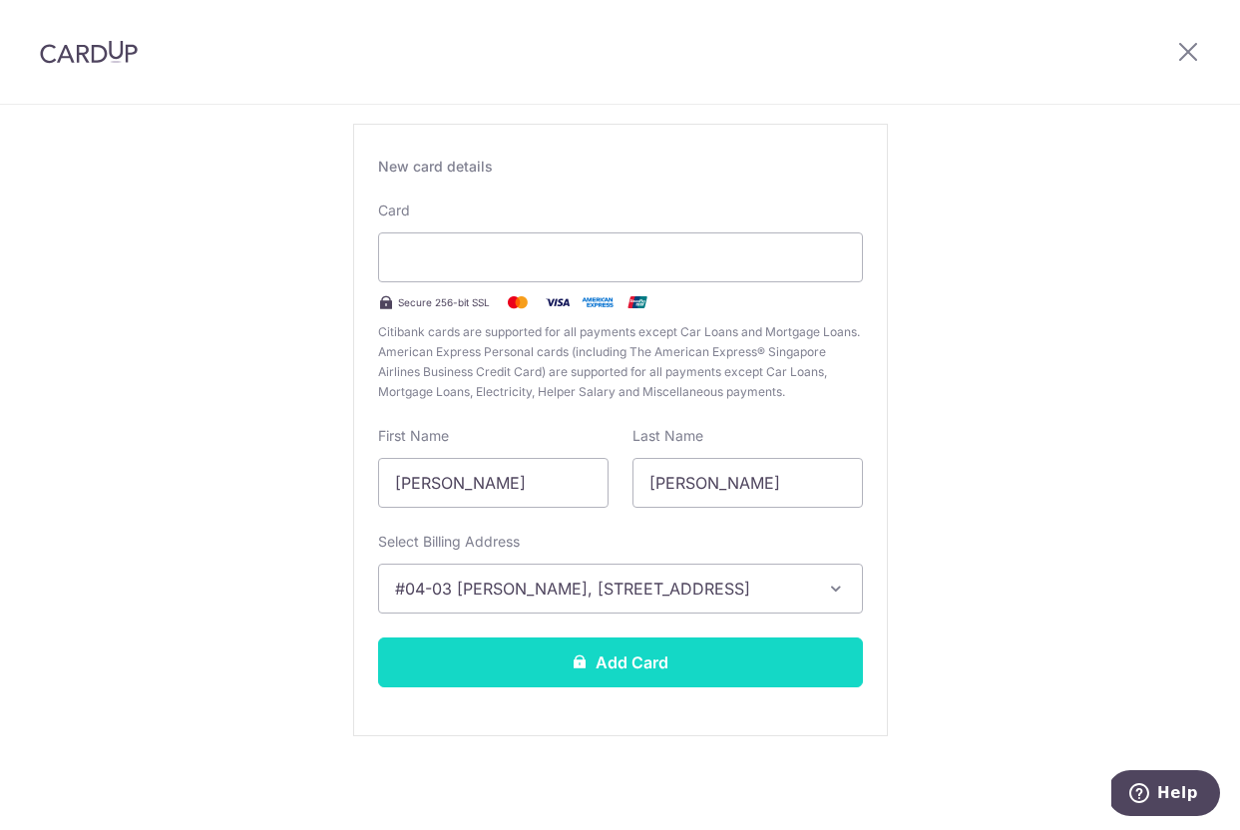
click at [534, 667] on button "Add Card" at bounding box center [620, 662] width 485 height 50
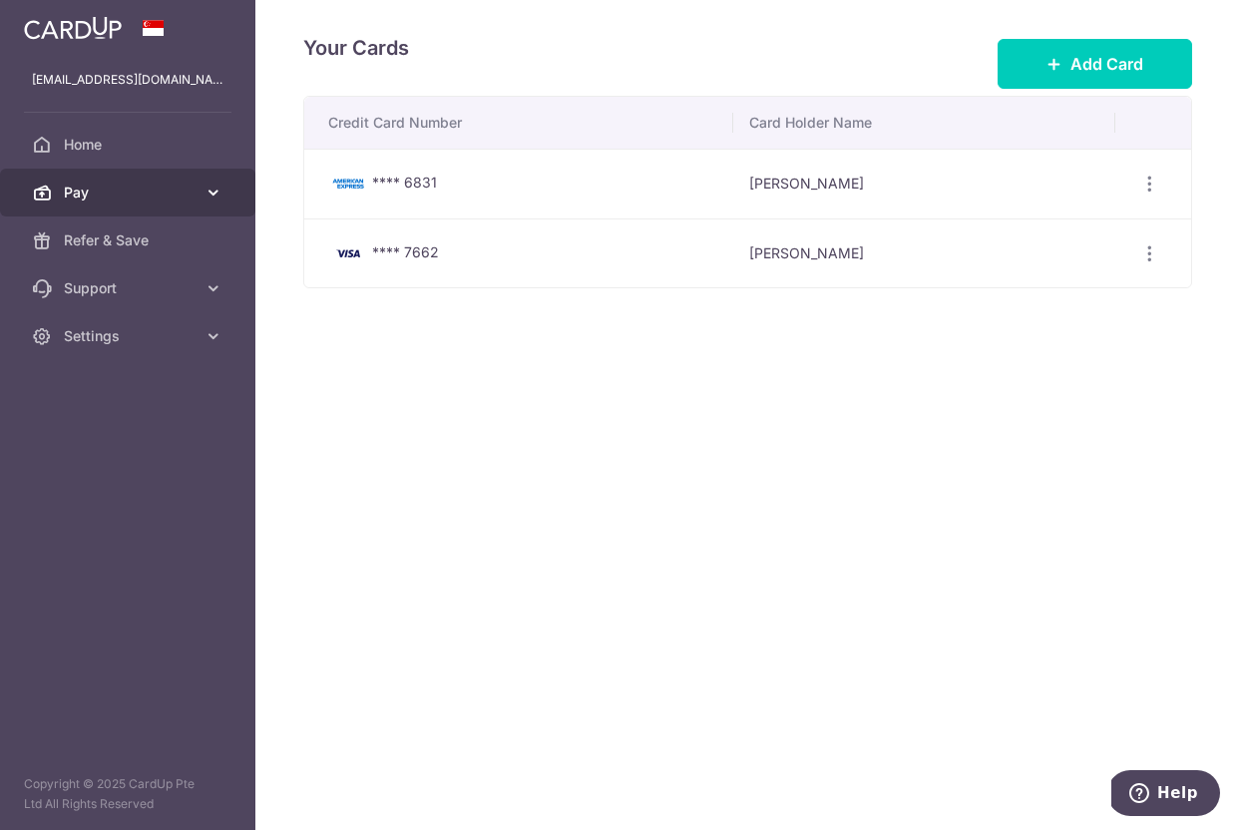
click at [136, 189] on span "Pay" at bounding box center [130, 193] width 132 height 20
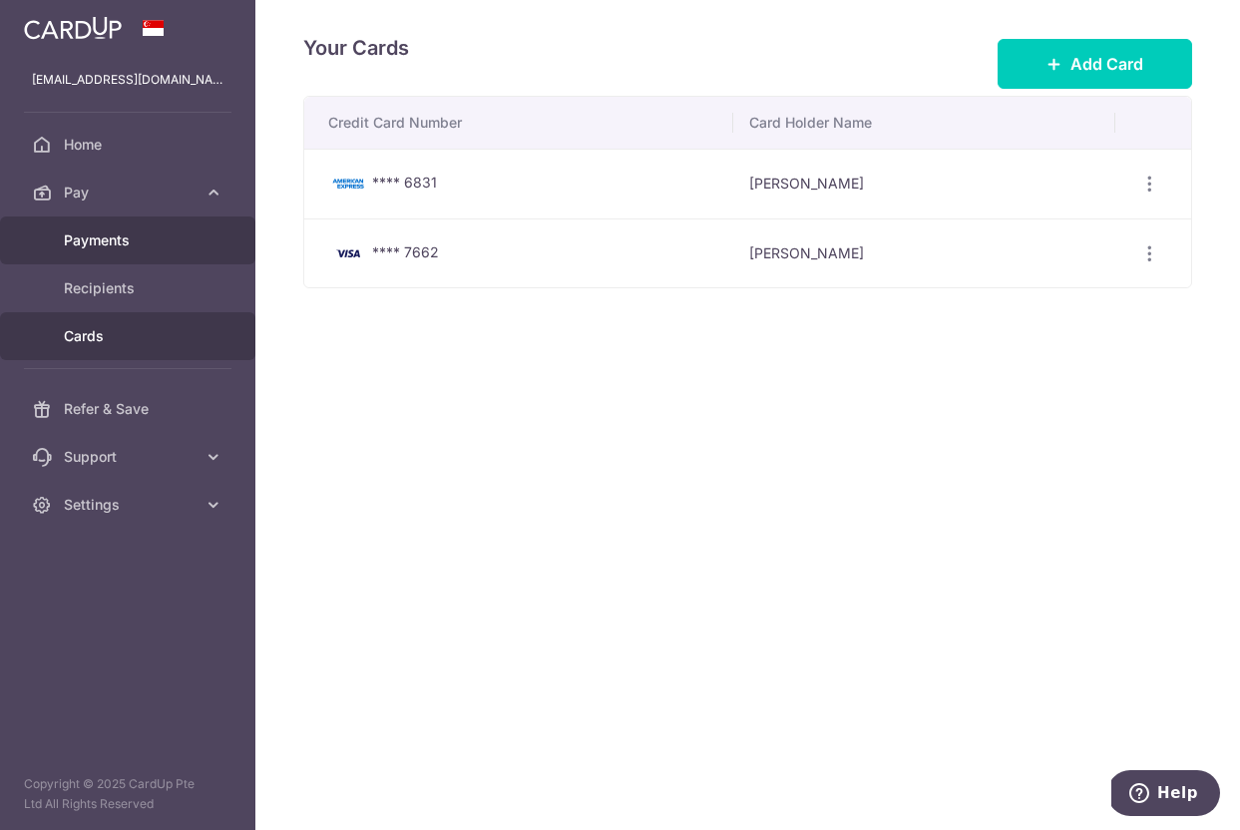
click at [132, 245] on span "Payments" at bounding box center [130, 240] width 132 height 20
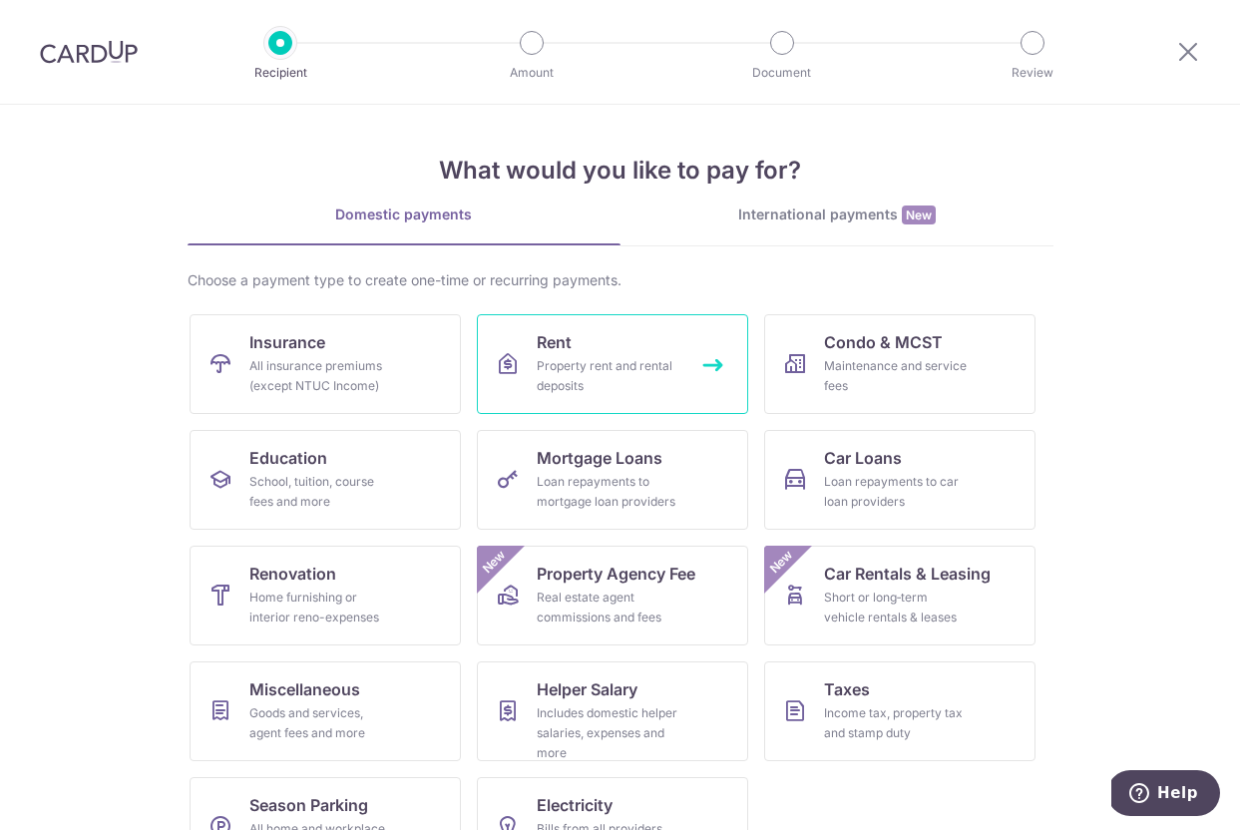
click at [491, 355] on link "Rent Property rent and rental deposits" at bounding box center [612, 364] width 271 height 100
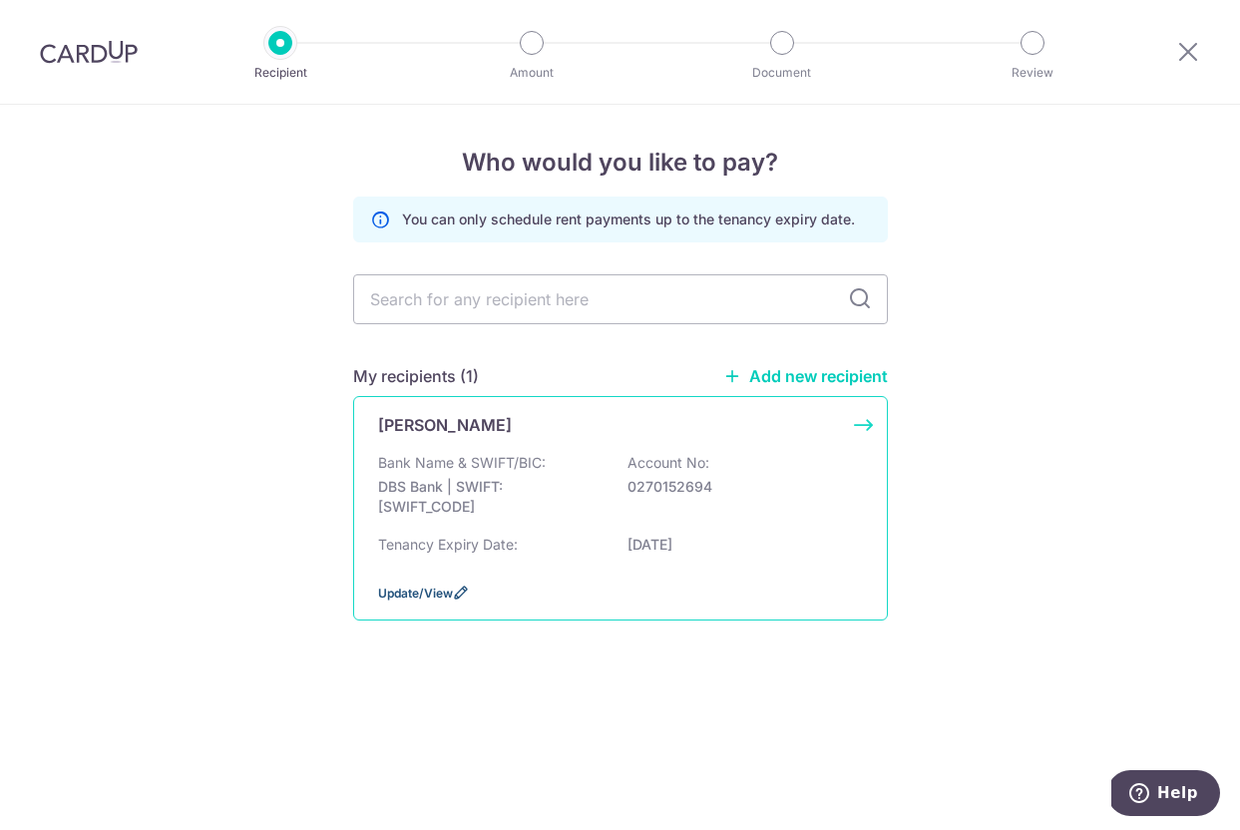
click at [422, 594] on span "Update/View" at bounding box center [415, 593] width 75 height 15
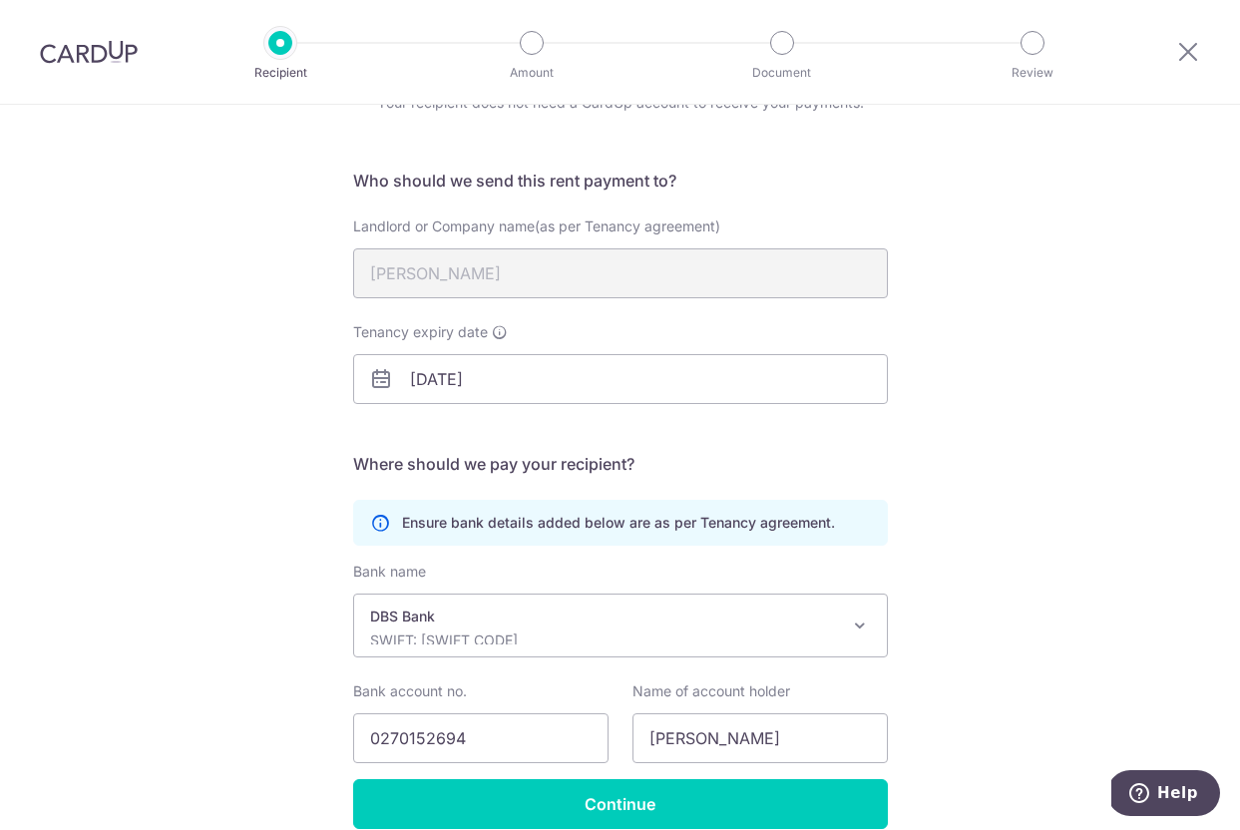
scroll to position [197, 0]
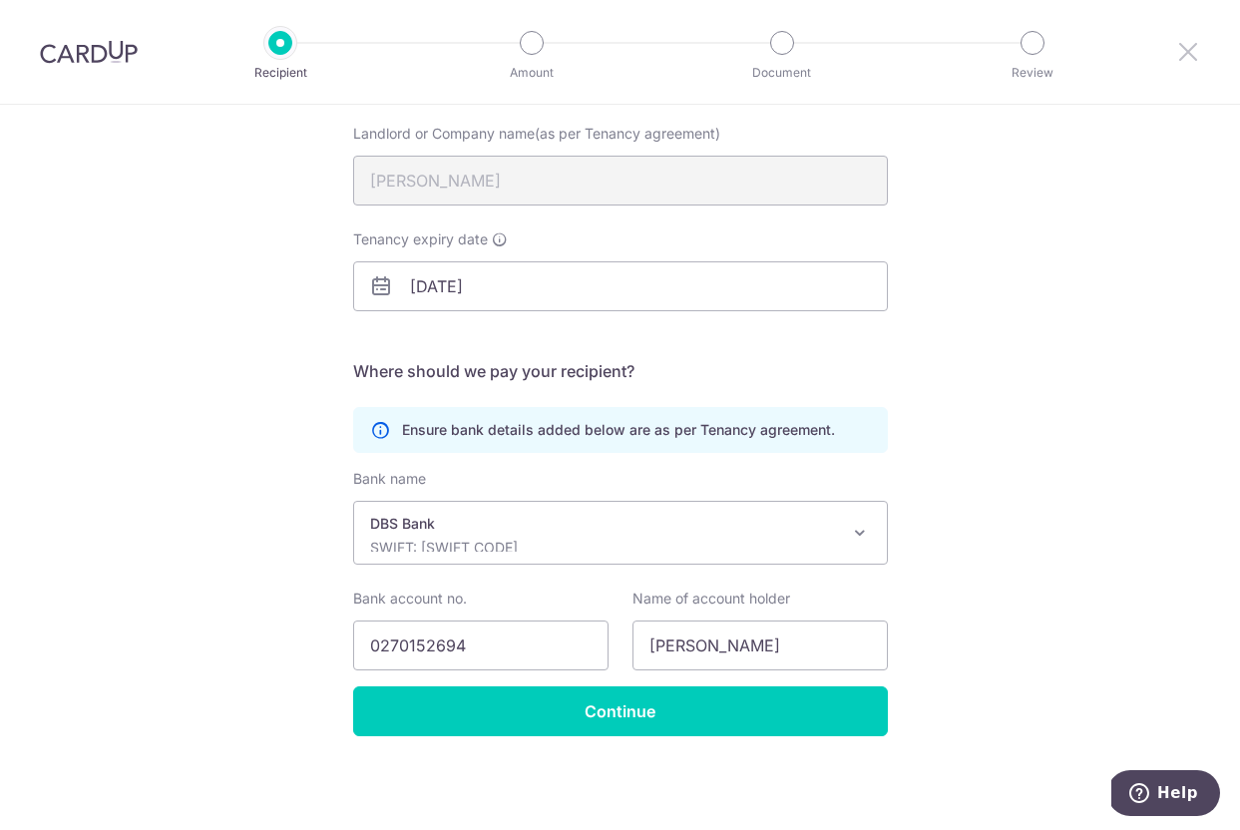
click at [1192, 53] on icon at bounding box center [1188, 51] width 24 height 25
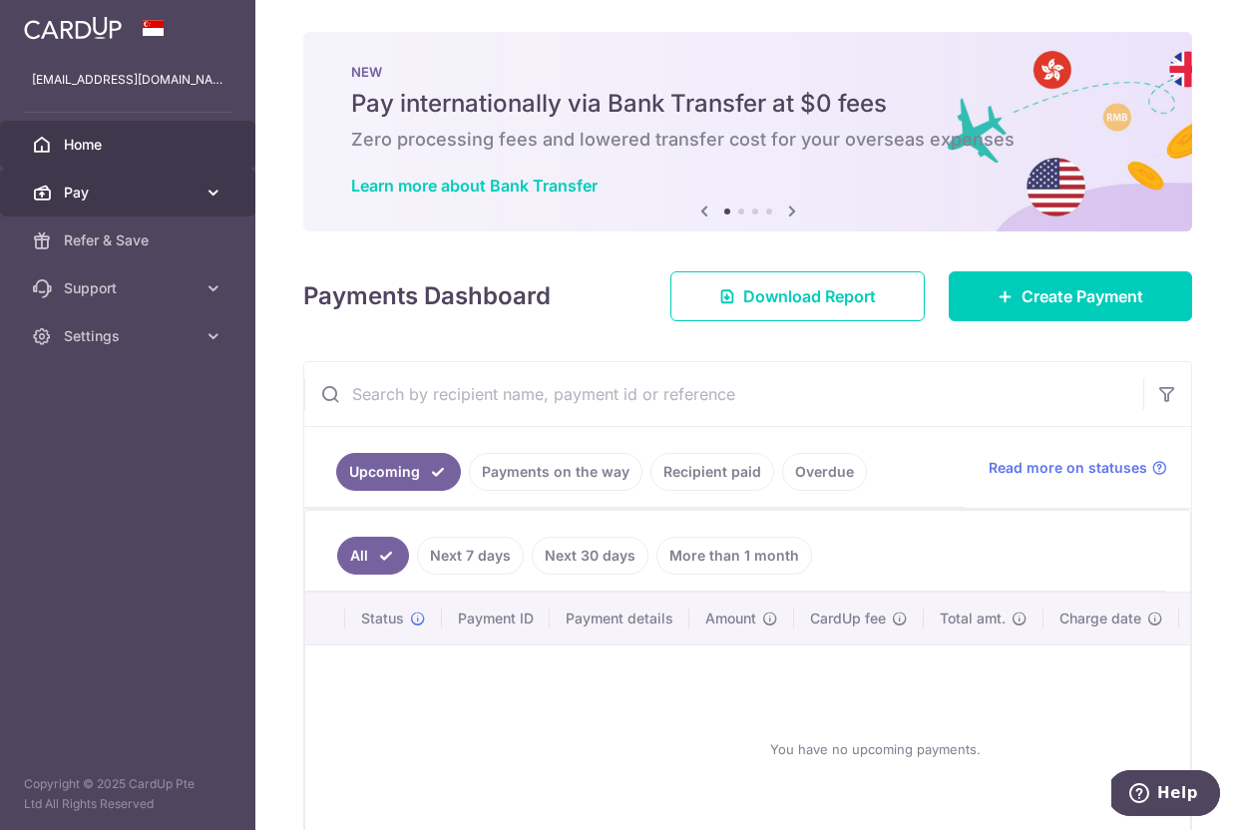
click at [199, 195] on link "Pay" at bounding box center [127, 193] width 255 height 48
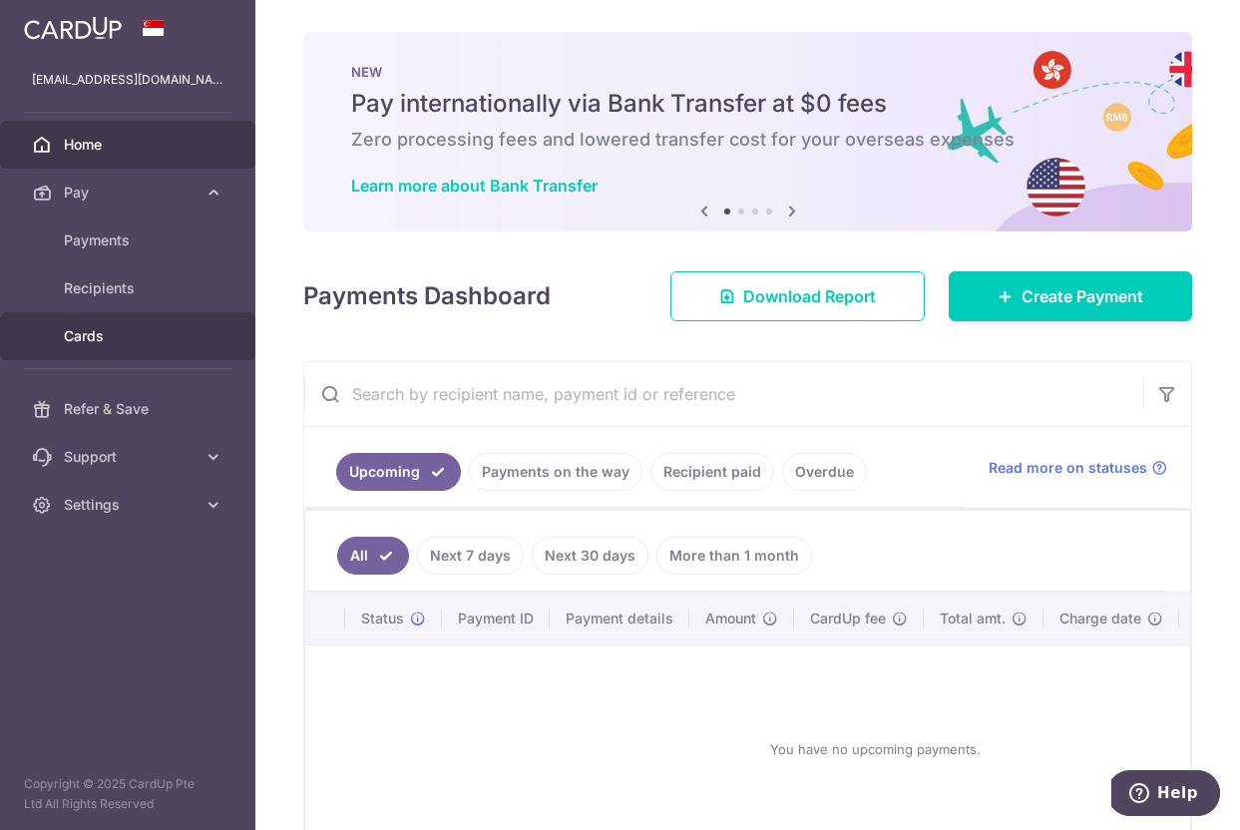
click at [155, 344] on span "Cards" at bounding box center [130, 336] width 132 height 20
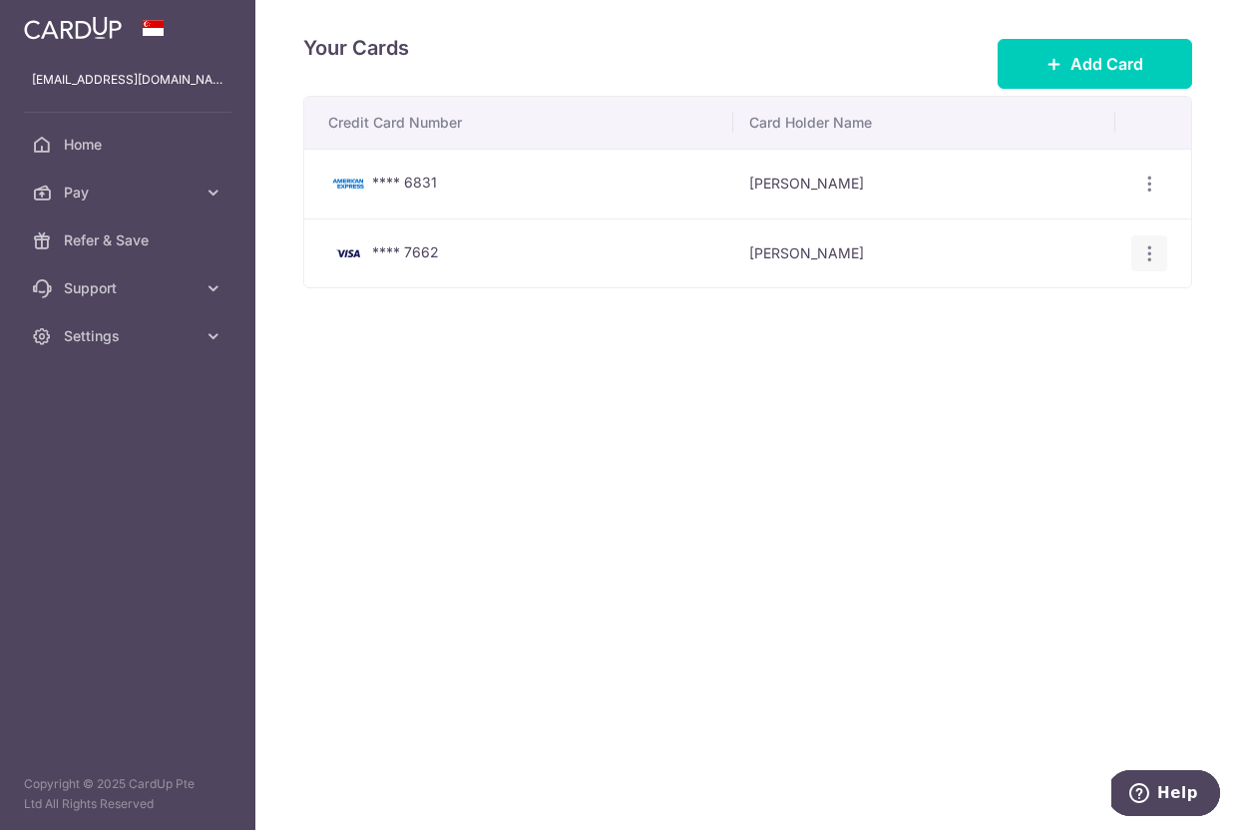
click at [1160, 252] on div "View/Edit [GEOGRAPHIC_DATA]" at bounding box center [1149, 253] width 37 height 37
click at [1154, 251] on icon "button" at bounding box center [1149, 253] width 21 height 21
click at [1092, 369] on link "Delete" at bounding box center [1062, 356] width 207 height 48
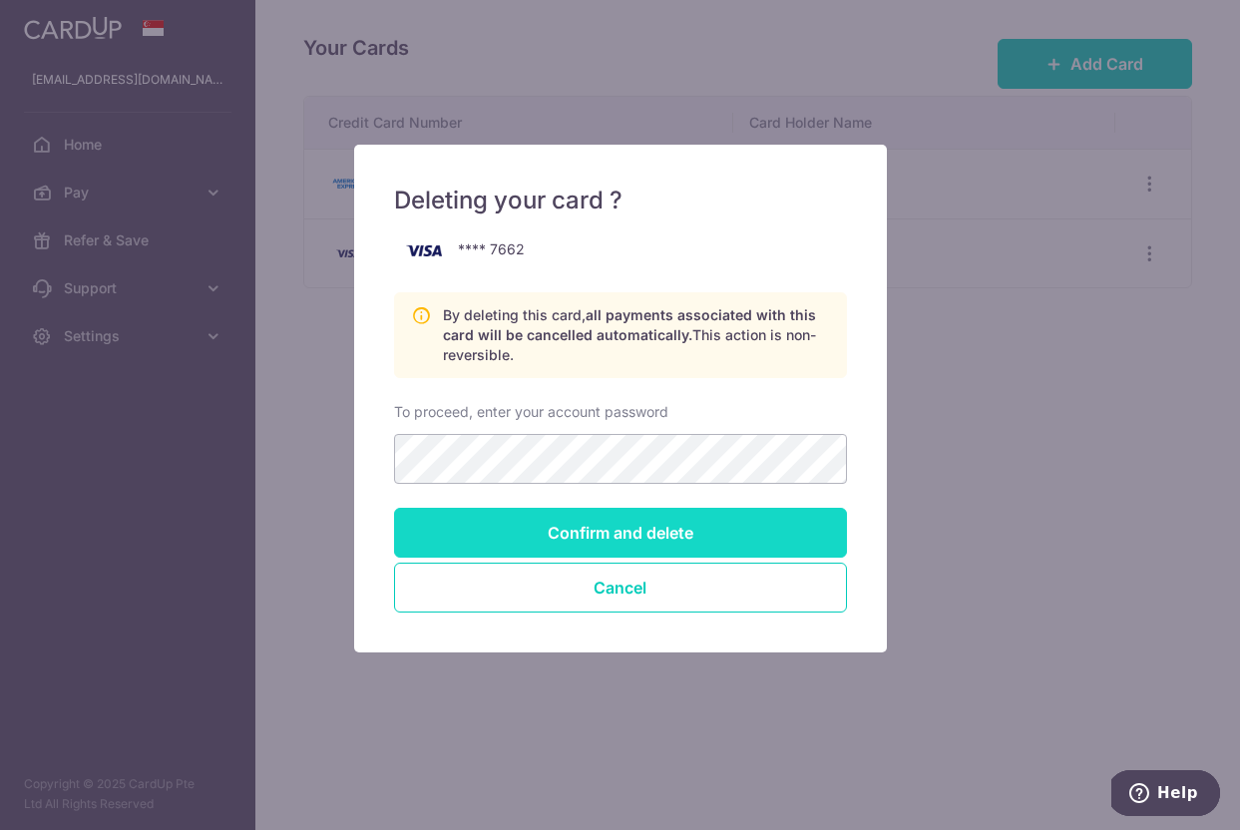
click at [721, 531] on input "Confirm and delete" at bounding box center [620, 533] width 453 height 50
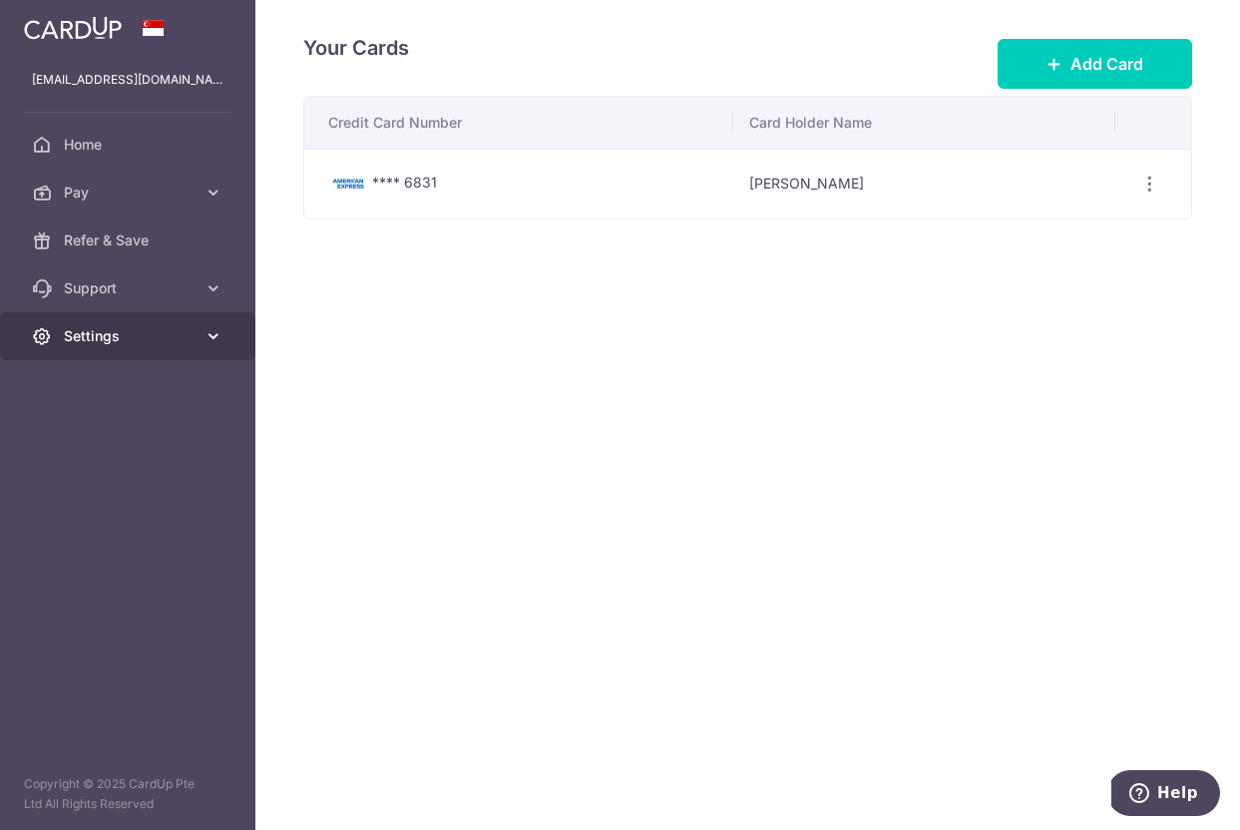
click at [197, 349] on link "Settings" at bounding box center [127, 336] width 255 height 48
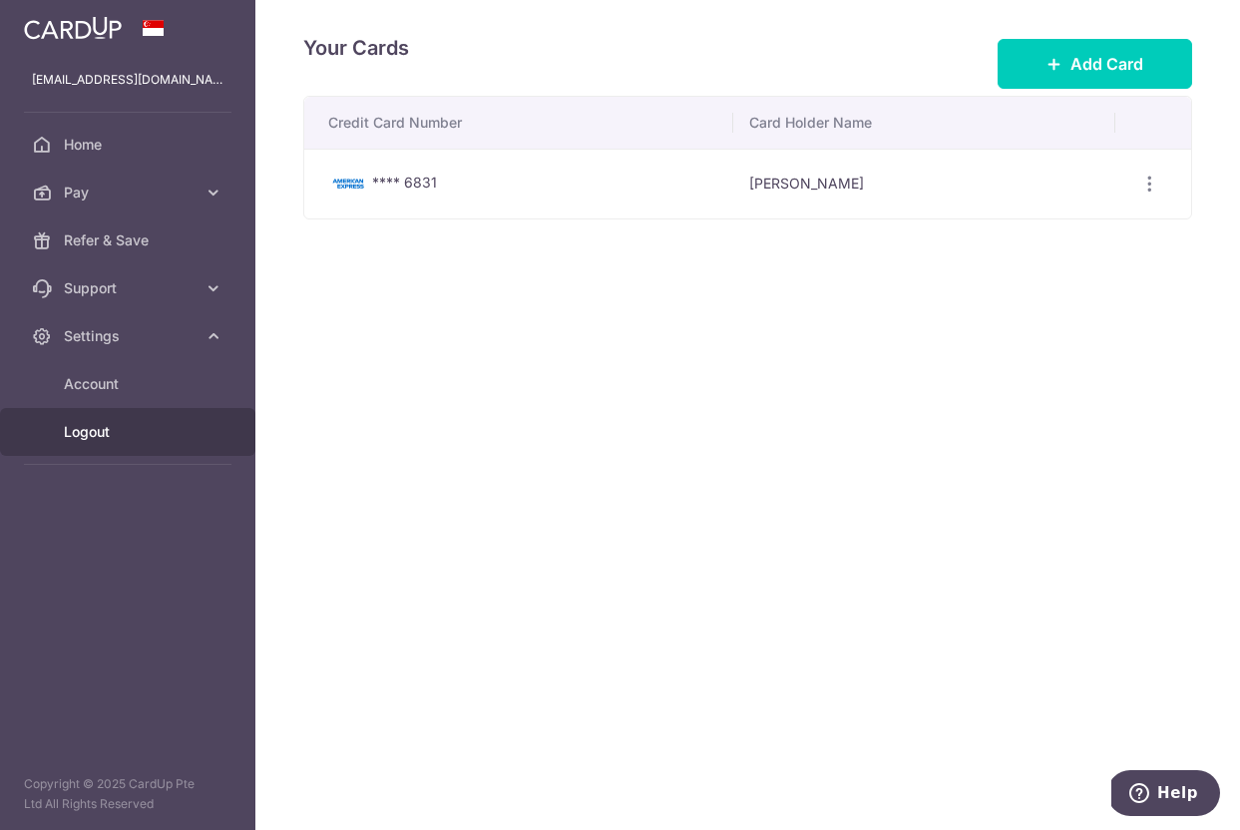
click at [181, 437] on span "Logout" at bounding box center [130, 432] width 132 height 20
